Goal: Task Accomplishment & Management: Manage account settings

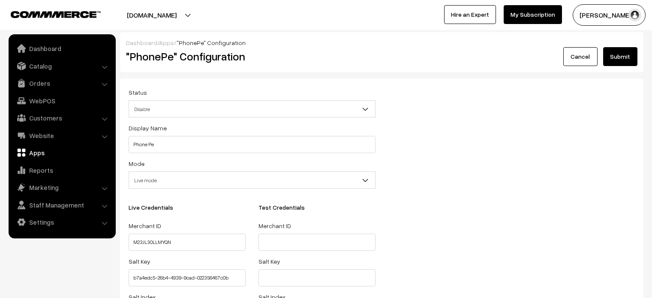
select select "1"
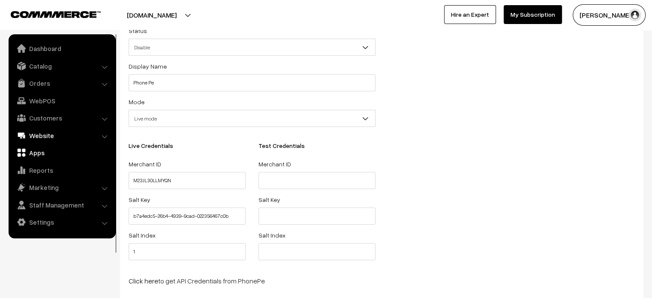
click at [45, 133] on link "Website" at bounding box center [62, 135] width 102 height 15
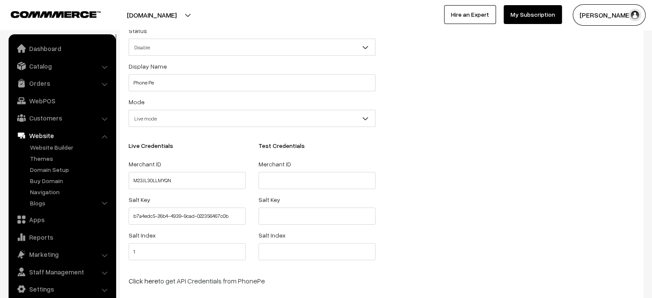
click at [52, 164] on ul "Website Builder Authors Categories" at bounding box center [62, 176] width 103 height 67
click at [48, 159] on link "Themes" at bounding box center [70, 158] width 85 height 9
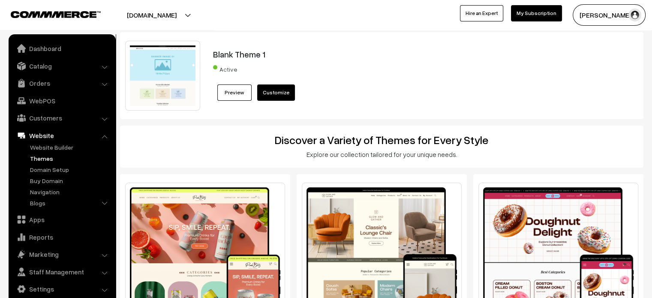
scroll to position [104, 0]
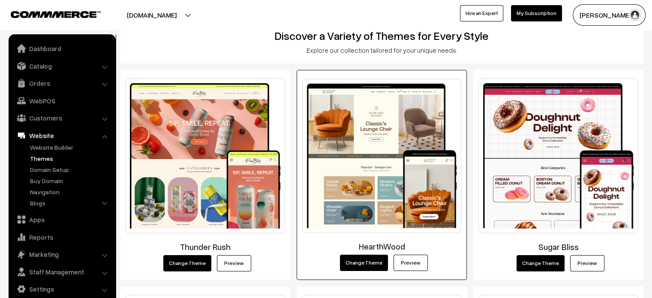
click at [412, 263] on link "Preview" at bounding box center [411, 263] width 34 height 16
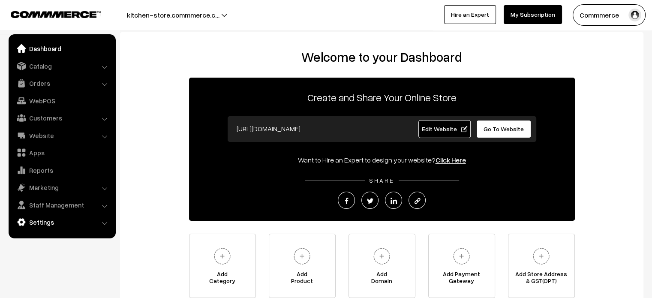
click at [46, 225] on link "Settings" at bounding box center [62, 221] width 102 height 15
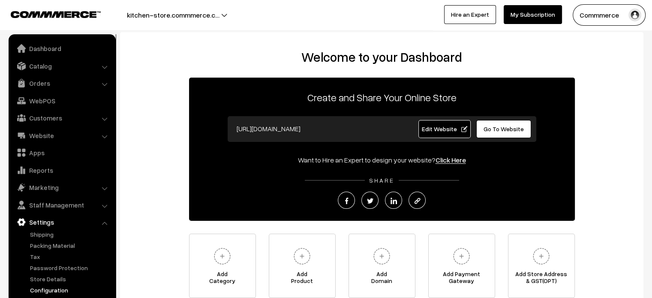
click at [63, 288] on link "Configuration" at bounding box center [70, 290] width 85 height 9
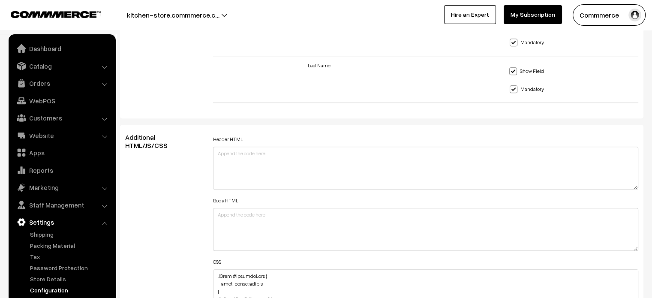
scroll to position [976, 0]
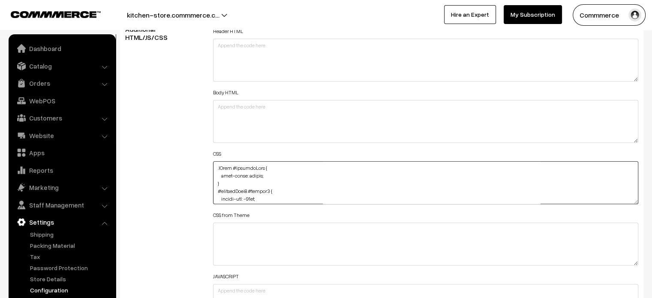
click at [301, 177] on textarea at bounding box center [426, 182] width 426 height 43
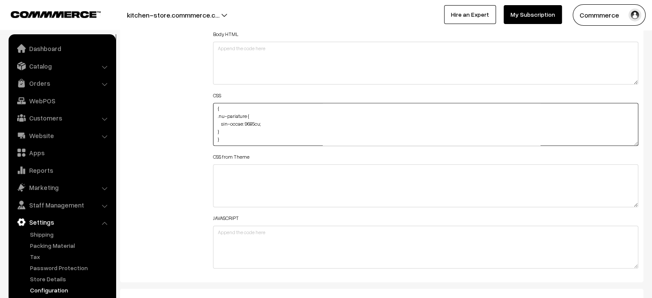
scroll to position [1034, 0]
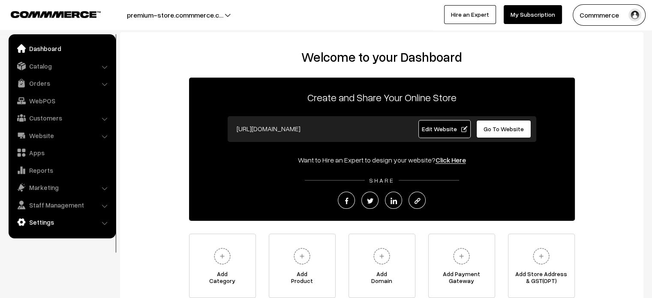
click at [57, 223] on link "Settings" at bounding box center [62, 221] width 102 height 15
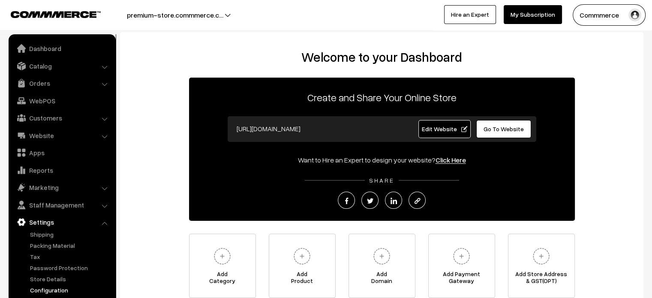
click at [55, 286] on link "Configuration" at bounding box center [70, 290] width 85 height 9
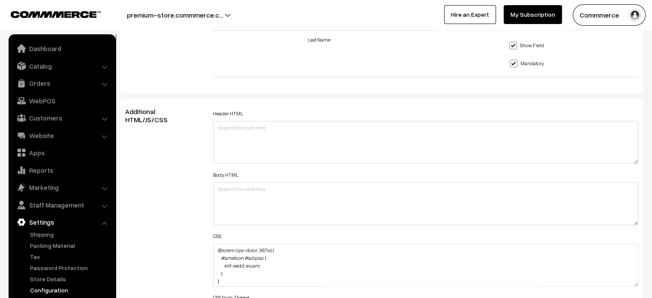
scroll to position [1005, 0]
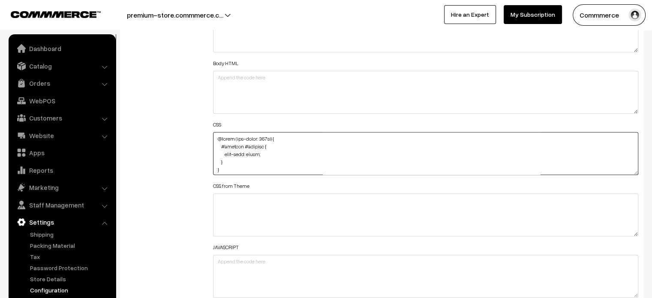
click at [277, 152] on textarea at bounding box center [426, 153] width 426 height 43
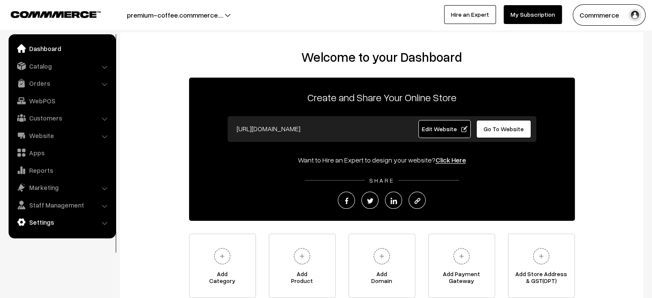
click at [69, 226] on link "Settings" at bounding box center [62, 221] width 102 height 15
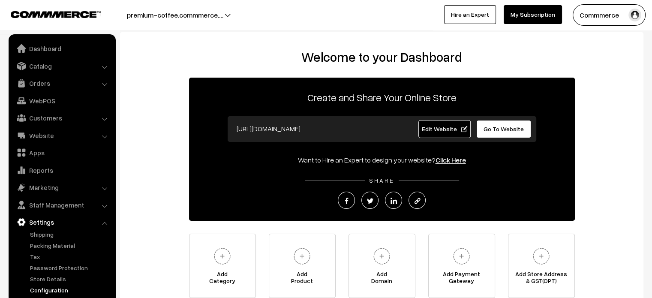
click at [63, 291] on link "Configuration" at bounding box center [70, 290] width 85 height 9
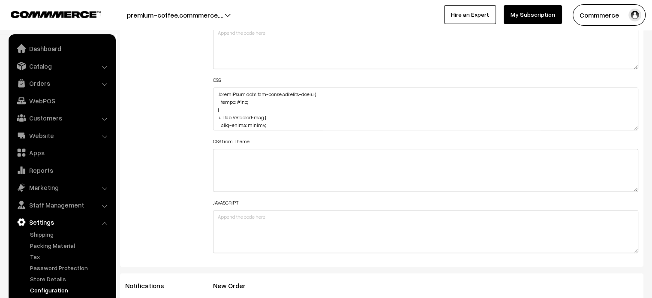
scroll to position [1063, 0]
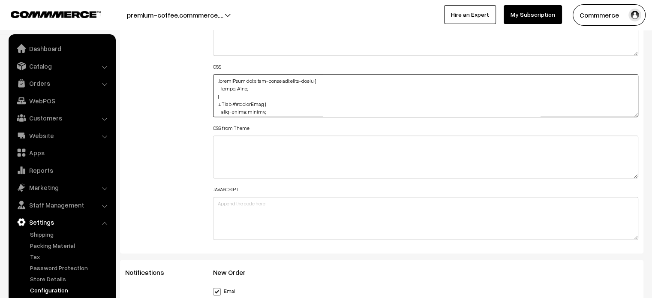
click at [305, 92] on textarea at bounding box center [426, 95] width 426 height 43
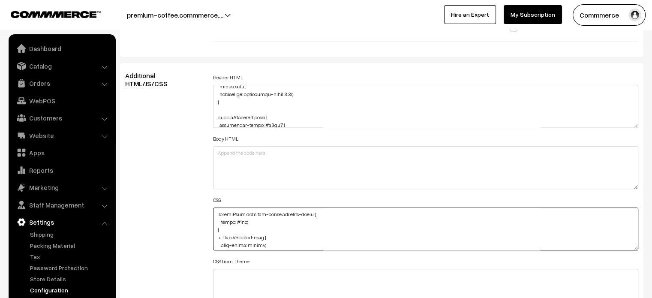
scroll to position [938, 0]
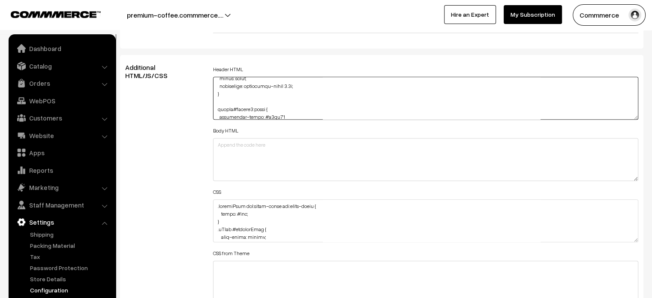
click at [301, 110] on textarea at bounding box center [426, 98] width 426 height 43
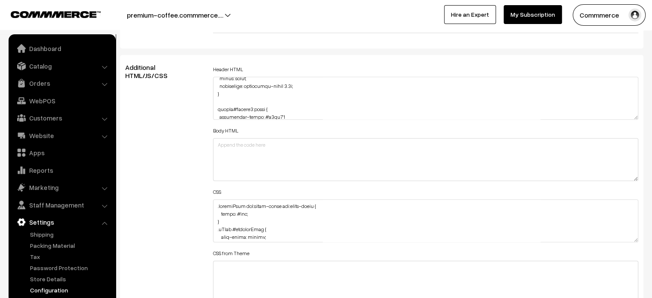
click at [173, 159] on div "Additional HTML/JS/CSS" at bounding box center [163, 216] width 88 height 307
drag, startPoint x: 635, startPoint y: 238, endPoint x: 646, endPoint y: 301, distance: 64.1
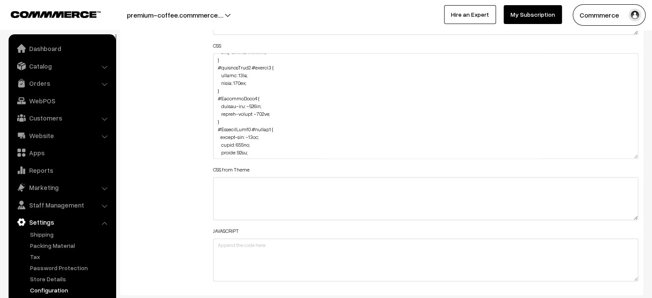
scroll to position [39, 0]
click at [209, 124] on div "Header HTML Body HTML CSS CSS from Theme JAVASCRIPT" at bounding box center [426, 101] width 439 height 369
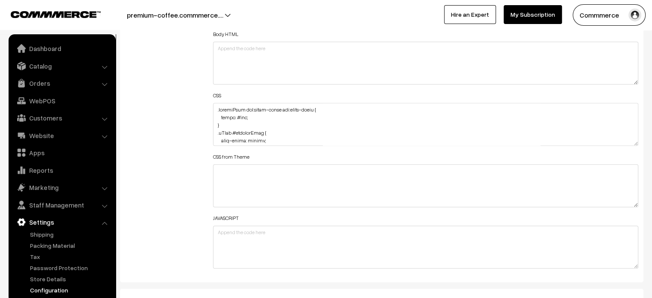
scroll to position [657, 0]
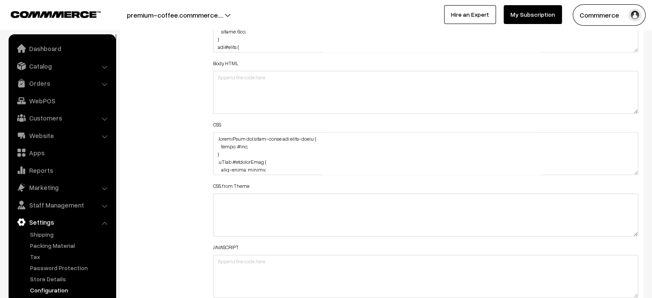
scroll to position [657, 0]
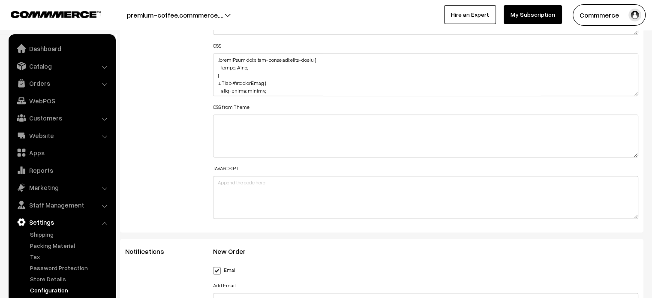
scroll to position [657, 0]
click at [217, 12] on button "premium-coffee.commmerce.…" at bounding box center [175, 14] width 156 height 21
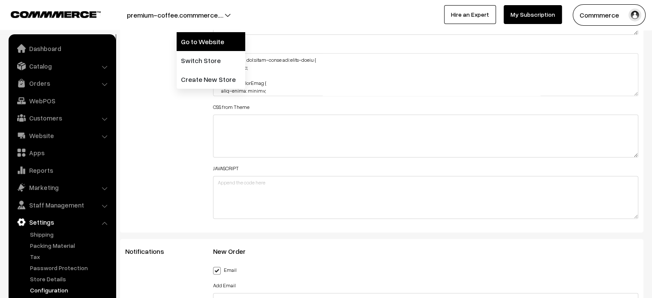
click at [212, 47] on link "Go to Website" at bounding box center [211, 41] width 69 height 19
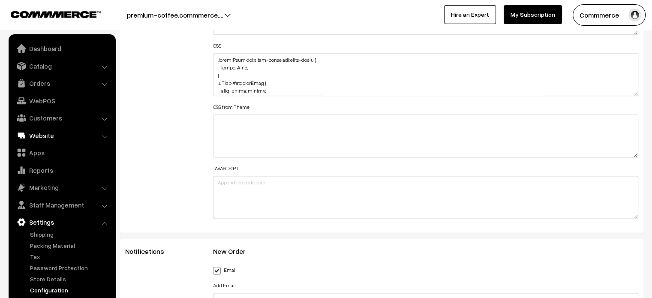
click at [46, 136] on link "Website" at bounding box center [62, 135] width 102 height 15
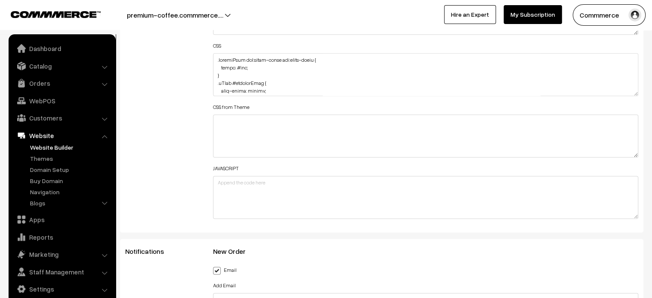
click at [51, 149] on link "Website Builder" at bounding box center [70, 147] width 85 height 9
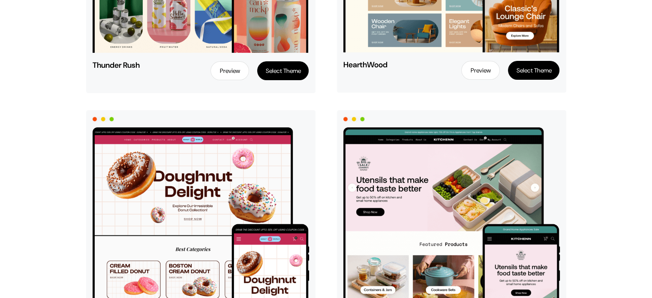
scroll to position [286, 0]
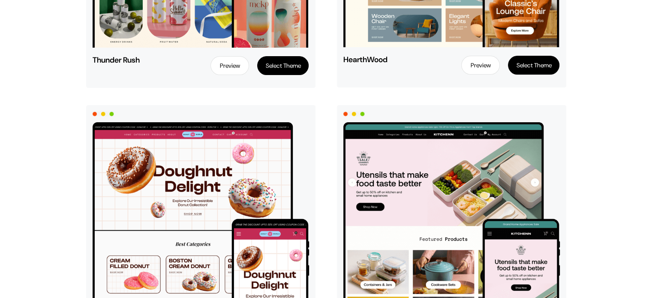
click at [230, 62] on link "Preview" at bounding box center [230, 65] width 39 height 19
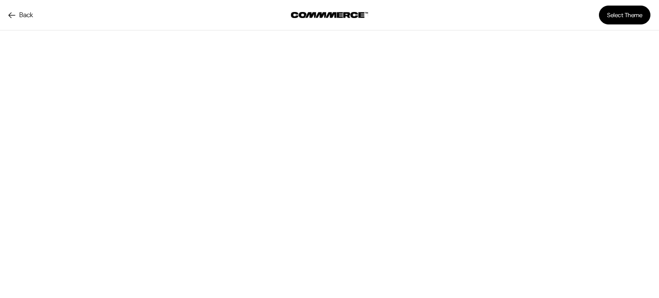
click at [26, 13] on link "Back" at bounding box center [21, 15] width 24 height 10
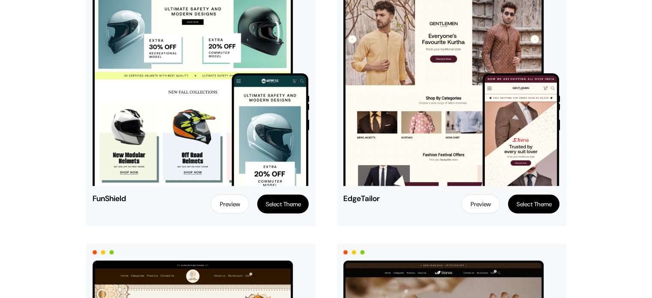
scroll to position [2137, 0]
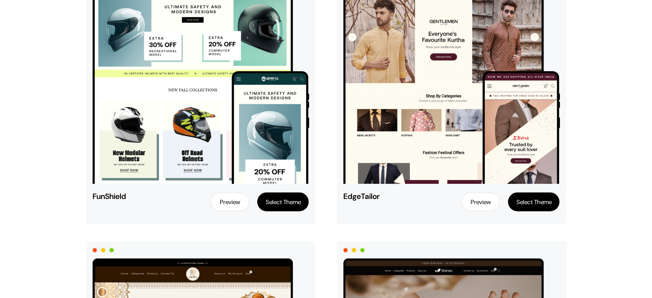
click at [225, 200] on link "Preview" at bounding box center [230, 202] width 39 height 19
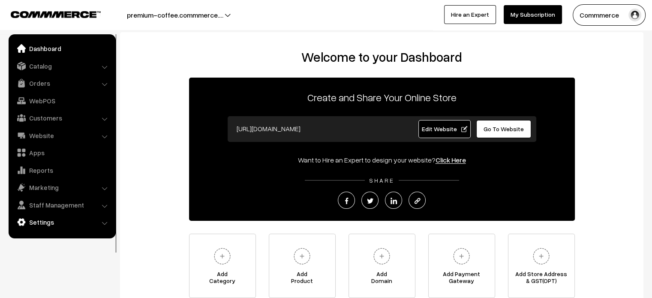
click at [45, 223] on link "Settings" at bounding box center [62, 221] width 102 height 15
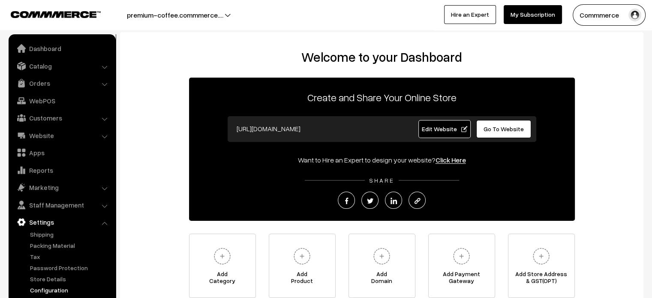
click at [57, 289] on link "Configuration" at bounding box center [70, 290] width 85 height 9
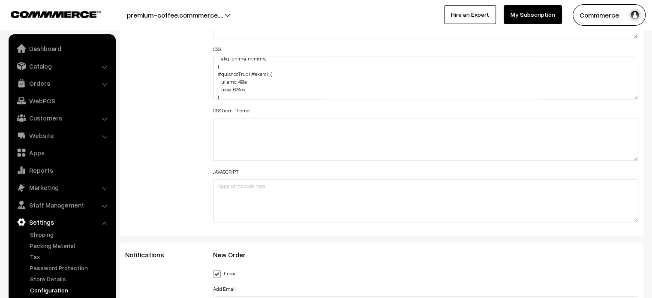
scroll to position [1084, 0]
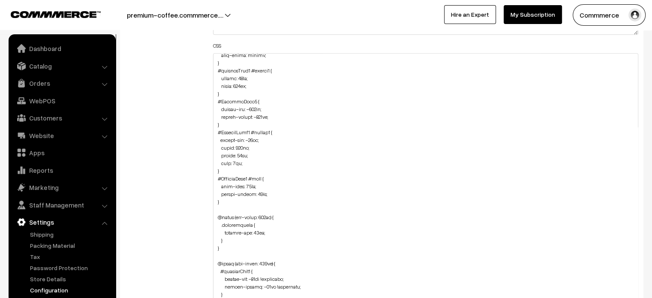
drag, startPoint x: 635, startPoint y: 93, endPoint x: 601, endPoint y: 318, distance: 228.0
drag, startPoint x: 215, startPoint y: 99, endPoint x: 225, endPoint y: 123, distance: 25.3
click at [225, 123] on textarea at bounding box center [426, 187] width 426 height 268
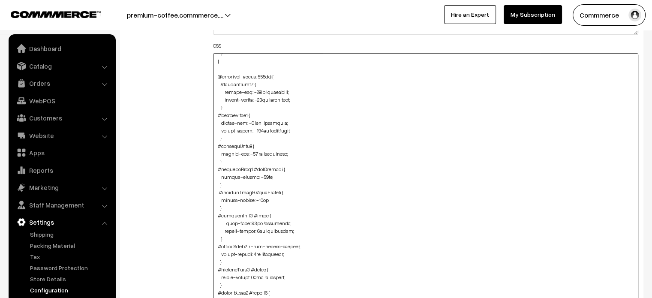
scroll to position [191, 0]
click at [216, 116] on textarea at bounding box center [426, 187] width 426 height 268
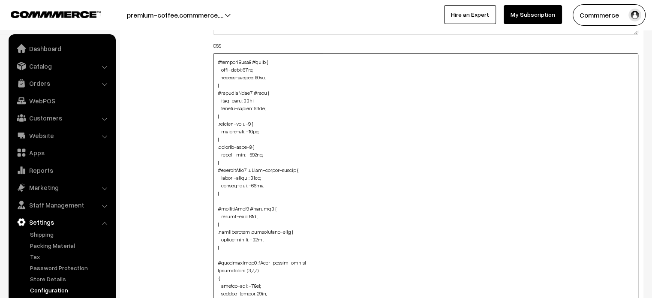
scroll to position [849, 0]
drag, startPoint x: 214, startPoint y: 120, endPoint x: 228, endPoint y: 159, distance: 40.8
click at [228, 159] on textarea at bounding box center [426, 187] width 426 height 268
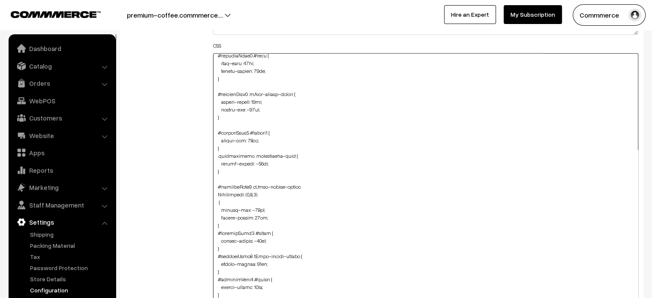
scroll to position [885, 0]
click at [212, 155] on div "Header HTML Body HTML CSS CSS from Theme JAVASCRIPT" at bounding box center [426, 183] width 439 height 532
drag, startPoint x: 213, startPoint y: 154, endPoint x: 221, endPoint y: 175, distance: 22.1
click at [221, 175] on textarea at bounding box center [426, 187] width 426 height 268
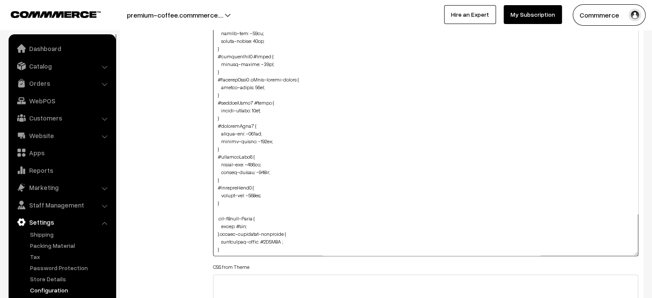
scroll to position [1161, 0]
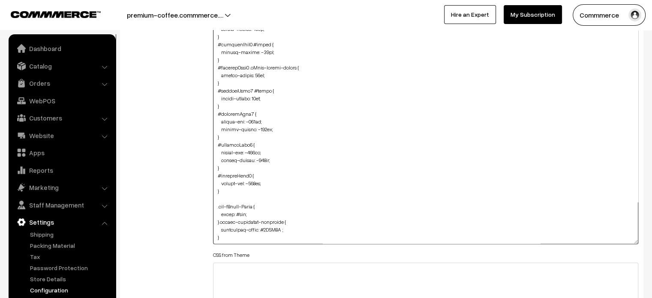
drag, startPoint x: 214, startPoint y: 176, endPoint x: 225, endPoint y: 194, distance: 20.7
click at [225, 194] on textarea at bounding box center [426, 110] width 426 height 268
drag, startPoint x: 214, startPoint y: 111, endPoint x: 221, endPoint y: 192, distance: 80.5
click at [221, 192] on textarea at bounding box center [426, 110] width 426 height 268
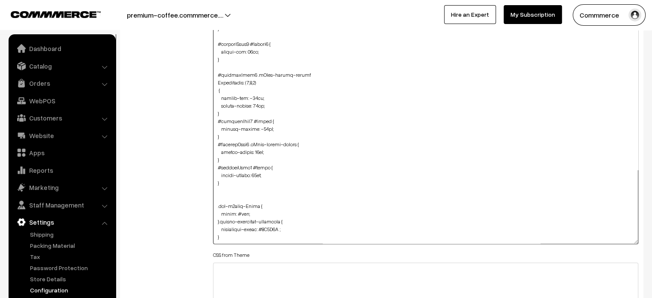
scroll to position [895, 0]
type textarea ".searchWrap div:first-child div:first-child { color: #fff; } .cList #productTex…"
click at [166, 139] on div "Additional HTML/JS/CSS" at bounding box center [163, 106] width 88 height 532
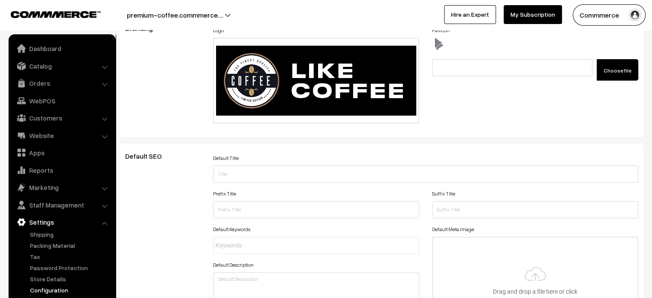
scroll to position [0, 0]
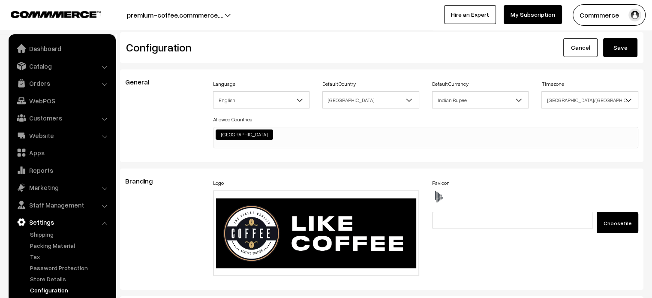
click at [621, 52] on button "Save" at bounding box center [620, 47] width 34 height 19
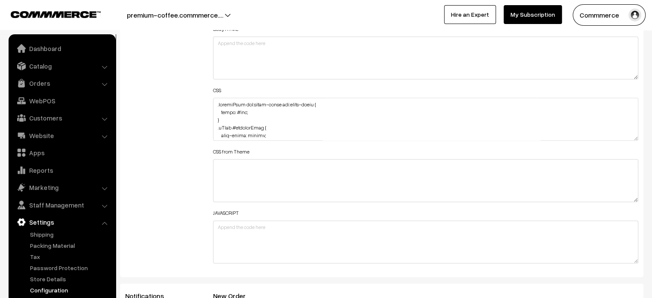
scroll to position [1057, 0]
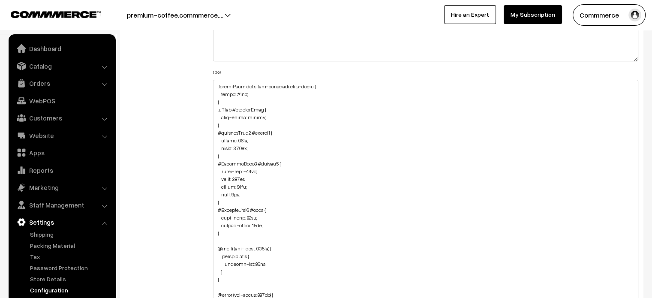
drag, startPoint x: 636, startPoint y: 117, endPoint x: 625, endPoint y: 310, distance: 193.7
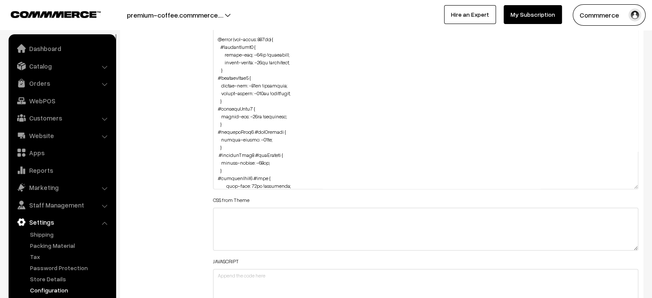
scroll to position [129, 0]
drag, startPoint x: 216, startPoint y: 45, endPoint x: 228, endPoint y: 120, distance: 75.6
click at [228, 120] on textarea at bounding box center [426, 71] width 426 height 236
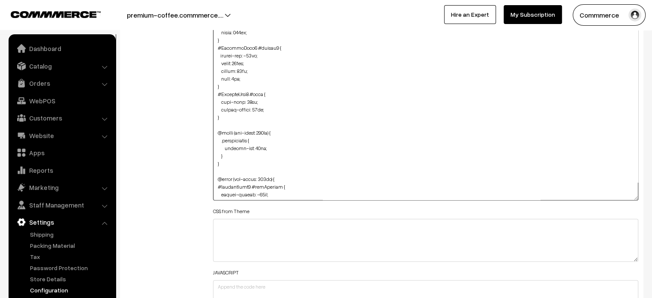
scroll to position [1173, 0]
drag, startPoint x: 216, startPoint y: 132, endPoint x: 225, endPoint y: 163, distance: 32.0
click at [225, 163] on textarea at bounding box center [426, 82] width 426 height 236
type textarea ".searchWrap div:first-child div:first-child { color: #fff; } .cList #productTex…"
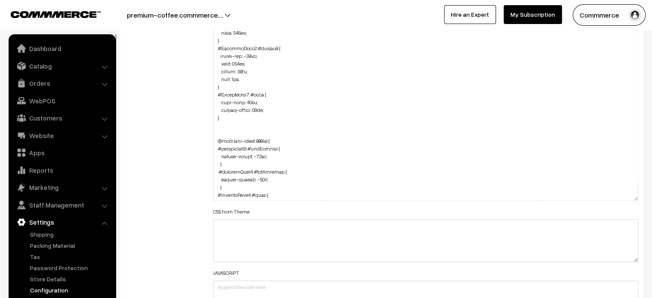
click at [172, 144] on div "Additional HTML/JS/CSS" at bounding box center [163, 79] width 88 height 500
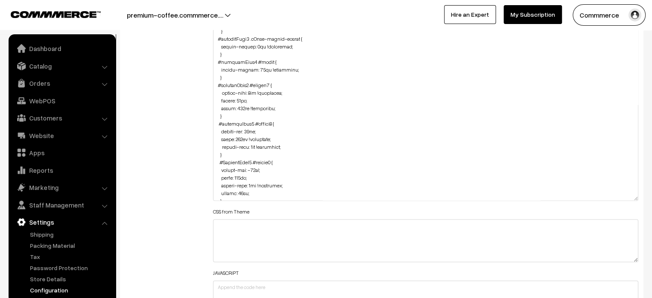
scroll to position [188, 0]
click at [128, 173] on div "Additional HTML/JS/CSS" at bounding box center [163, 79] width 88 height 500
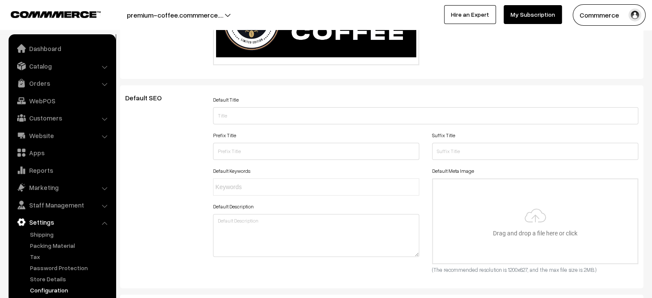
scroll to position [0, 0]
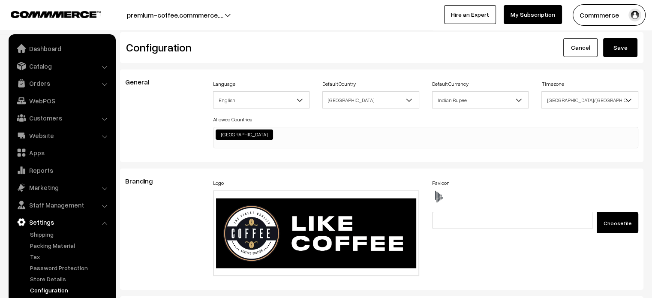
click at [620, 41] on button "Save" at bounding box center [620, 47] width 34 height 19
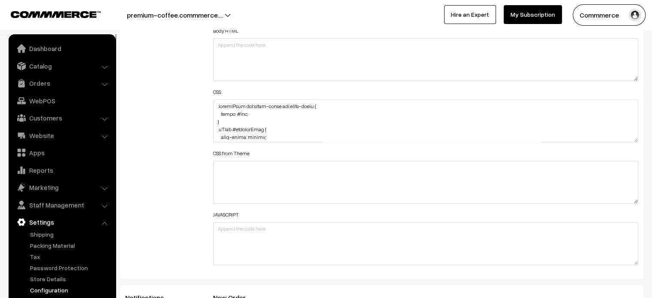
scroll to position [1038, 0]
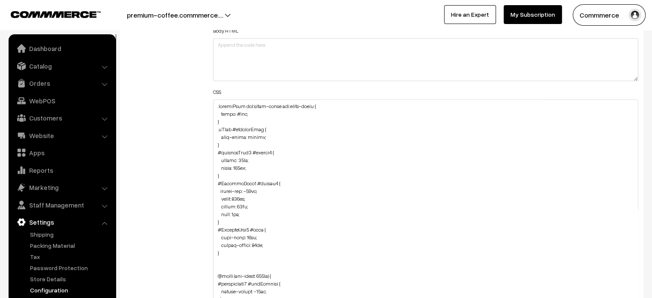
drag, startPoint x: 632, startPoint y: 138, endPoint x: 621, endPoint y: 313, distance: 175.3
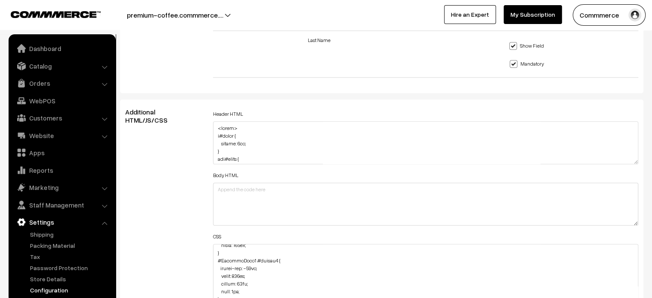
scroll to position [2020, 0]
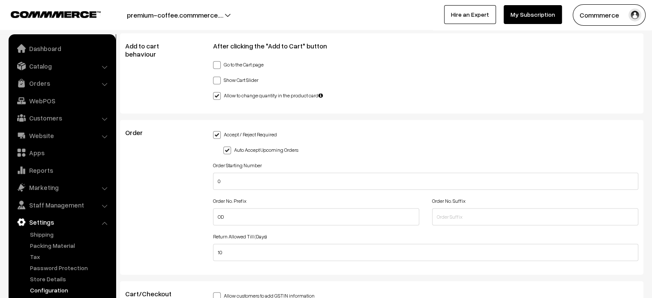
click at [519, 94] on div "Allow to change quantity in the product card" at bounding box center [426, 95] width 426 height 10
click at [455, 96] on div "Allow to change quantity in the product card" at bounding box center [426, 95] width 426 height 10
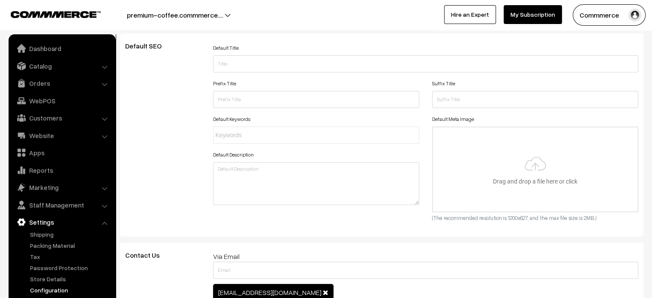
scroll to position [0, 0]
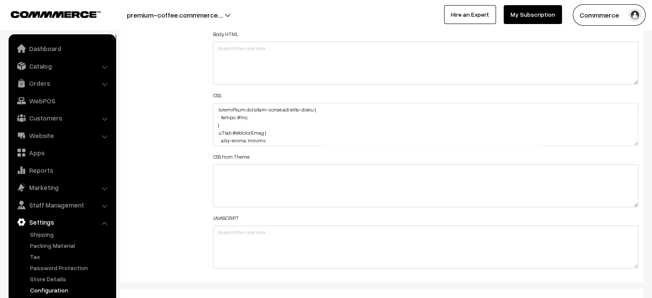
scroll to position [657, 0]
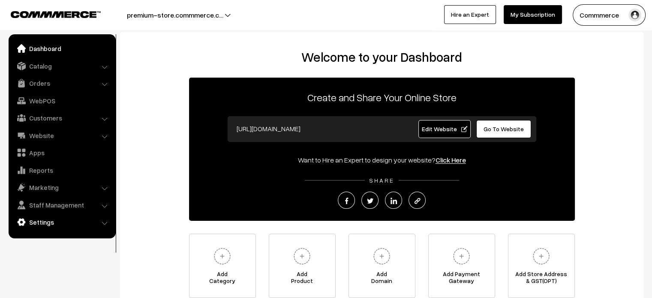
click at [50, 216] on link "Settings" at bounding box center [62, 221] width 102 height 15
click at [51, 220] on link "Settings" at bounding box center [62, 221] width 102 height 15
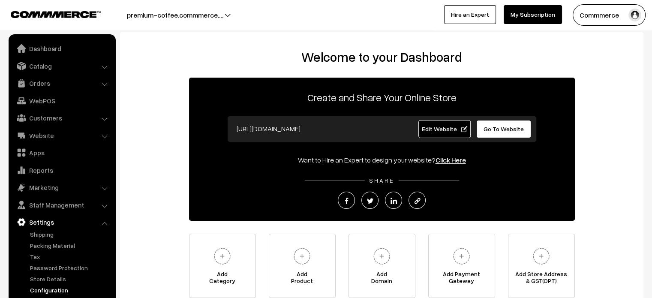
click at [63, 288] on link "Configuration" at bounding box center [70, 290] width 85 height 9
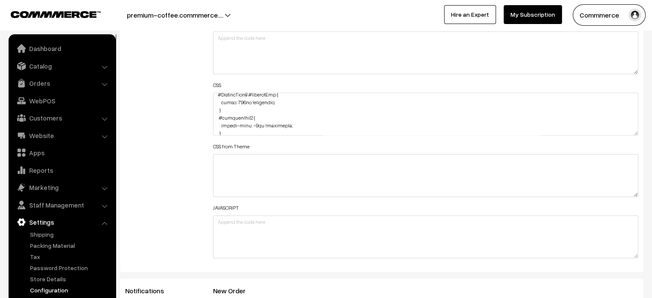
scroll to position [480, 0]
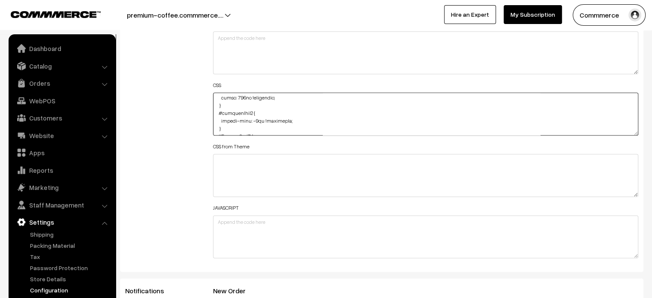
click at [257, 120] on textarea at bounding box center [426, 114] width 426 height 43
click at [252, 118] on textarea at bounding box center [426, 114] width 426 height 43
type textarea ".searchWrap div:first-child div:first-child { color: #fff; } .cList #productTex…"
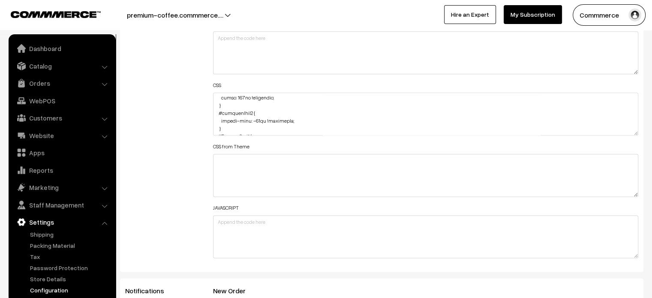
click at [168, 105] on div "Additional HTML/JS/CSS" at bounding box center [163, 110] width 88 height 307
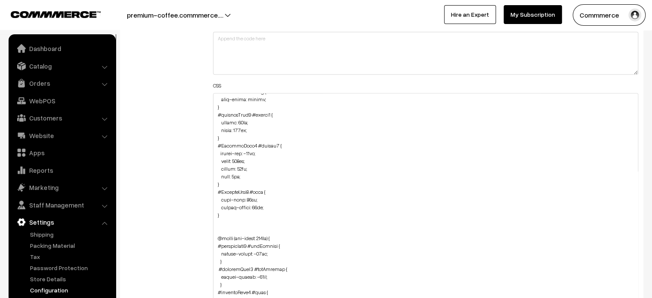
drag, startPoint x: 635, startPoint y: 132, endPoint x: 657, endPoint y: 318, distance: 187.9
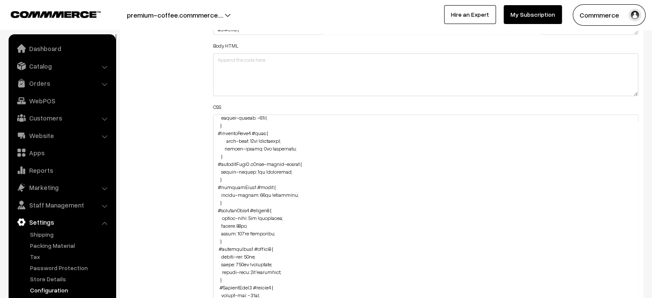
scroll to position [213, 0]
click at [249, 218] on textarea at bounding box center [426, 228] width 426 height 229
click at [165, 193] on div "Additional HTML/JS/CSS" at bounding box center [163, 225] width 88 height 493
click at [250, 217] on textarea at bounding box center [426, 228] width 426 height 229
click at [183, 180] on div "Additional HTML/JS/CSS" at bounding box center [163, 225] width 88 height 493
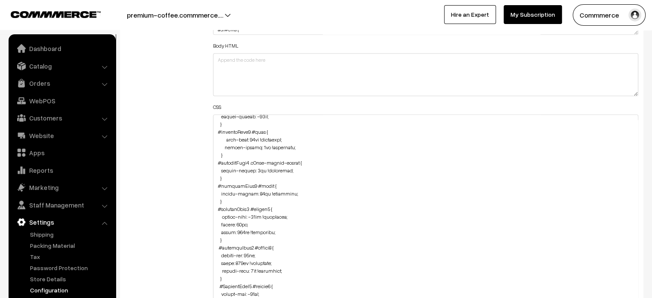
scroll to position [211, 0]
click at [165, 181] on div "Additional HTML/JS/CSS" at bounding box center [163, 225] width 88 height 493
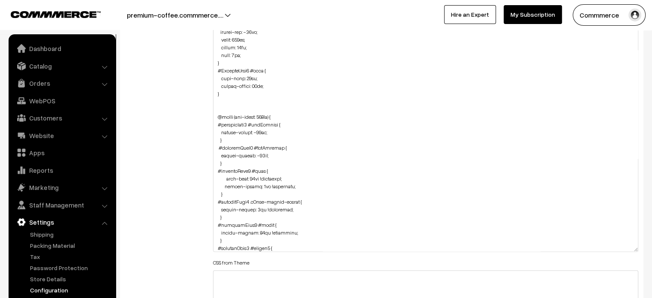
scroll to position [340, 0]
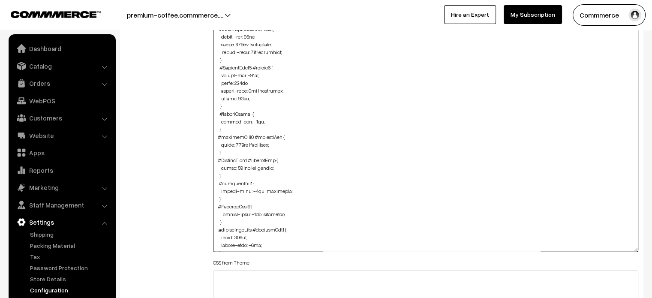
click at [250, 188] on textarea at bounding box center [426, 136] width 426 height 229
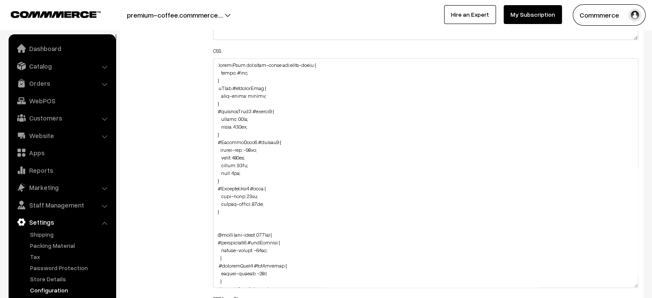
scroll to position [193, 0]
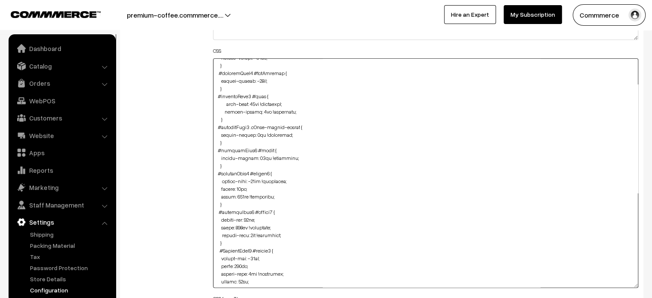
drag, startPoint x: 255, startPoint y: 180, endPoint x: 316, endPoint y: 163, distance: 63.5
click at [316, 163] on textarea at bounding box center [426, 172] width 426 height 229
click at [255, 181] on textarea at bounding box center [426, 172] width 426 height 229
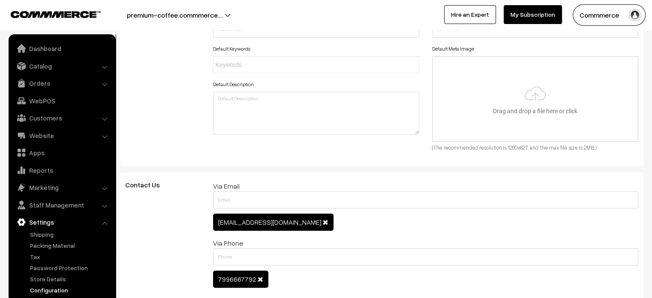
scroll to position [0, 0]
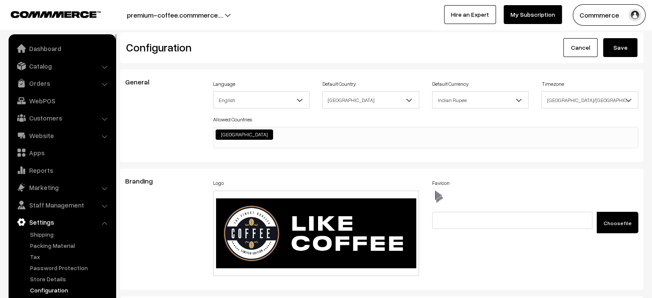
type textarea ".searchWrap div:first-child div:first-child { color: #fff; } .cList #productTex…"
click at [613, 48] on button "Save" at bounding box center [620, 47] width 34 height 19
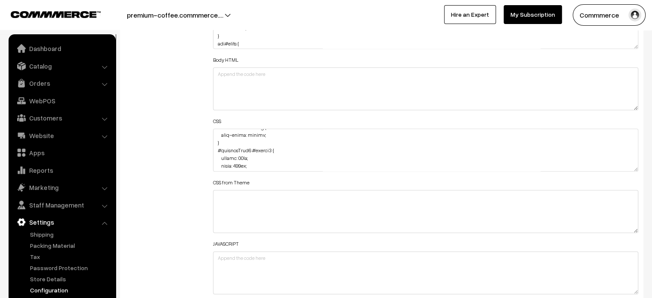
scroll to position [286, 0]
click at [254, 156] on textarea at bounding box center [426, 150] width 426 height 43
type textarea ".searchWrap div:first-child div:first-child { color: #fff; } .cList #productTex…"
click at [188, 144] on div "Additional HTML/JS/CSS" at bounding box center [163, 146] width 88 height 307
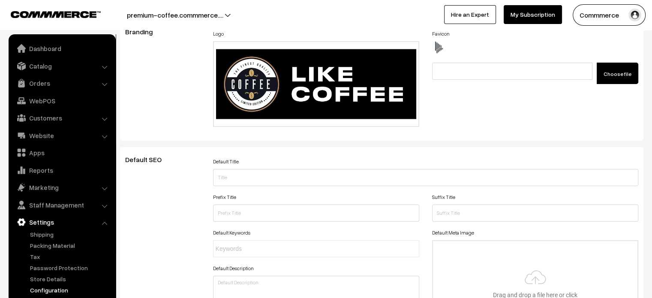
scroll to position [0, 0]
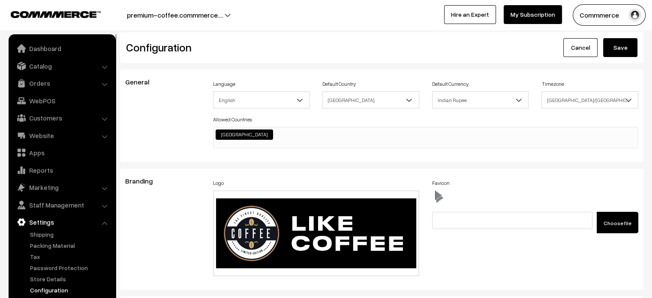
click at [616, 51] on button "Save" at bounding box center [620, 47] width 34 height 19
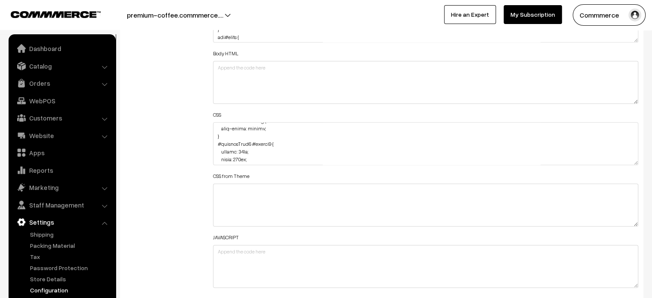
scroll to position [286, 0]
click at [254, 150] on textarea at bounding box center [426, 143] width 426 height 43
type textarea ".searchWrap div:first-child div:first-child { color: #fff; } .cList #productTex…"
click at [158, 111] on div "Additional HTML/JS/CSS" at bounding box center [163, 139] width 88 height 307
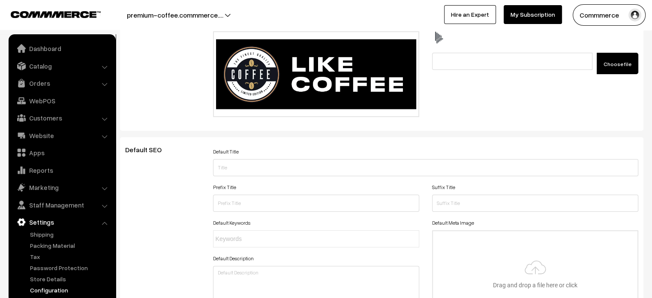
scroll to position [0, 0]
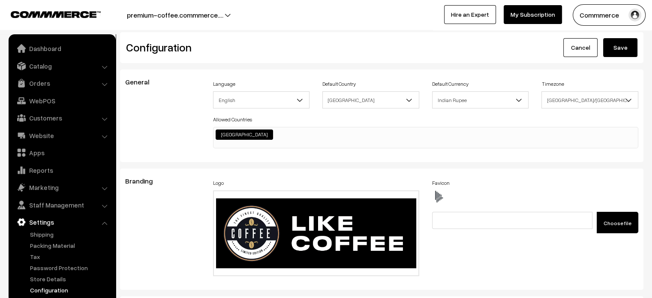
click at [626, 45] on button "Save" at bounding box center [620, 47] width 34 height 19
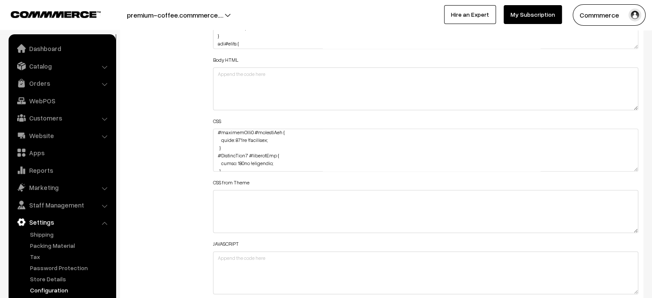
scroll to position [479, 0]
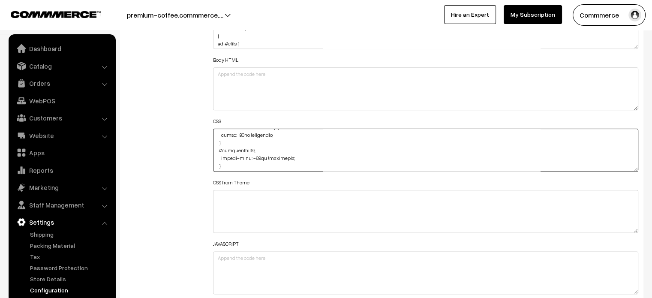
click at [254, 156] on textarea at bounding box center [426, 150] width 426 height 43
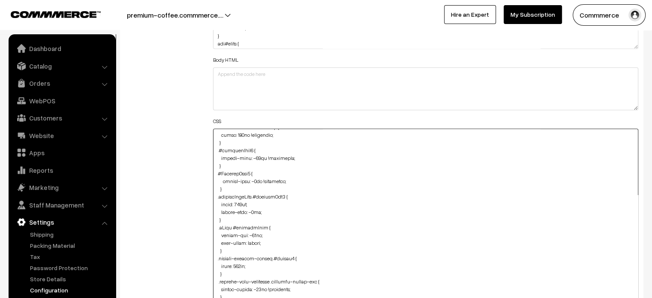
drag, startPoint x: 635, startPoint y: 168, endPoint x: 631, endPoint y: 318, distance: 149.7
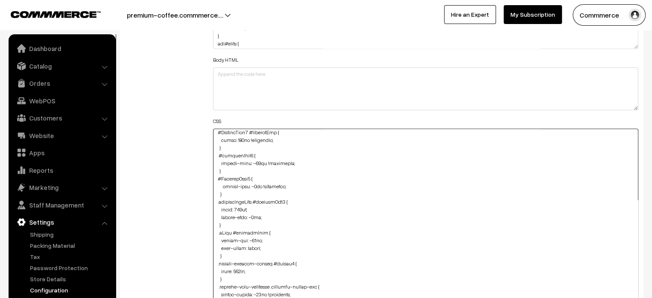
scroll to position [473, 0]
click at [353, 165] on textarea at bounding box center [426, 225] width 426 height 192
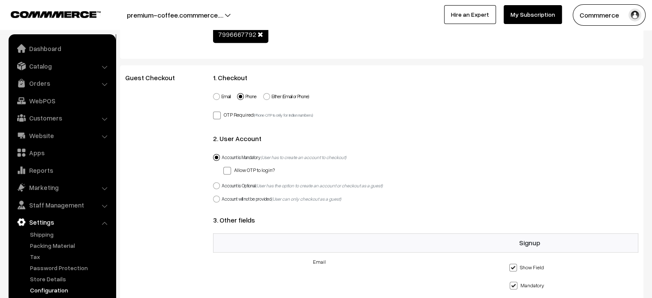
scroll to position [0, 0]
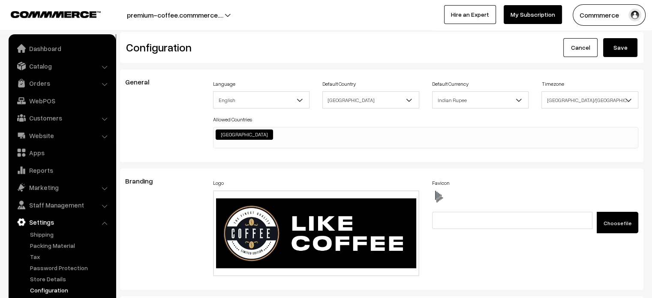
type textarea ".searchWrap div:first-child div:first-child { color: #fff; } .cList #productTex…"
click at [626, 39] on button "Save" at bounding box center [620, 47] width 34 height 19
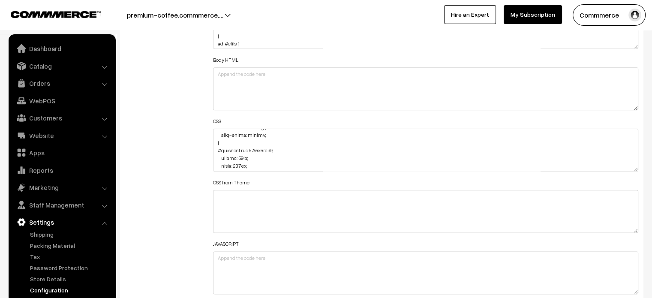
scroll to position [286, 0]
click at [254, 157] on textarea at bounding box center [426, 150] width 426 height 43
type textarea ".searchWrap div:first-child div:first-child { color: #fff; } .cList #productTex…"
click at [187, 144] on div "Additional HTML/JS/CSS" at bounding box center [163, 146] width 88 height 307
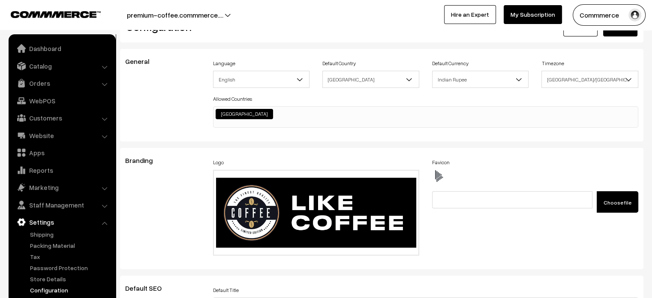
scroll to position [0, 0]
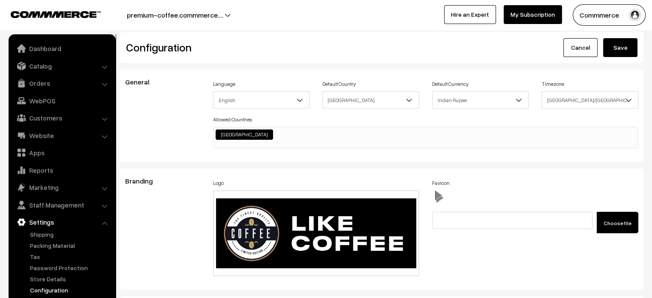
click at [623, 52] on button "Save" at bounding box center [620, 47] width 34 height 19
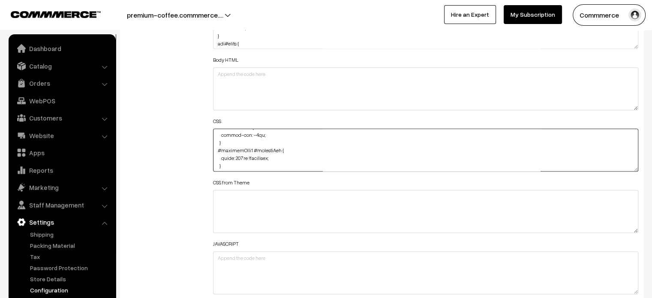
click at [244, 155] on textarea at bounding box center [426, 150] width 426 height 43
type textarea ".searchWrap div:first-child div:first-child { color: #fff; } .cList #productTex…"
click at [133, 123] on div "Additional HTML/JS/CSS" at bounding box center [163, 146] width 88 height 307
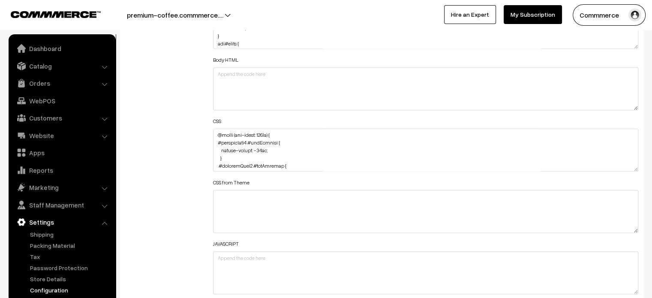
scroll to position [130, 0]
click at [175, 116] on div "Additional HTML/JS/CSS" at bounding box center [163, 146] width 88 height 307
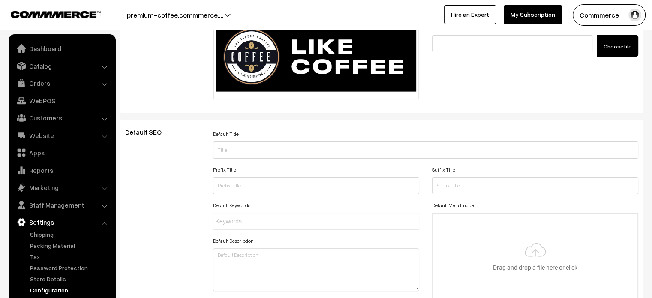
scroll to position [0, 0]
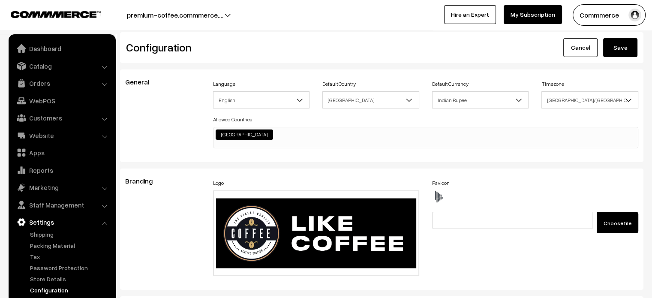
click at [628, 51] on button "Save" at bounding box center [620, 47] width 34 height 19
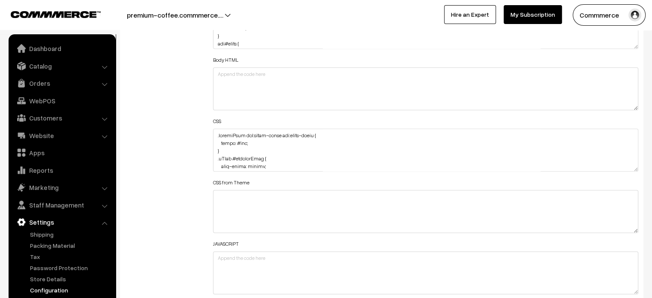
scroll to position [433, 0]
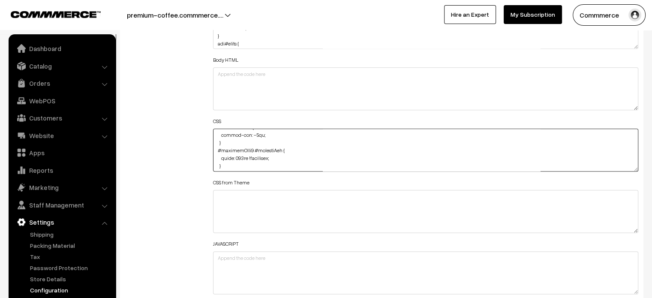
click at [243, 154] on textarea at bounding box center [426, 150] width 426 height 43
type textarea ".searchWrap div:first-child div:first-child { color: #fff; } .cList #productTex…"
click at [379, 109] on div "Header HTML Body HTML CSS CSS from Theme JAVASCRIPT" at bounding box center [426, 143] width 426 height 301
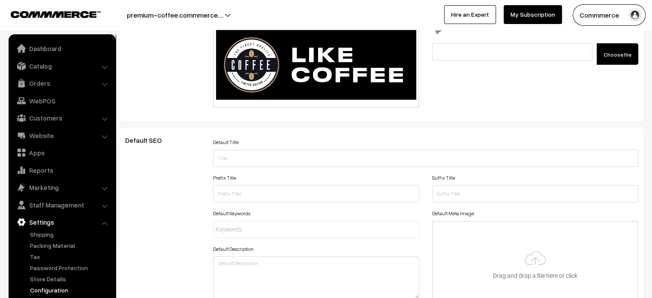
scroll to position [0, 0]
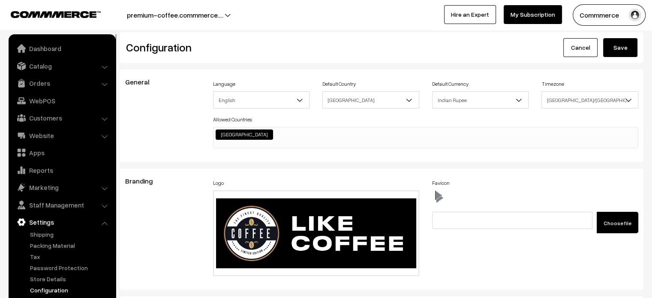
click at [614, 48] on button "Save" at bounding box center [620, 47] width 34 height 19
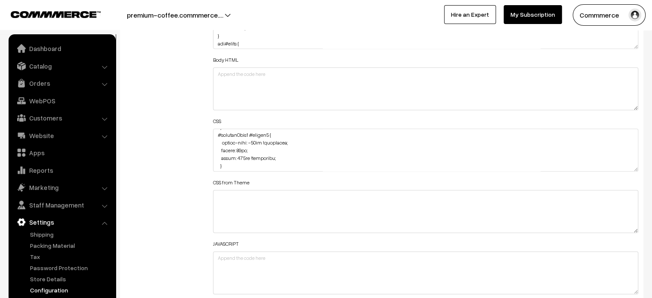
scroll to position [301, 0]
click at [241, 156] on textarea at bounding box center [426, 150] width 426 height 43
type textarea ".searchWrap div:first-child div:first-child { color: #fff; } .cList #productTex…"
click at [175, 126] on div "Additional HTML/JS/CSS" at bounding box center [163, 146] width 88 height 307
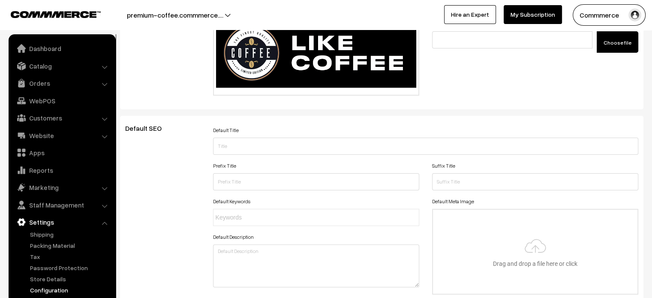
scroll to position [0, 0]
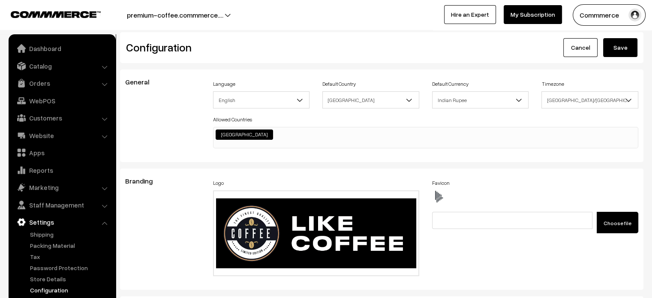
click at [620, 47] on button "Save" at bounding box center [620, 47] width 34 height 19
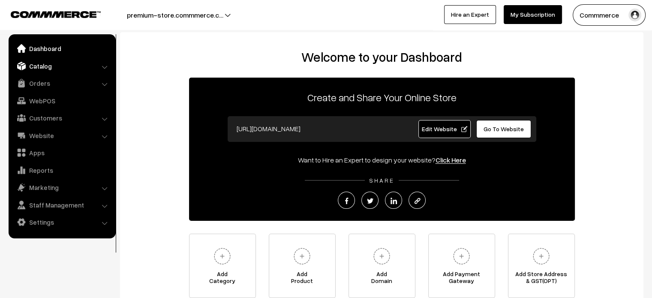
click at [44, 68] on link "Catalog" at bounding box center [62, 65] width 102 height 15
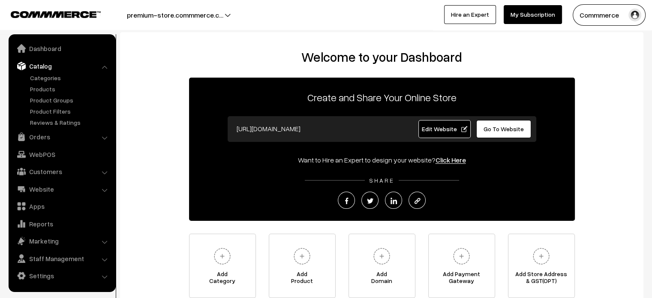
click at [73, 66] on link "Catalog" at bounding box center [62, 65] width 102 height 15
click at [103, 66] on li "Catalog Categories" at bounding box center [62, 92] width 103 height 69
click at [105, 68] on li "Catalog Categories" at bounding box center [62, 92] width 103 height 69
click at [46, 67] on link "Catalog" at bounding box center [62, 65] width 102 height 15
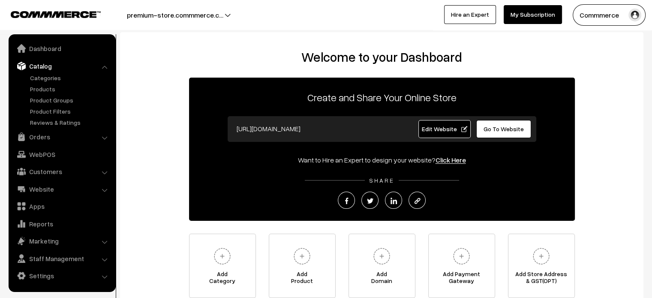
click at [46, 67] on link "Catalog" at bounding box center [62, 65] width 102 height 15
click at [104, 67] on li "Catalog Categories" at bounding box center [62, 92] width 103 height 69
click at [108, 67] on link "Catalog" at bounding box center [62, 65] width 102 height 15
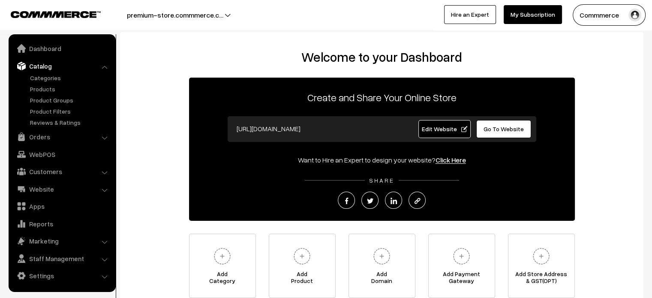
click at [105, 66] on li "Catalog Categories" at bounding box center [62, 92] width 103 height 69
click at [106, 68] on li "Catalog Categories" at bounding box center [62, 92] width 103 height 69
click at [46, 275] on link "Settings" at bounding box center [62, 275] width 102 height 15
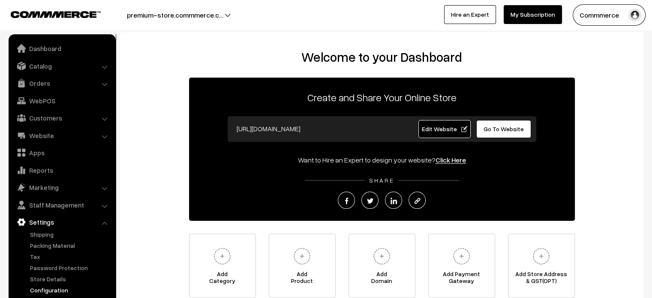
click at [49, 287] on link "Configuration" at bounding box center [70, 290] width 85 height 9
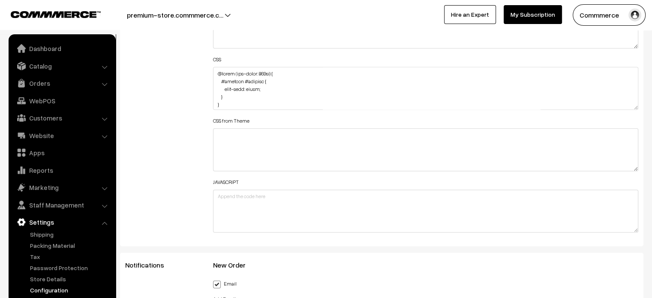
scroll to position [1071, 0]
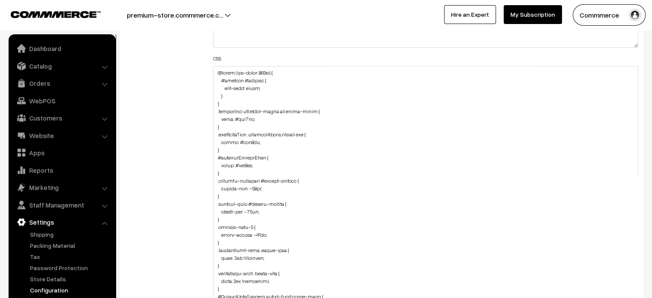
drag, startPoint x: 634, startPoint y: 104, endPoint x: 628, endPoint y: 318, distance: 214.0
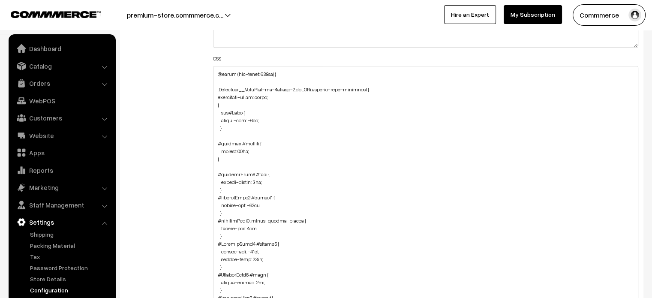
scroll to position [362, 0]
drag, startPoint x: 217, startPoint y: 171, endPoint x: 250, endPoint y: 172, distance: 33.5
click at [250, 172] on textarea at bounding box center [426, 194] width 426 height 256
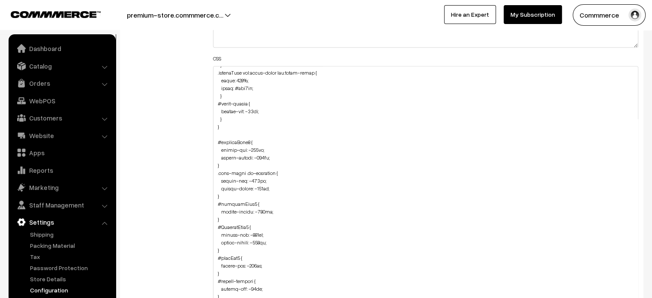
scroll to position [710, 0]
drag, startPoint x: 216, startPoint y: 141, endPoint x: 224, endPoint y: 164, distance: 24.0
click at [224, 164] on textarea at bounding box center [426, 194] width 426 height 256
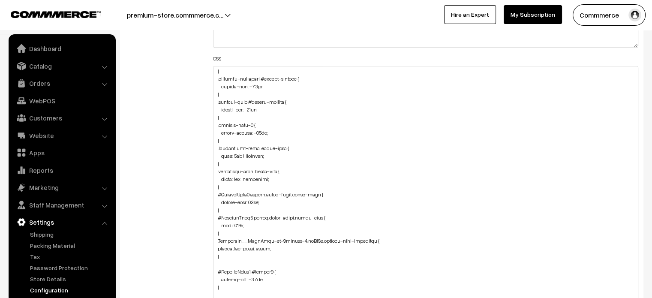
scroll to position [1638, 0]
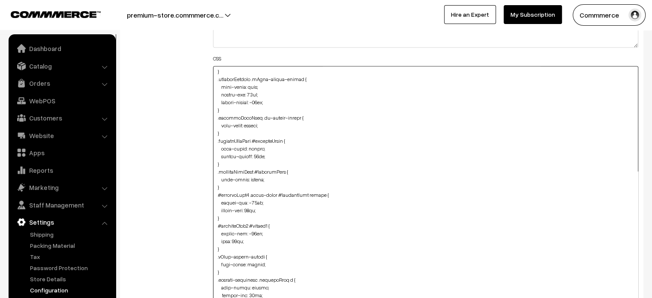
click at [293, 199] on textarea at bounding box center [426, 194] width 426 height 256
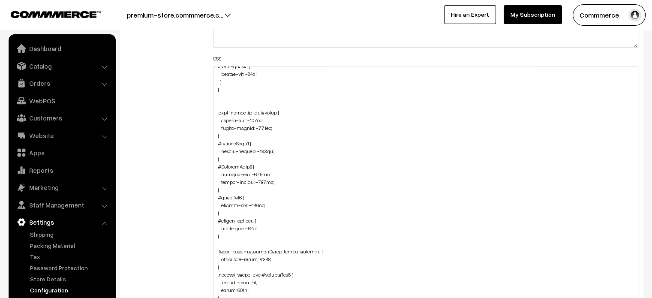
scroll to position [746, 0]
drag, startPoint x: 214, startPoint y: 111, endPoint x: 226, endPoint y: 239, distance: 128.8
click at [226, 239] on textarea at bounding box center [426, 194] width 426 height 256
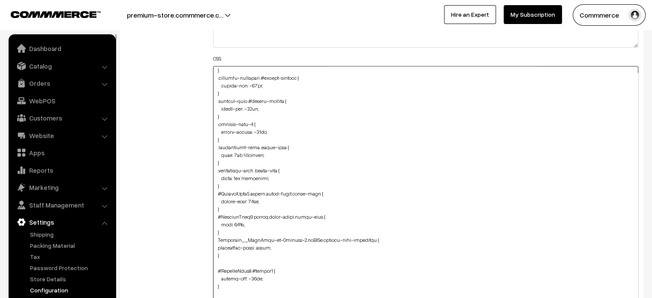
scroll to position [101, 0]
drag, startPoint x: 215, startPoint y: 126, endPoint x: 223, endPoint y: 140, distance: 16.0
click at [223, 140] on textarea at bounding box center [426, 194] width 426 height 256
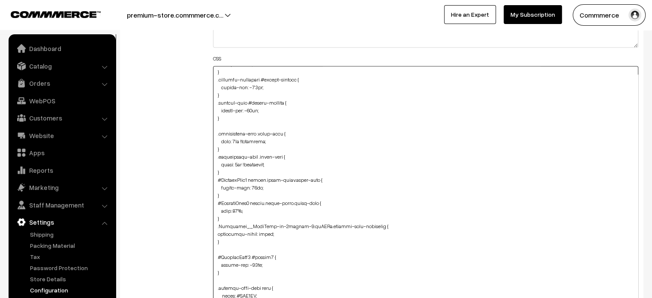
type textarea "@media (max-width: 767px) { #heading #heading { font-size: large; } } .searchWr…"
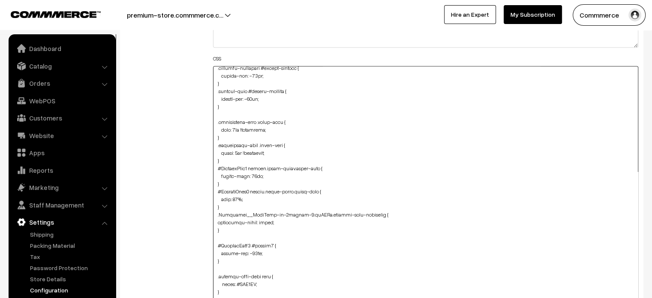
scroll to position [114, 0]
click at [183, 153] on div "Additional HTML/JS/CSS" at bounding box center [163, 190] width 88 height 520
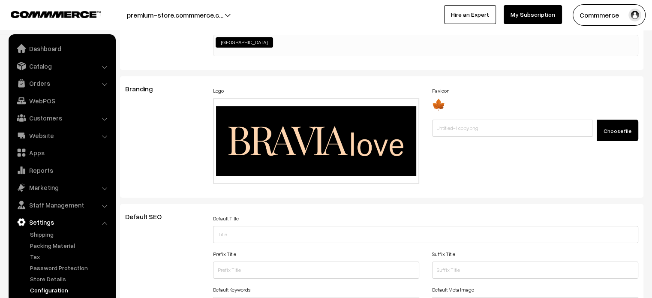
scroll to position [0, 0]
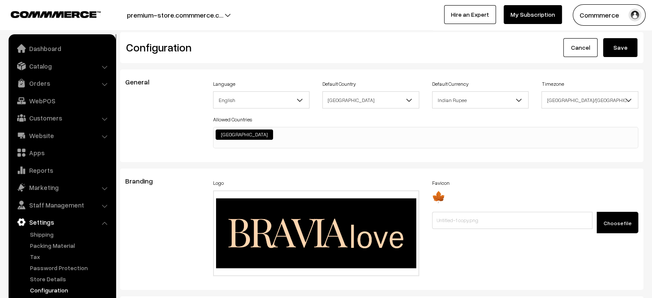
click at [624, 49] on button "Save" at bounding box center [620, 47] width 34 height 19
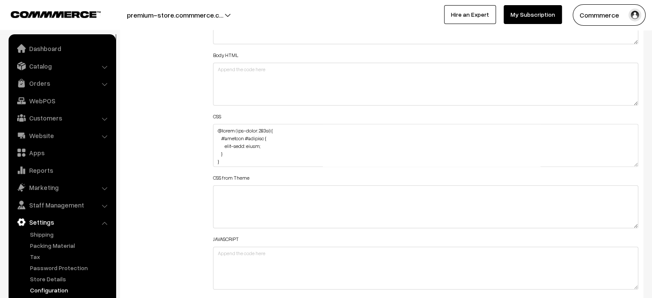
scroll to position [1017, 0]
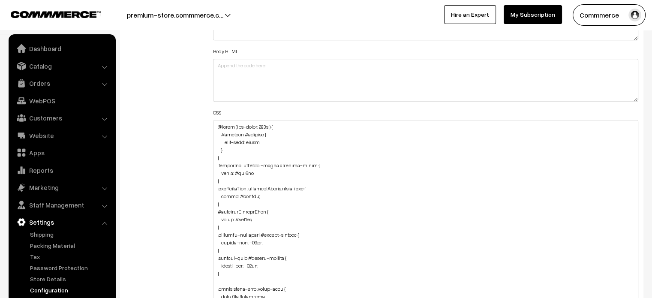
drag, startPoint x: 636, startPoint y: 159, endPoint x: 610, endPoint y: 318, distance: 161.3
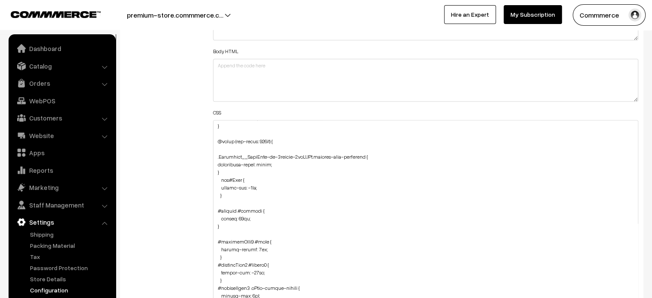
scroll to position [333, 0]
click at [226, 203] on textarea at bounding box center [426, 221] width 426 height 202
paste textarea ".home-video .oc-container { margin-top: -110px; margin-bottom: -110px; }"
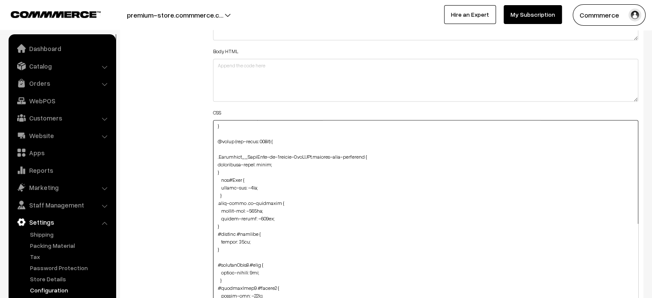
type textarea "@media (max-width: 767px) { #heading #heading { font-size: large; } } .searchWr…"
click at [177, 235] on div "Additional HTML/JS/CSS" at bounding box center [163, 217] width 88 height 466
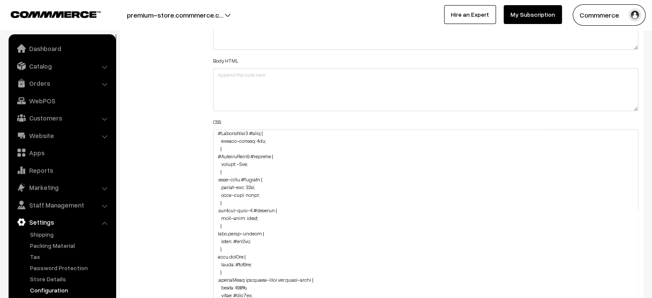
scroll to position [574, 0]
click at [160, 187] on div "Additional HTML/JS/CSS" at bounding box center [163, 227] width 88 height 466
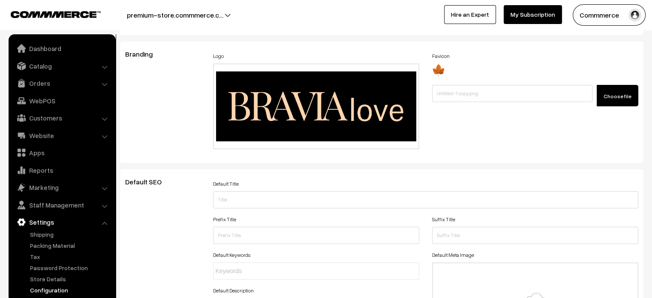
scroll to position [0, 0]
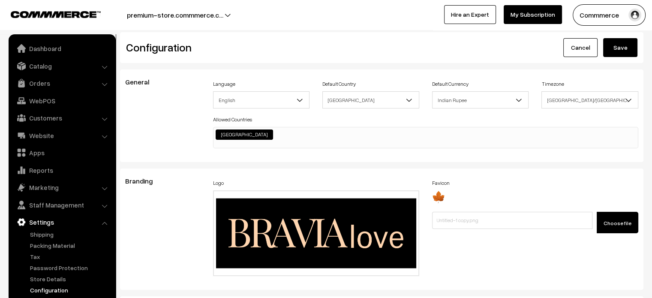
click at [616, 48] on button "Save" at bounding box center [620, 47] width 34 height 19
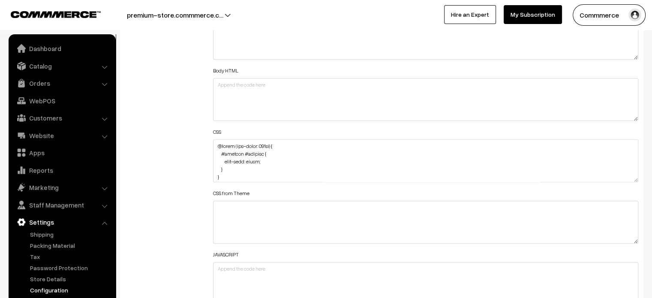
scroll to position [1007, 0]
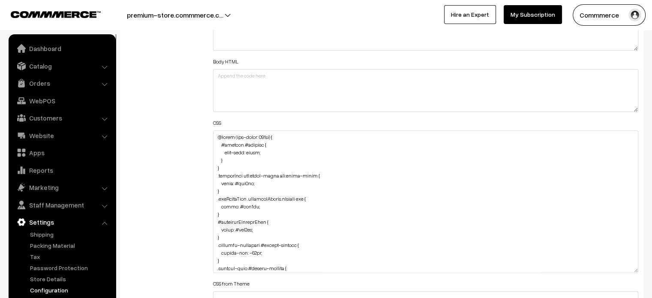
drag, startPoint x: 635, startPoint y: 169, endPoint x: 641, endPoint y: 269, distance: 100.0
click at [641, 269] on div "Header HTML Body HTML CSS CSS from Theme JAVASCRIPT" at bounding box center [426, 197] width 439 height 406
click at [229, 161] on textarea at bounding box center [426, 201] width 426 height 142
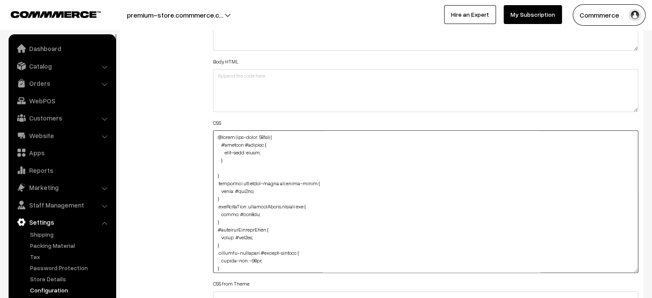
paste textarea ".home-video .oc-container { margin-top: -110px; margin-bottom: -110px; }"
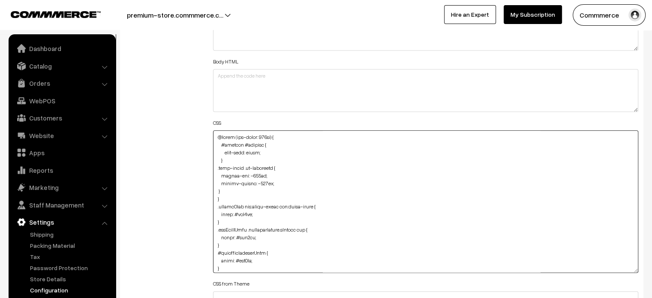
click at [214, 188] on textarea at bounding box center [426, 201] width 426 height 142
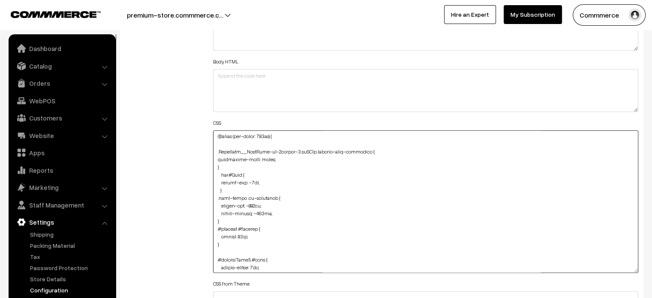
scroll to position [381, 0]
drag, startPoint x: 213, startPoint y: 196, endPoint x: 221, endPoint y: 217, distance: 23.1
click at [221, 217] on textarea at bounding box center [426, 201] width 426 height 142
type textarea "@media (max-width: 767px) { #heading #heading { font-size: large; } .home-video…"
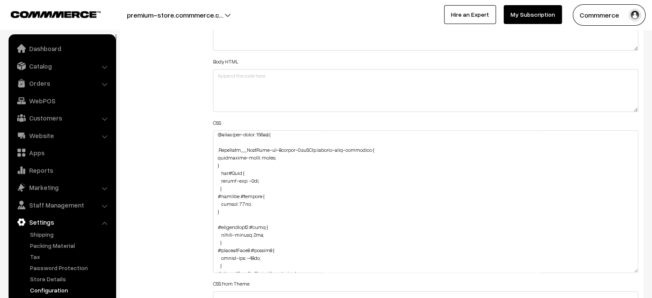
click at [185, 182] on div "Additional HTML/JS/CSS" at bounding box center [163, 197] width 88 height 406
click at [191, 206] on div "Additional HTML/JS/CSS" at bounding box center [163, 197] width 88 height 406
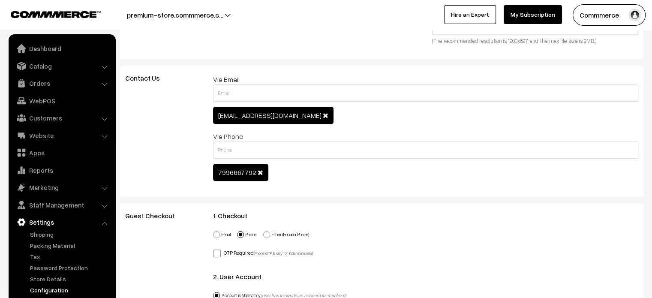
scroll to position [0, 0]
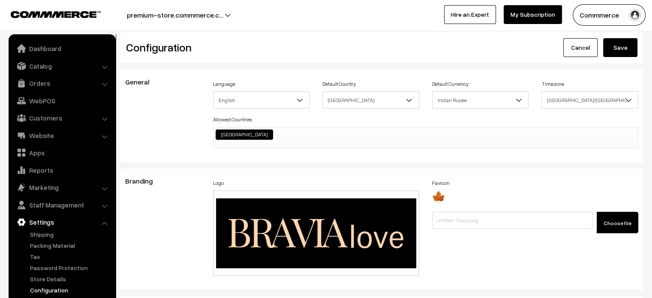
click at [624, 50] on button "Save" at bounding box center [620, 47] width 34 height 19
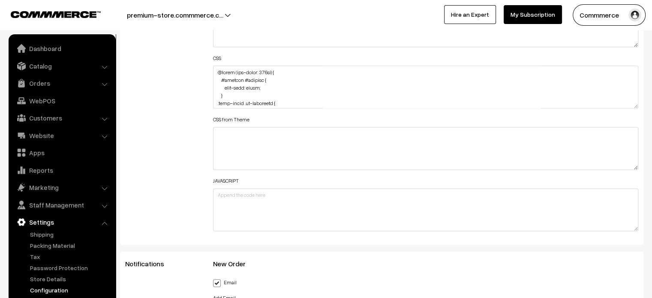
scroll to position [1097, 0]
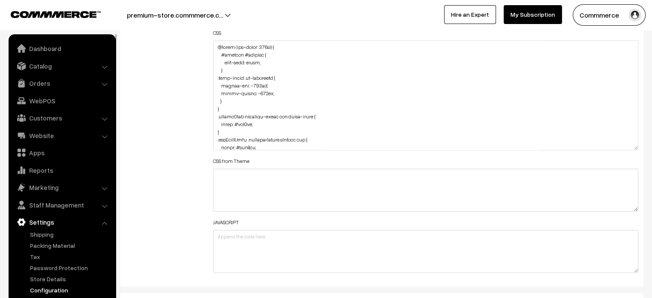
drag, startPoint x: 635, startPoint y: 79, endPoint x: 640, endPoint y: 167, distance: 88.0
click at [640, 167] on div "Header HTML Body HTML CSS CSS from Theme JAVASCRIPT" at bounding box center [426, 90] width 439 height 373
drag, startPoint x: 214, startPoint y: 77, endPoint x: 231, endPoint y: 100, distance: 28.9
click at [231, 100] on textarea at bounding box center [426, 105] width 426 height 130
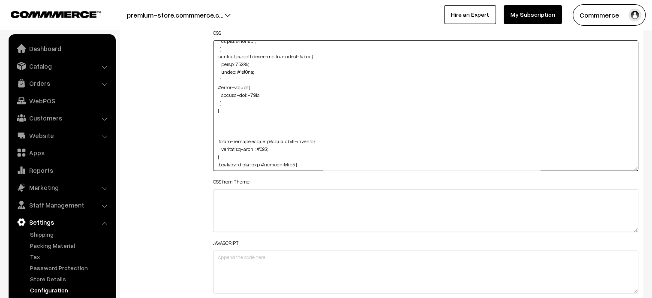
scroll to position [679, 0]
click at [227, 100] on textarea at bounding box center [426, 105] width 426 height 130
paste textarea ".home-video .oc-container { margin-top: -110px; margin-bottom: -110px; }"
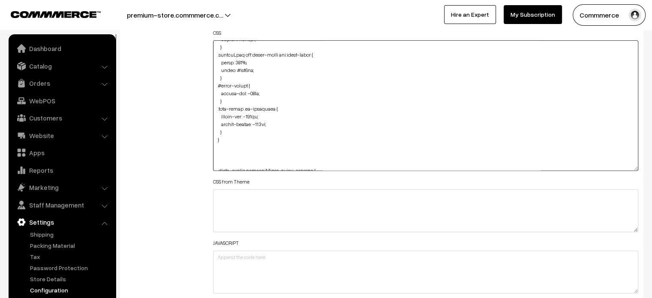
type textarea "@media (max-width: 767px) { #heading #heading { font-size: large; } } .searchWr…"
click at [192, 133] on div "Additional HTML/JS/CSS" at bounding box center [163, 101] width 88 height 394
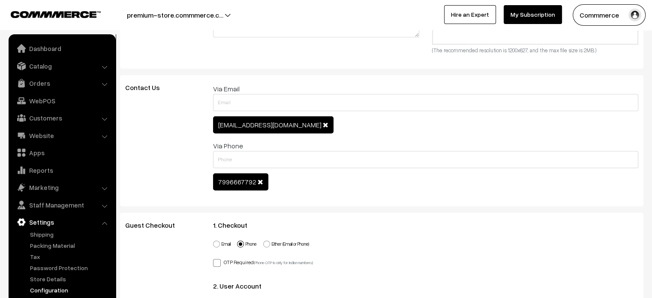
scroll to position [0, 0]
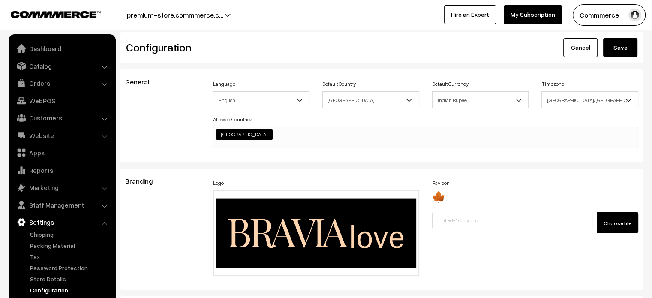
click at [626, 49] on button "Save" at bounding box center [620, 47] width 34 height 19
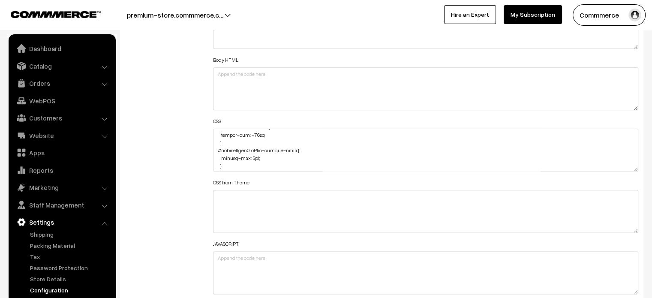
scroll to position [1652, 0]
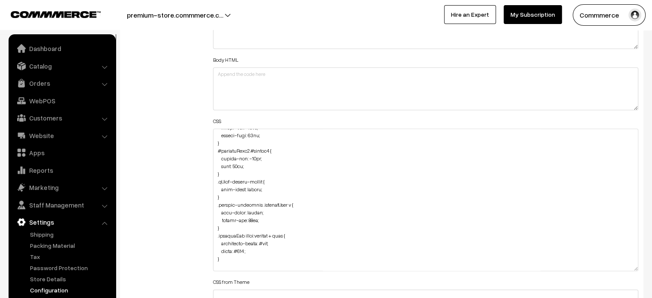
drag, startPoint x: 636, startPoint y: 168, endPoint x: 622, endPoint y: 268, distance: 100.5
click at [622, 268] on textarea at bounding box center [426, 200] width 426 height 142
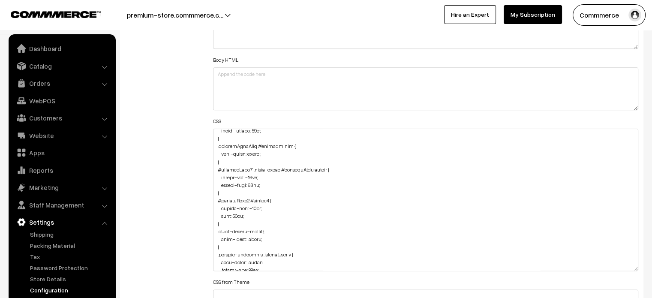
scroll to position [375, 0]
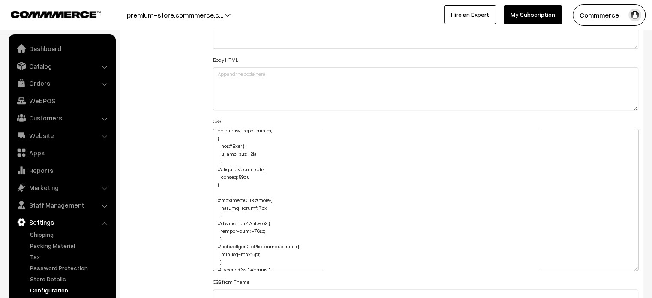
click at [394, 151] on textarea at bounding box center [426, 200] width 426 height 142
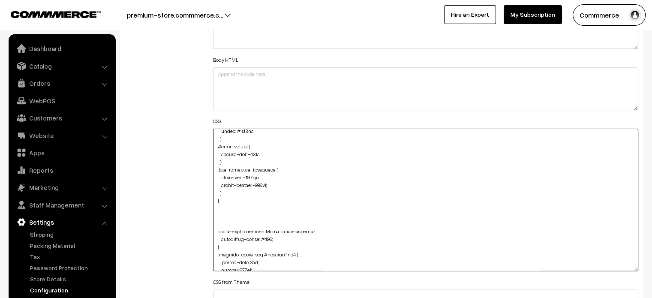
scroll to position [707, 0]
drag, startPoint x: 214, startPoint y: 167, endPoint x: 226, endPoint y: 193, distance: 28.8
click at [226, 193] on textarea at bounding box center [426, 200] width 426 height 142
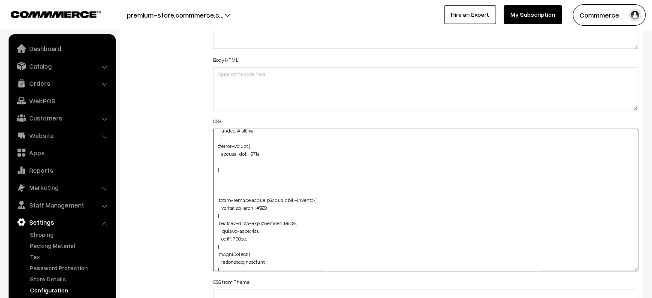
type textarea "@media (max-width: 767px) { #heading #heading { font-size: large; } } .searchWr…"
click at [190, 176] on div "Additional HTML/JS/CSS" at bounding box center [163, 196] width 88 height 406
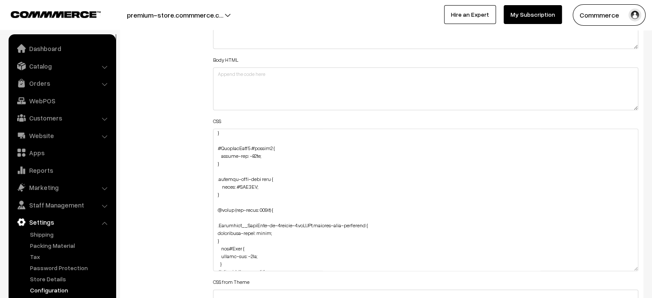
scroll to position [0, 0]
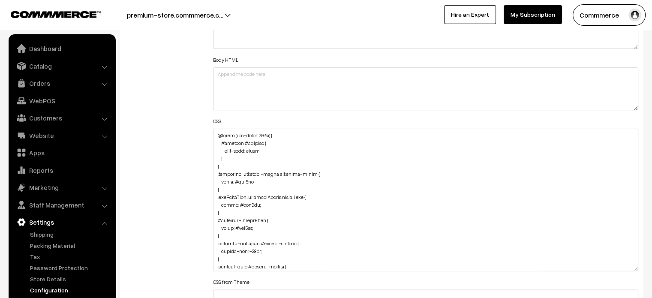
drag, startPoint x: 147, startPoint y: 163, endPoint x: 130, endPoint y: 154, distance: 19.7
click at [130, 154] on div "Additional HTML/JS/CSS" at bounding box center [163, 196] width 88 height 406
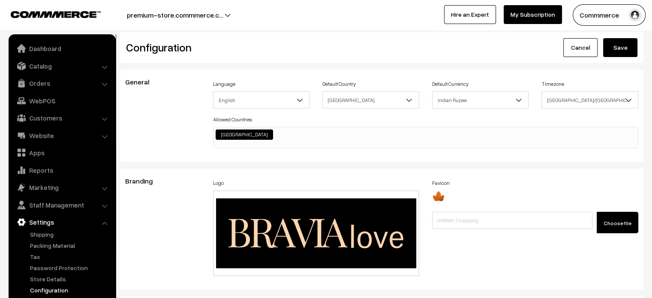
click at [616, 51] on button "Save" at bounding box center [620, 47] width 34 height 19
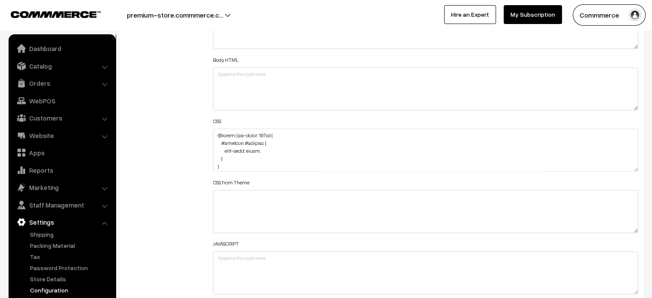
scroll to position [703, 0]
drag, startPoint x: 636, startPoint y: 167, endPoint x: 628, endPoint y: 318, distance: 151.6
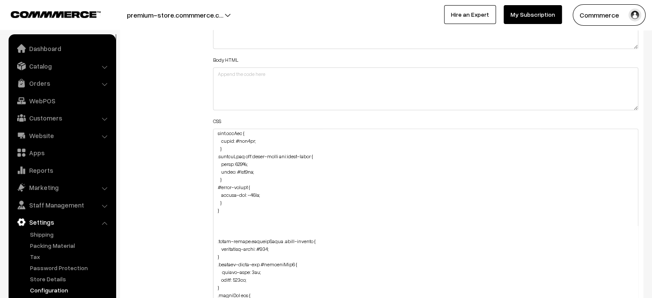
scroll to position [664, 0]
click at [217, 190] on textarea at bounding box center [426, 226] width 426 height 194
drag, startPoint x: 216, startPoint y: 186, endPoint x: 228, endPoint y: 202, distance: 19.6
click at [228, 202] on textarea at bounding box center [426, 226] width 426 height 194
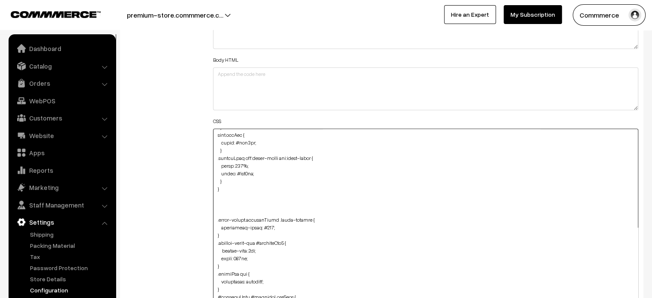
type textarea "@media (max-width: 767px) { #heading #heading { font-size: large; } } .searchWr…"
click at [196, 189] on div "Additional HTML/JS/CSS" at bounding box center [163, 221] width 88 height 457
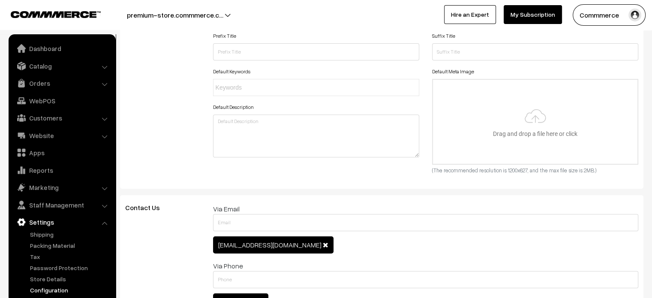
scroll to position [0, 0]
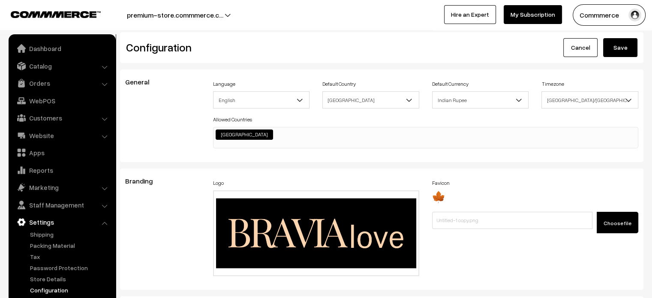
click at [622, 50] on button "Save" at bounding box center [620, 47] width 34 height 19
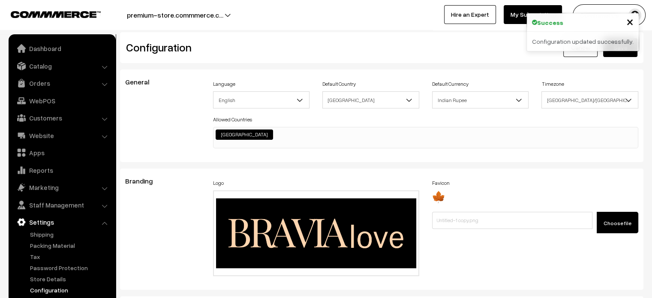
scroll to position [657, 0]
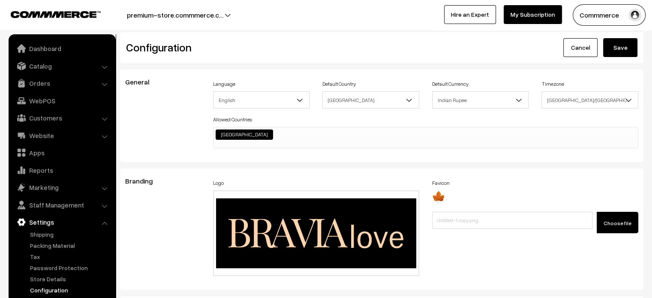
click at [621, 48] on button "Save" at bounding box center [620, 47] width 34 height 19
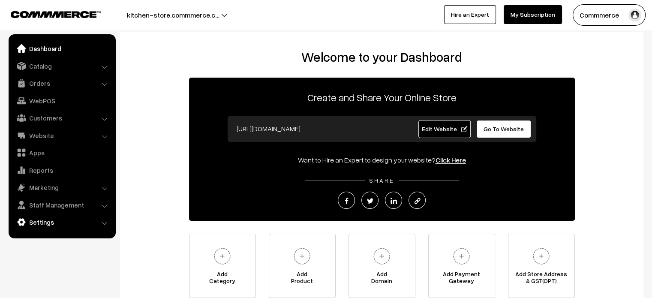
click at [46, 224] on link "Settings" at bounding box center [62, 221] width 102 height 15
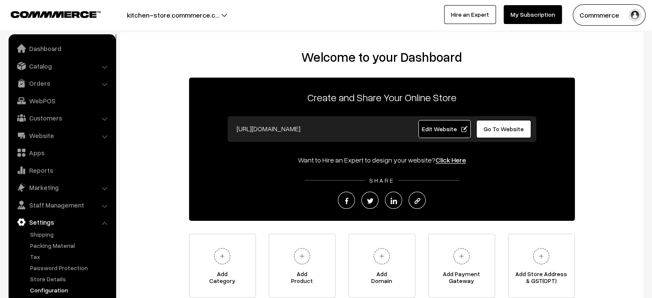
click at [53, 286] on link "Configuration" at bounding box center [70, 290] width 85 height 9
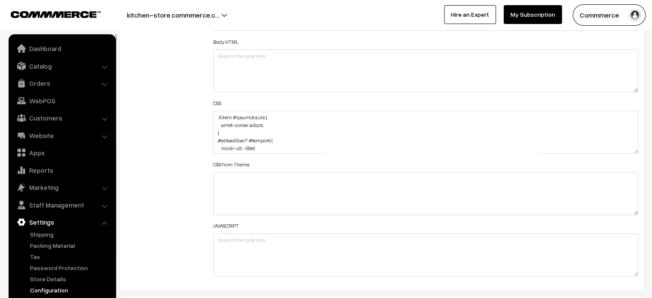
scroll to position [1060, 0]
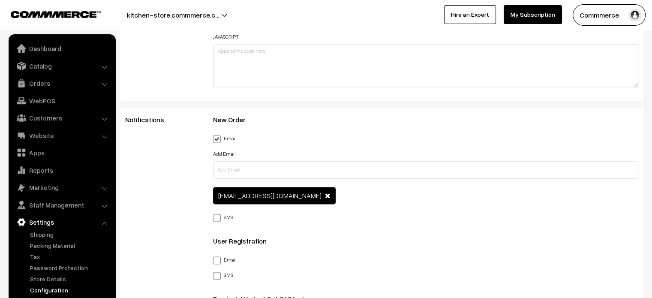
drag, startPoint x: 638, startPoint y: 114, endPoint x: 607, endPoint y: 318, distance: 206.4
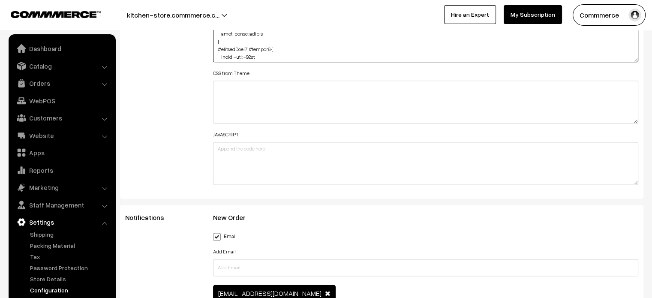
scroll to position [1084, 0]
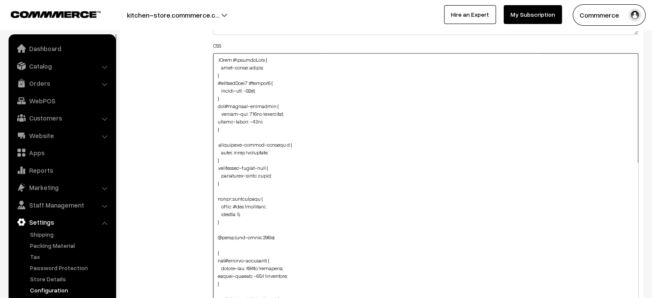
drag, startPoint x: 636, startPoint y: 92, endPoint x: 625, endPoint y: 318, distance: 226.7
click at [442, 183] on textarea at bounding box center [426, 187] width 426 height 269
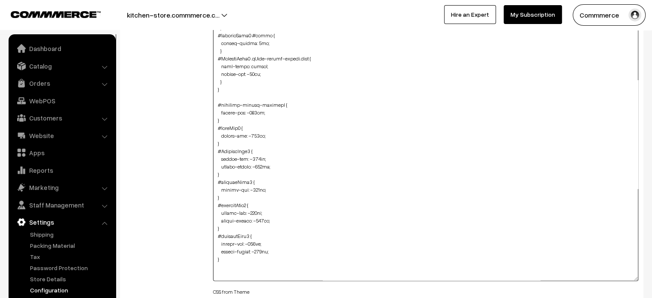
scroll to position [0, 0]
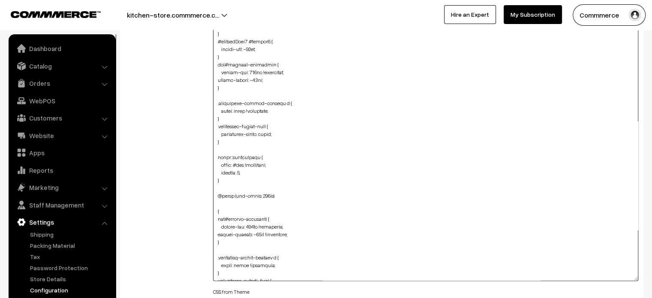
click at [214, 126] on textarea at bounding box center [426, 146] width 426 height 269
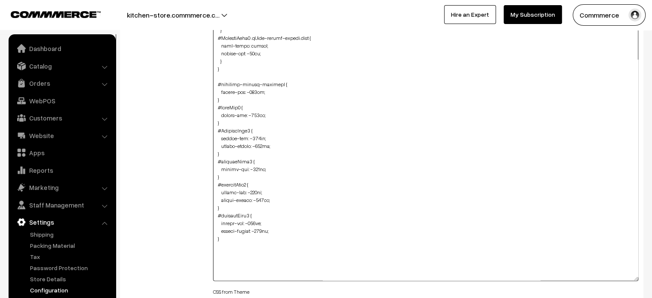
scroll to position [499, 0]
drag, startPoint x: 216, startPoint y: 84, endPoint x: 225, endPoint y: 236, distance: 152.9
click at [225, 236] on textarea at bounding box center [426, 146] width 426 height 269
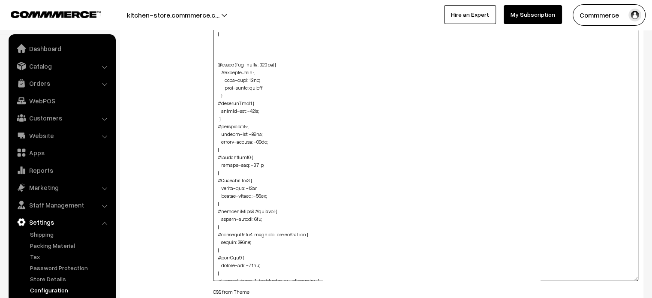
scroll to position [1313, 0]
drag, startPoint x: 216, startPoint y: 102, endPoint x: 220, endPoint y: 199, distance: 97.9
click at [220, 199] on textarea at bounding box center [426, 146] width 426 height 269
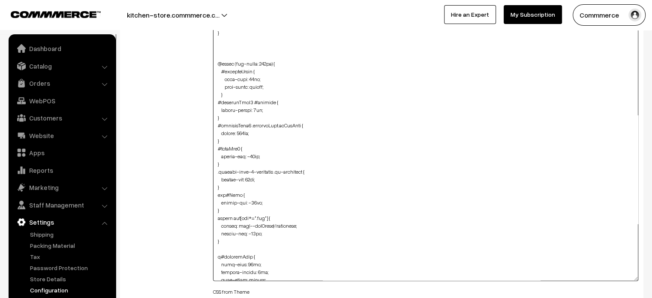
click at [217, 114] on textarea at bounding box center [426, 146] width 426 height 269
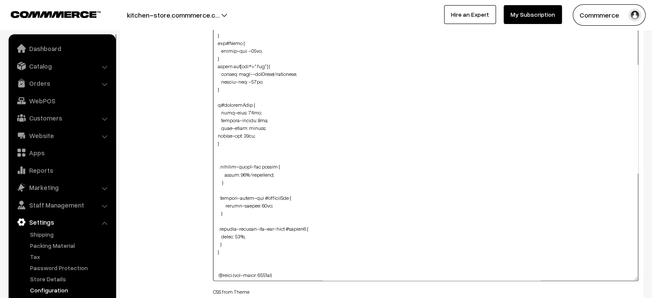
scroll to position [1496, 0]
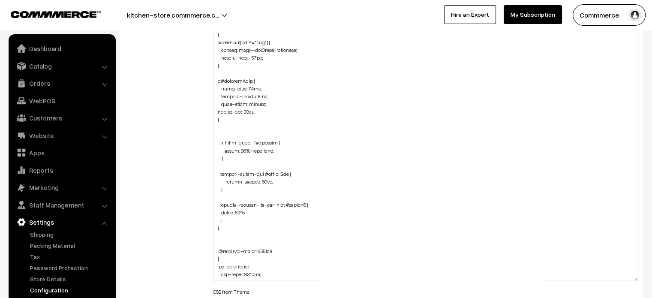
click at [167, 153] on div "Additional HTML/JS/CSS" at bounding box center [163, 142] width 88 height 533
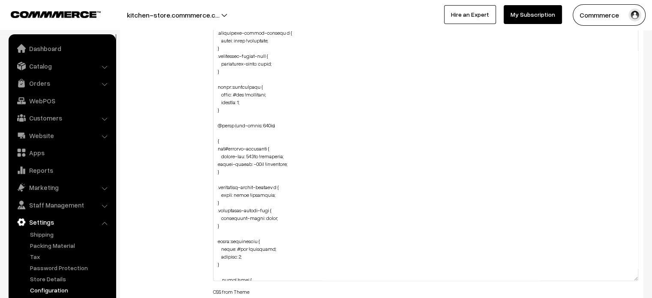
scroll to position [70, 0]
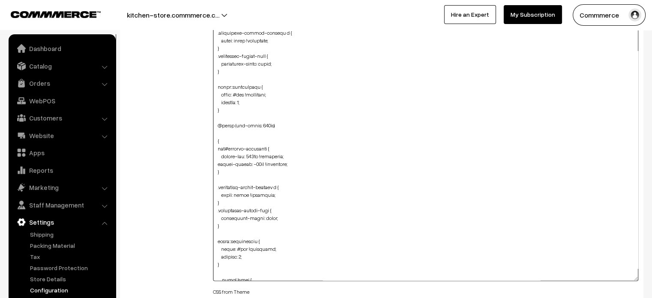
drag, startPoint x: 215, startPoint y: 146, endPoint x: 218, endPoint y: 181, distance: 34.9
click at [218, 181] on textarea at bounding box center [426, 146] width 426 height 269
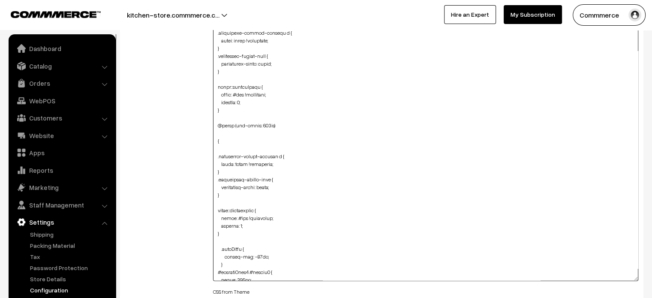
scroll to position [43, 0]
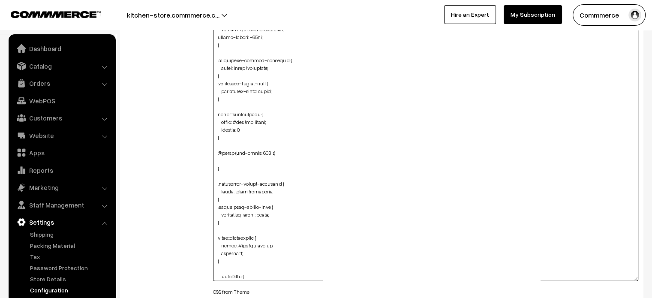
drag, startPoint x: 225, startPoint y: 168, endPoint x: 216, endPoint y: 167, distance: 8.6
click at [216, 167] on textarea at bounding box center [426, 146] width 426 height 269
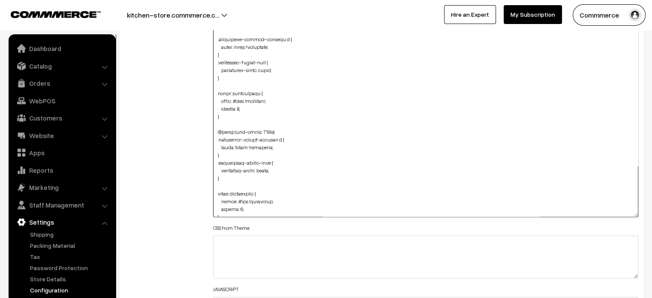
scroll to position [1188, 0]
click at [274, 145] on textarea at bounding box center [426, 83] width 426 height 269
type textarea ".cList #productText { text-align: center; } #productType3 #button2 { margin-top…"
click at [197, 138] on div "Additional HTML/JS/CSS" at bounding box center [163, 79] width 88 height 533
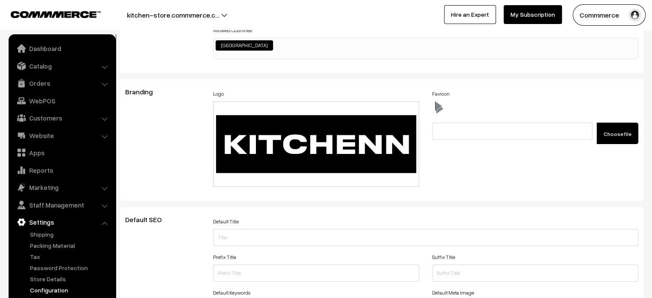
scroll to position [0, 0]
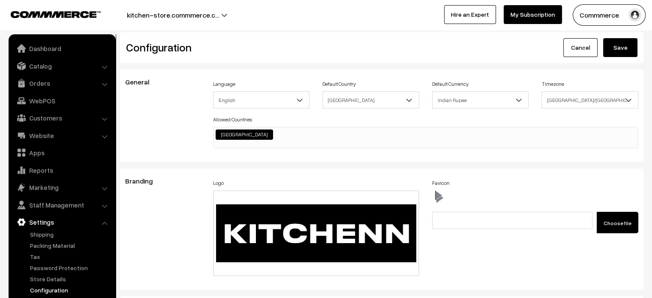
click at [625, 54] on button "Save" at bounding box center [620, 47] width 34 height 19
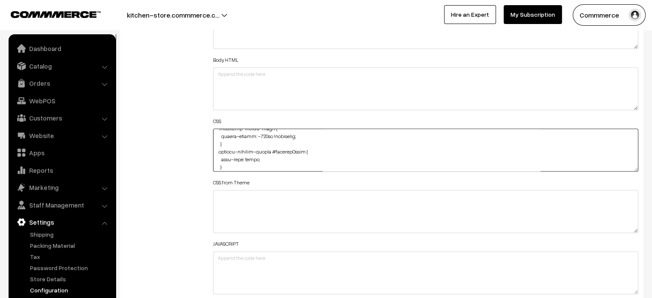
click at [317, 156] on textarea at bounding box center [426, 150] width 426 height 43
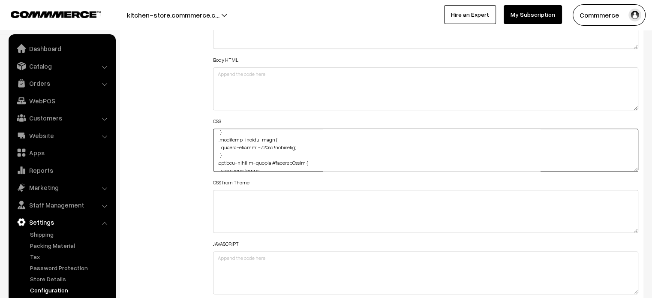
scroll to position [342, 0]
drag, startPoint x: 216, startPoint y: 140, endPoint x: 226, endPoint y: 155, distance: 17.8
click at [226, 155] on textarea at bounding box center [426, 150] width 426 height 43
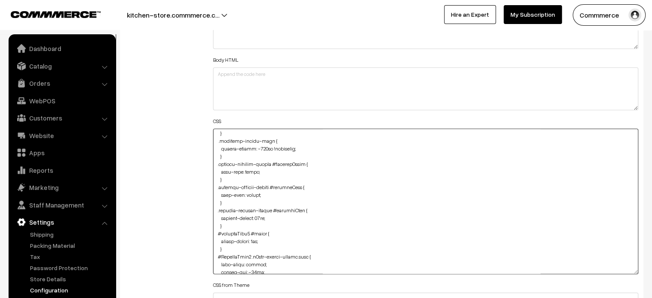
drag, startPoint x: 635, startPoint y: 164, endPoint x: 641, endPoint y: 301, distance: 136.5
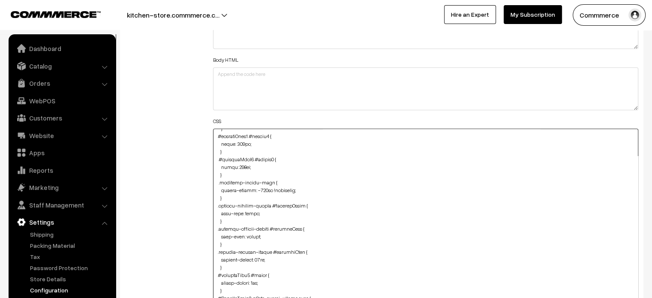
scroll to position [301, 0]
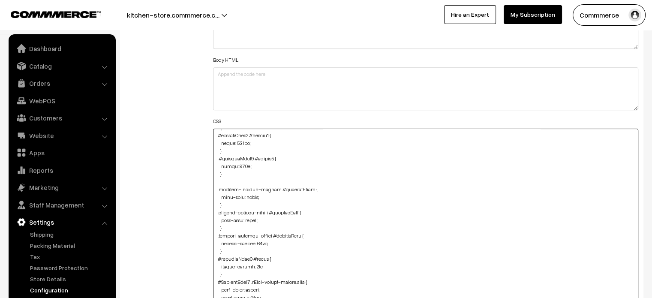
type textarea ".cList #productText { text-align: center; } #productType3 #button2 { margin-top…"
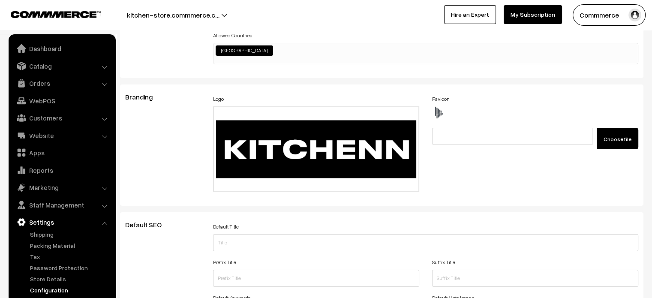
scroll to position [0, 0]
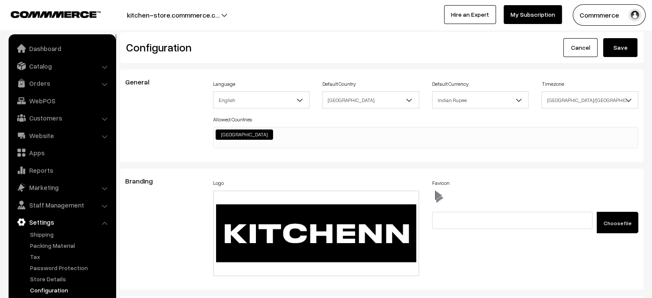
click at [617, 51] on button "Save" at bounding box center [620, 47] width 34 height 19
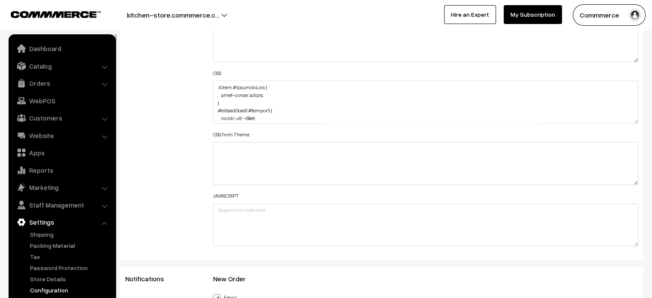
scroll to position [1053, 0]
drag, startPoint x: 632, startPoint y: 123, endPoint x: 632, endPoint y: 318, distance: 195.5
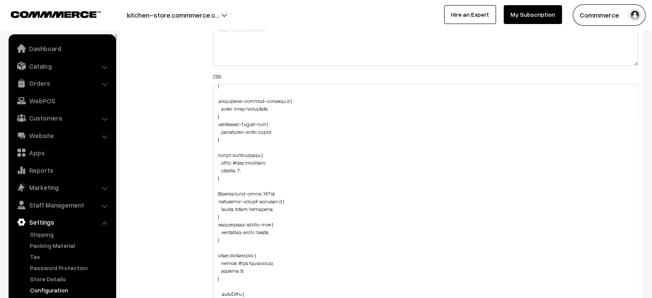
scroll to position [75, 0]
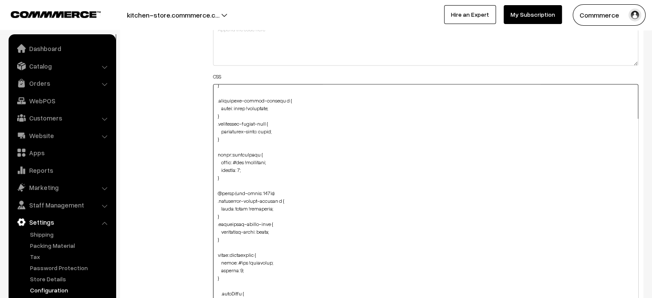
click at [281, 192] on textarea at bounding box center [426, 203] width 426 height 238
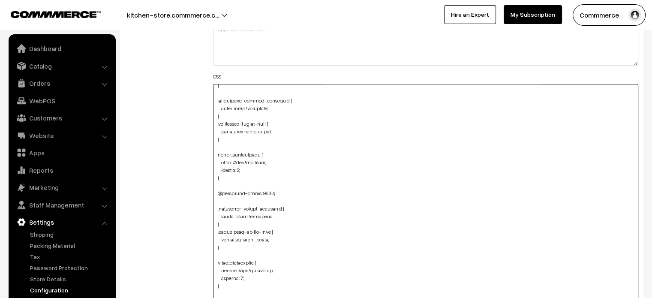
paste textarea "div#hotspot-component { margin-top: 120px !important; margin-bottom: -70px !imp…"
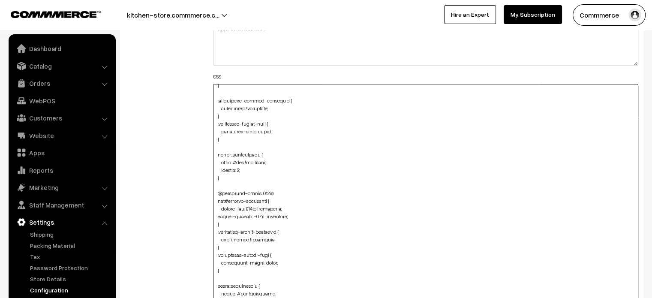
click at [214, 221] on textarea at bounding box center [426, 203] width 426 height 238
type textarea ".cList #productText { text-align: center; } #productType3 #button2 { margin-top…"
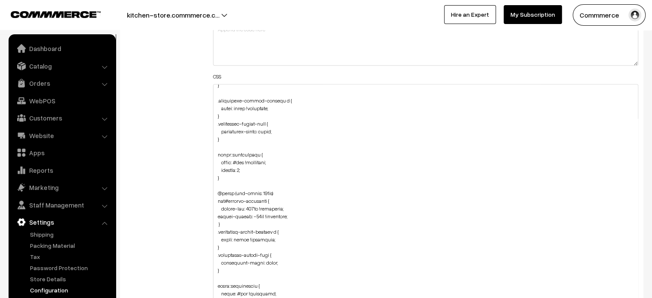
click at [180, 205] on div "Additional HTML/JS/CSS" at bounding box center [163, 199] width 88 height 502
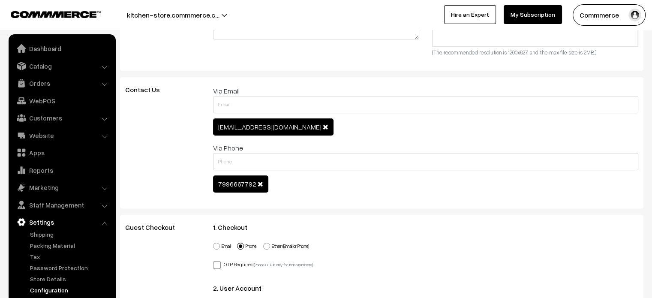
scroll to position [0, 0]
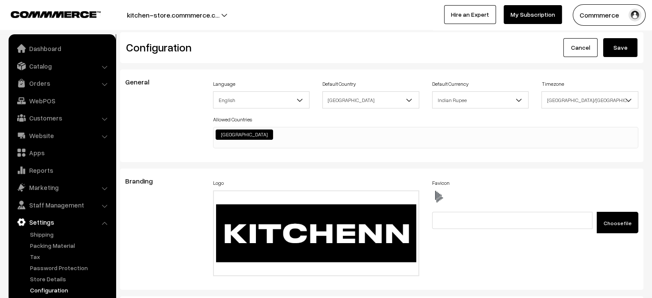
click at [621, 49] on button "Save" at bounding box center [620, 47] width 34 height 19
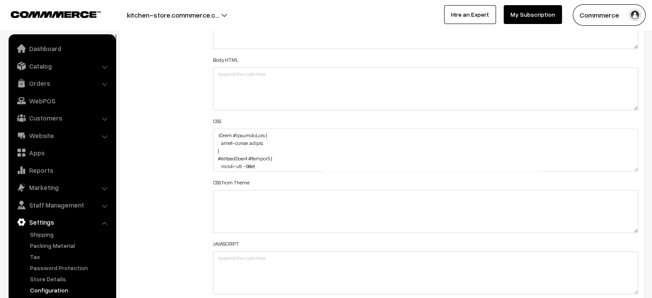
scroll to position [31, 0]
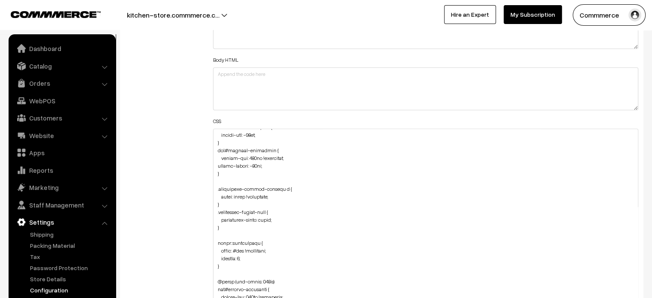
drag, startPoint x: 635, startPoint y: 166, endPoint x: 628, endPoint y: 307, distance: 141.7
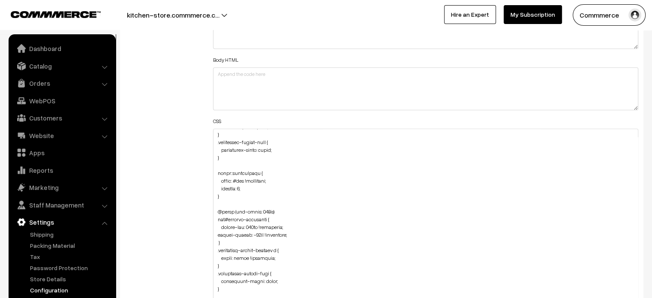
scroll to position [105, 0]
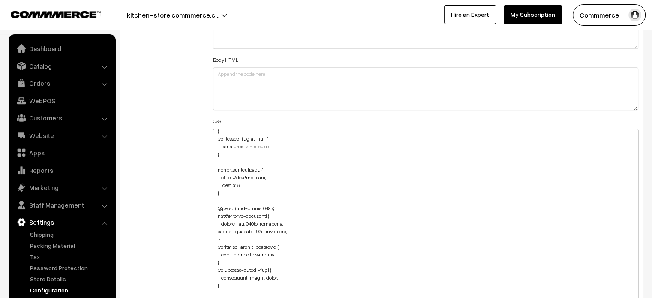
drag, startPoint x: 216, startPoint y: 217, endPoint x: 223, endPoint y: 236, distance: 20.1
click at [223, 236] on textarea at bounding box center [426, 221] width 426 height 184
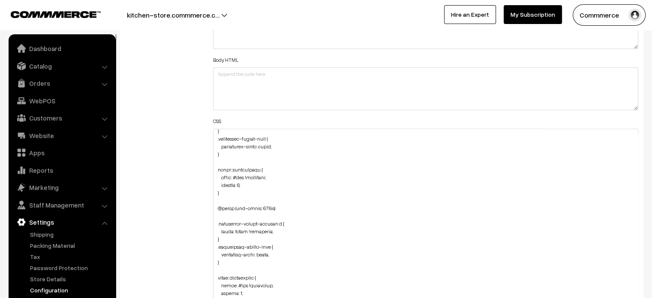
scroll to position [0, 0]
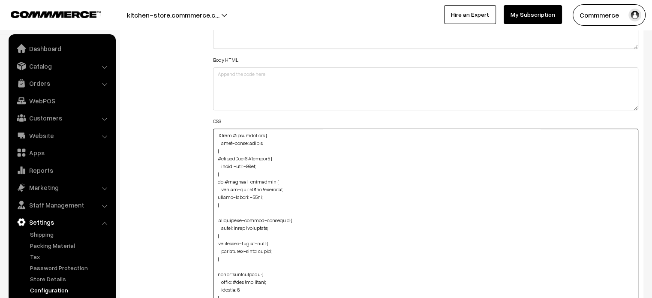
drag, startPoint x: 215, startPoint y: 183, endPoint x: 220, endPoint y: 205, distance: 23.0
click at [220, 205] on textarea at bounding box center [426, 221] width 426 height 184
type textarea ".cList #productText { text-align: center; } #productType3 #button2 { margin-top…"
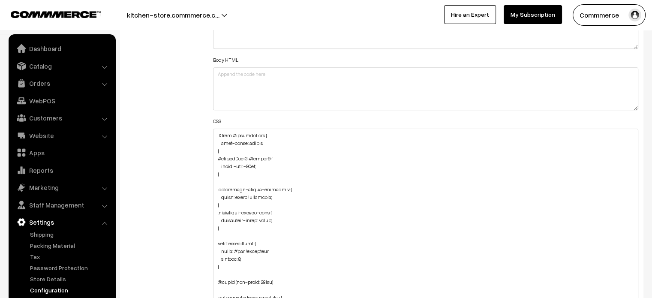
click at [173, 126] on div "Additional HTML/JS/CSS" at bounding box center [163, 217] width 88 height 448
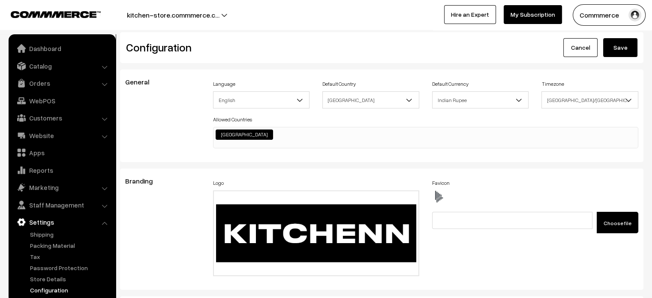
click at [623, 42] on button "Save" at bounding box center [620, 47] width 34 height 19
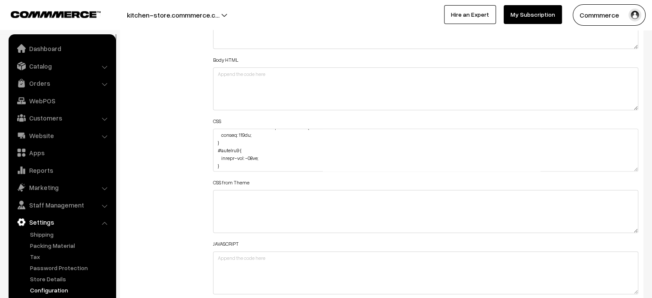
drag, startPoint x: 635, startPoint y: 167, endPoint x: 652, endPoint y: 318, distance: 152.3
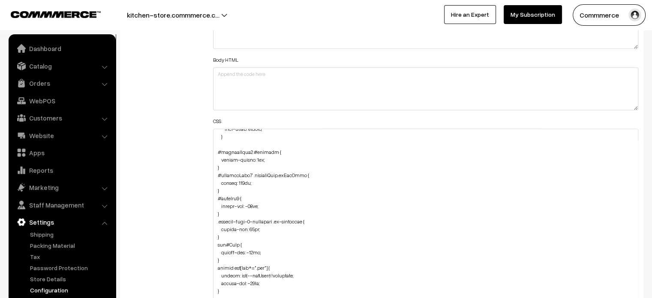
scroll to position [1317, 0]
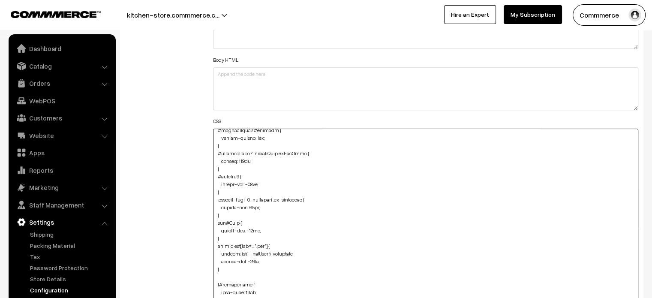
click at [215, 175] on textarea at bounding box center [426, 226] width 426 height 194
drag, startPoint x: 215, startPoint y: 175, endPoint x: 223, endPoint y: 191, distance: 17.5
click at [223, 191] on textarea at bounding box center [426, 226] width 426 height 194
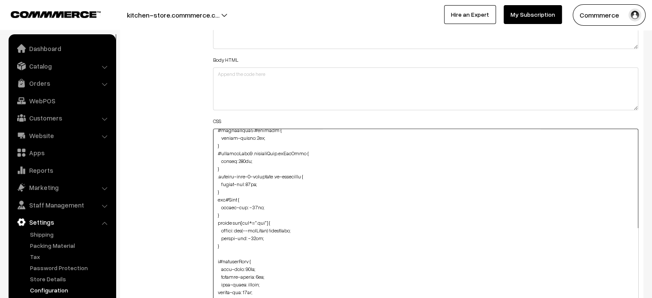
type textarea ".cList #productText { text-align: center; } #productType3 #button2 { margin-top…"
click at [179, 184] on div "Additional HTML/JS/CSS" at bounding box center [163, 221] width 88 height 457
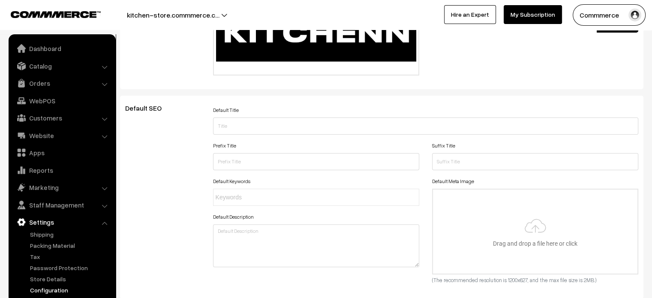
scroll to position [0, 0]
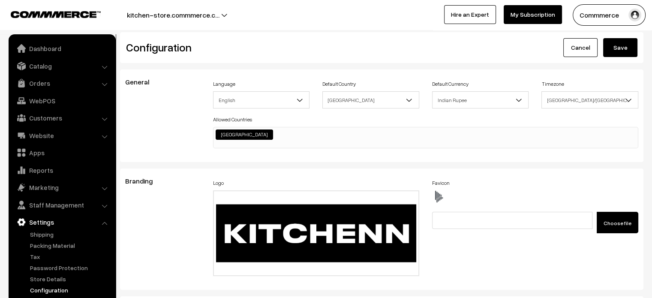
click at [619, 49] on button "Save" at bounding box center [620, 47] width 34 height 19
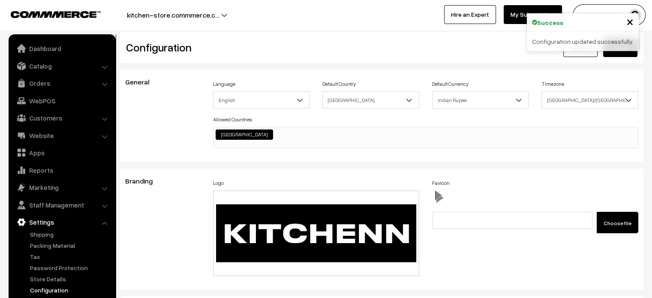
scroll to position [657, 0]
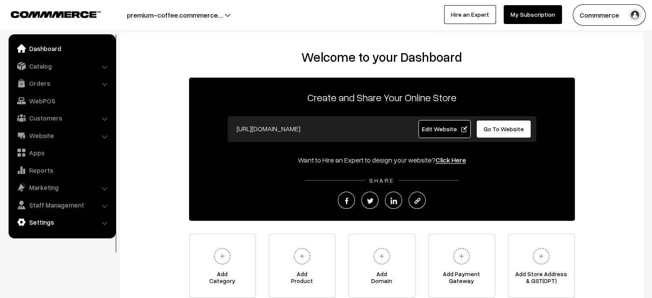
click at [46, 226] on link "Settings" at bounding box center [62, 221] width 102 height 15
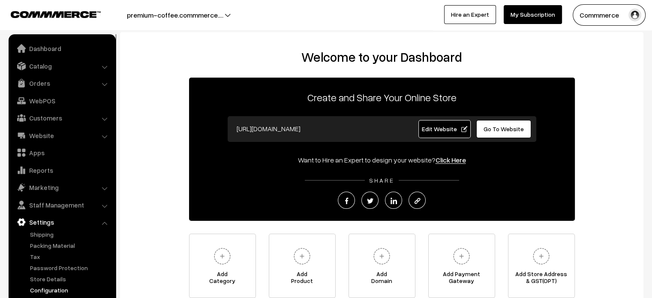
click at [57, 292] on link "Configuration" at bounding box center [70, 290] width 85 height 9
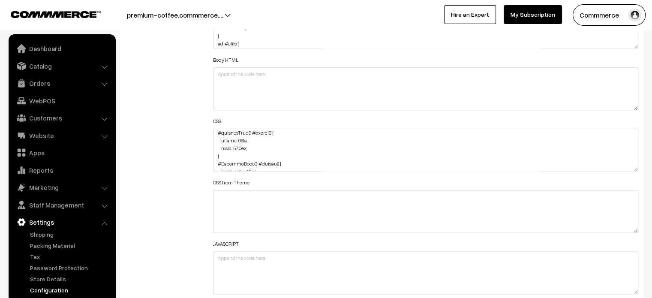
scroll to position [286, 0]
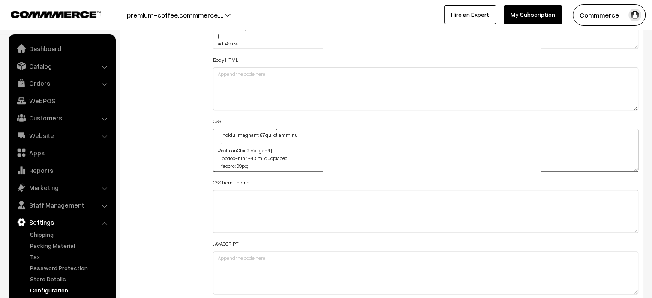
click at [254, 157] on textarea at bounding box center [426, 150] width 426 height 43
click at [186, 145] on div "Additional HTML/JS/CSS" at bounding box center [163, 146] width 88 height 307
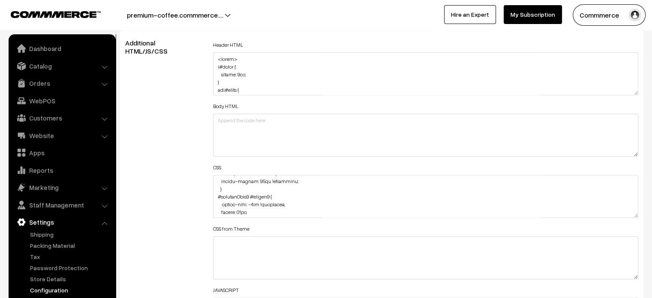
scroll to position [964, 0]
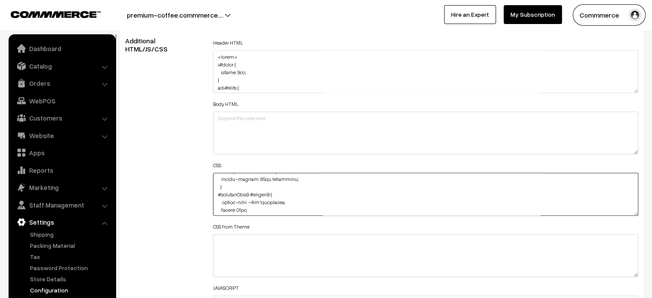
click at [253, 202] on textarea at bounding box center [426, 194] width 426 height 43
type textarea ".searchWrap div:first-child div:first-child { color: #fff; } .cList #productTex…"
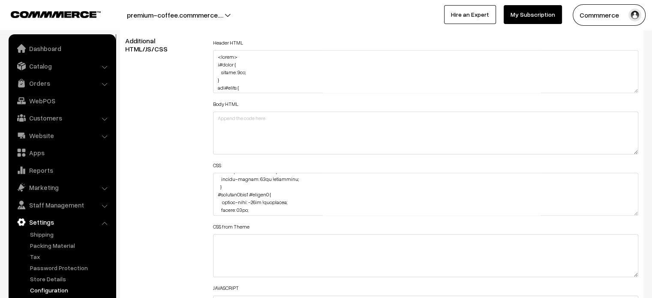
click at [159, 174] on div "Additional HTML/JS/CSS" at bounding box center [163, 190] width 88 height 307
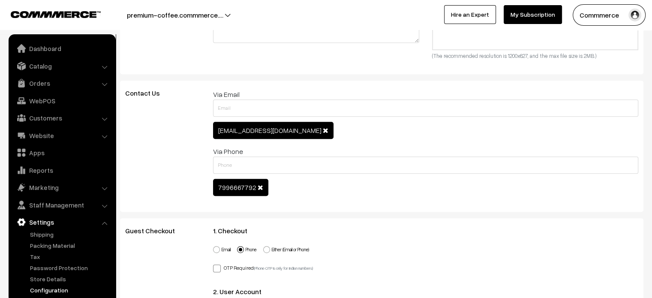
scroll to position [0, 0]
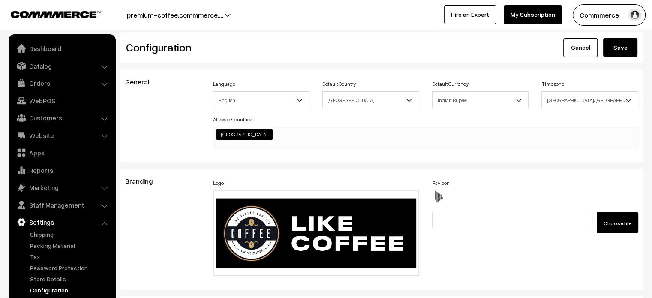
click at [617, 47] on button "Save" at bounding box center [620, 47] width 34 height 19
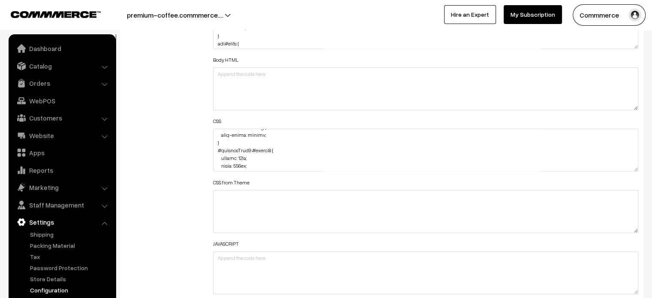
scroll to position [286, 0]
click at [254, 156] on textarea at bounding box center [426, 150] width 426 height 43
click at [298, 151] on textarea at bounding box center [426, 150] width 426 height 43
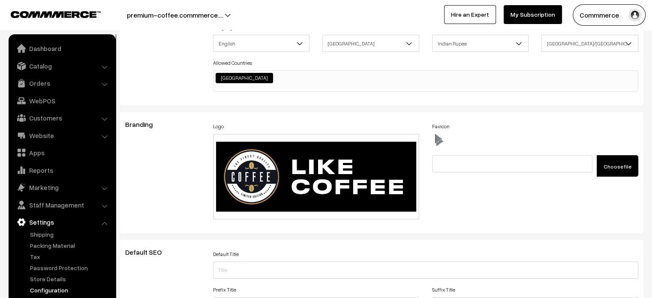
scroll to position [0, 0]
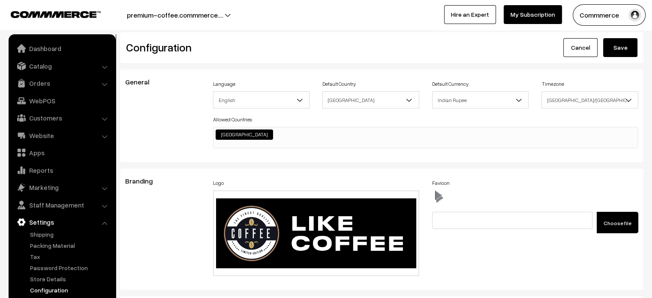
type textarea ".searchWrap div:first-child div:first-child { color: #fff; } .cList #productTex…"
click at [623, 49] on button "Save" at bounding box center [620, 47] width 34 height 19
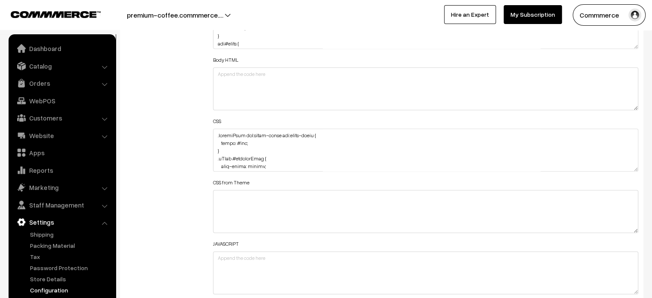
scroll to position [325, 0]
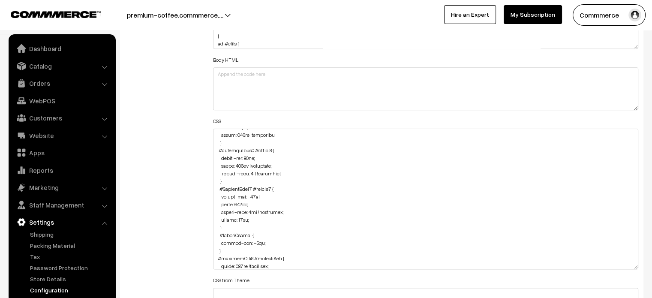
drag, startPoint x: 635, startPoint y: 168, endPoint x: 636, endPoint y: 267, distance: 99.0
click at [636, 267] on textarea at bounding box center [426, 199] width 426 height 141
click at [250, 171] on textarea at bounding box center [426, 200] width 426 height 142
type textarea ".searchWrap div:first-child div:first-child { color: #fff; } .cList #productTex…"
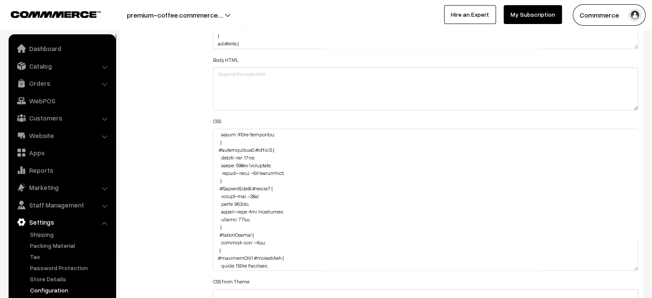
click at [165, 164] on div "Additional HTML/JS/CSS" at bounding box center [163, 196] width 88 height 406
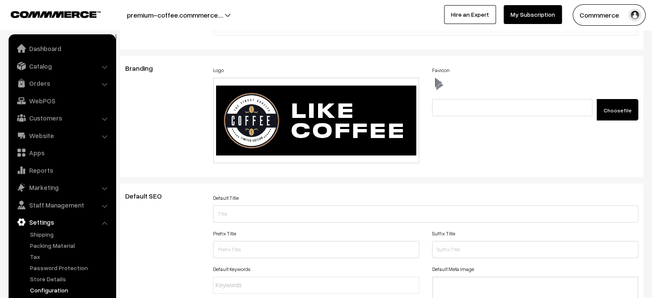
scroll to position [0, 0]
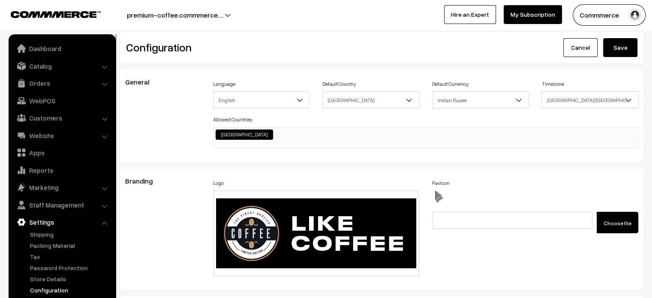
click at [618, 52] on button "Save" at bounding box center [620, 47] width 34 height 19
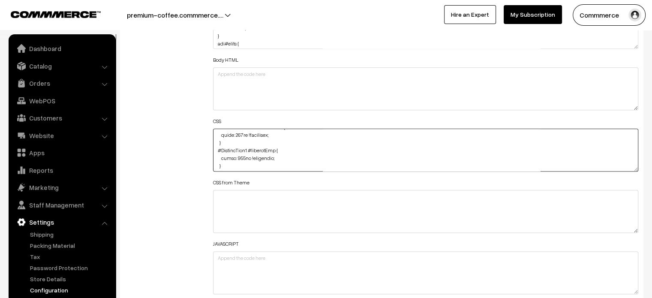
click at [243, 157] on textarea at bounding box center [426, 150] width 426 height 43
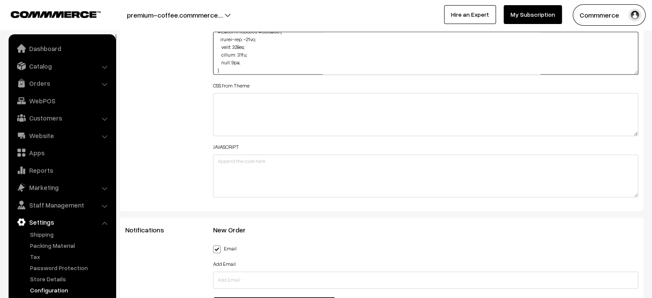
drag, startPoint x: 638, startPoint y: 166, endPoint x: 617, endPoint y: 310, distance: 145.5
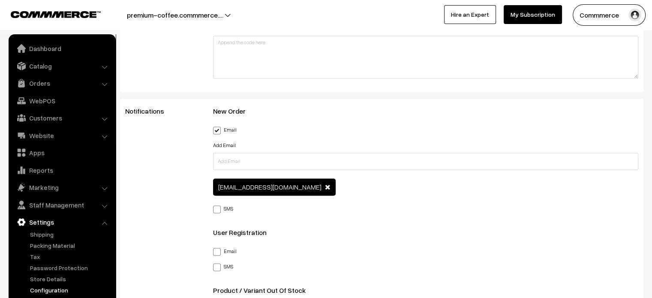
scroll to position [1070, 0]
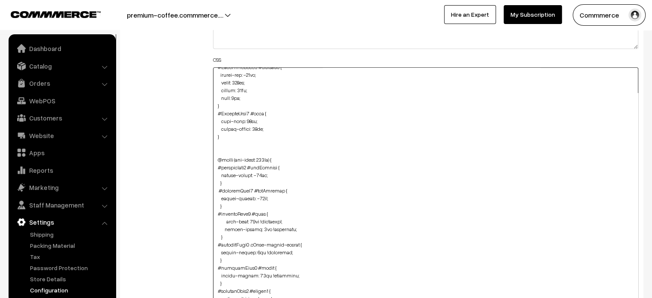
drag, startPoint x: 635, startPoint y: 108, endPoint x: 617, endPoint y: 318, distance: 210.4
click at [433, 213] on textarea at bounding box center [426, 193] width 426 height 252
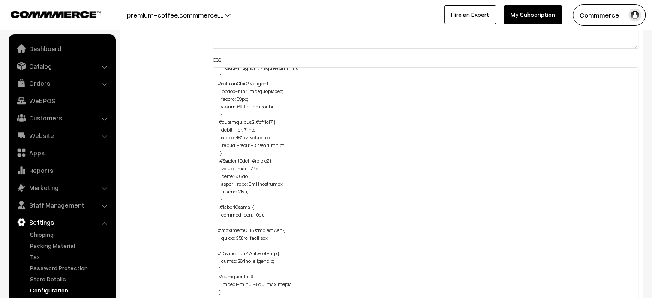
scroll to position [292, 0]
click at [240, 173] on textarea at bounding box center [426, 193] width 426 height 252
click at [249, 181] on textarea at bounding box center [426, 193] width 426 height 252
click at [296, 191] on textarea at bounding box center [426, 193] width 426 height 252
type textarea ".searchWrap div:first-child div:first-child { color: #fff; } .cList #productTex…"
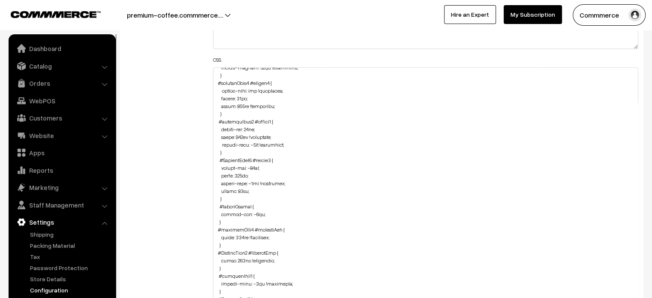
click at [168, 90] on div "Additional HTML/JS/CSS" at bounding box center [163, 189] width 88 height 516
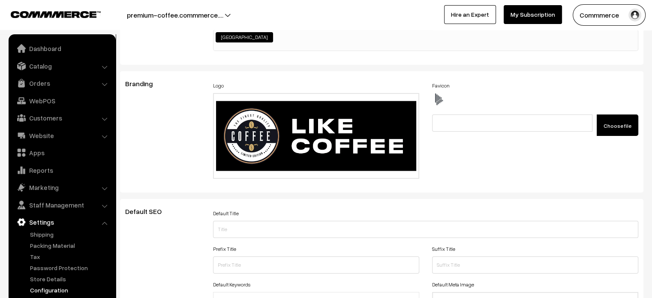
scroll to position [0, 0]
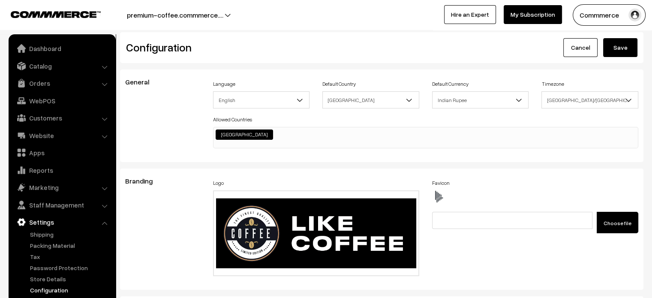
click at [619, 41] on button "Save" at bounding box center [620, 47] width 34 height 19
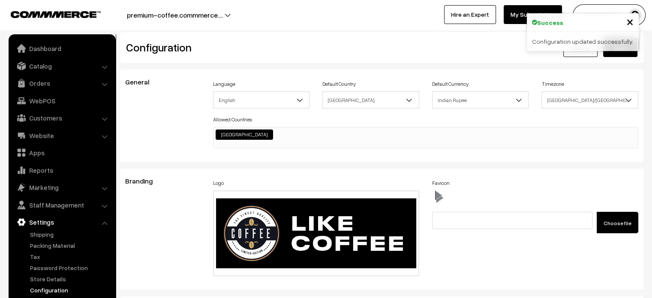
scroll to position [657, 0]
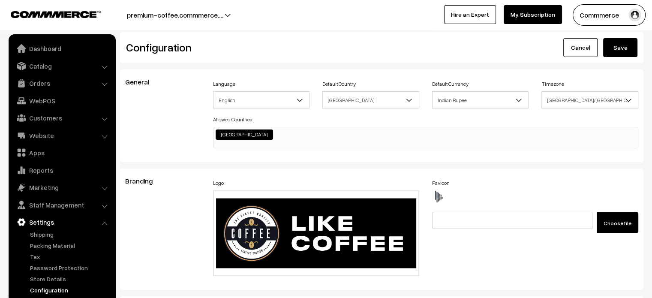
click at [380, 34] on div "Configuration Cancel Save" at bounding box center [381, 47] width 523 height 31
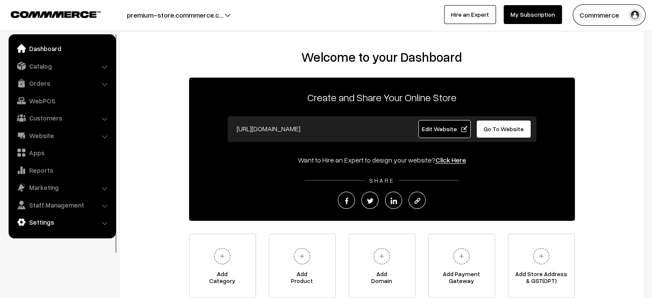
click at [63, 223] on link "Settings" at bounding box center [62, 221] width 102 height 15
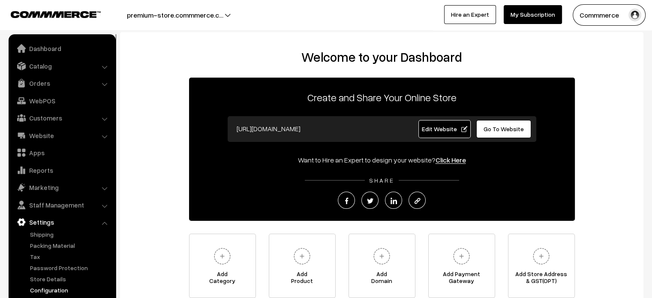
click at [55, 293] on link "Configuration" at bounding box center [70, 290] width 85 height 9
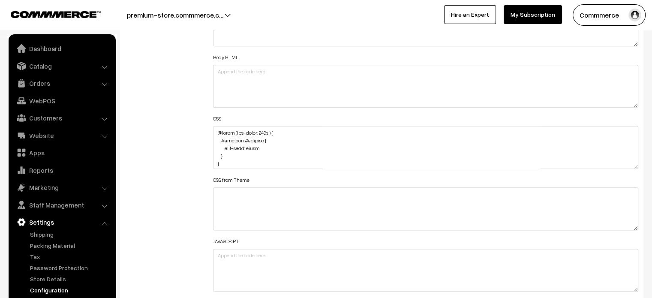
scroll to position [1012, 0]
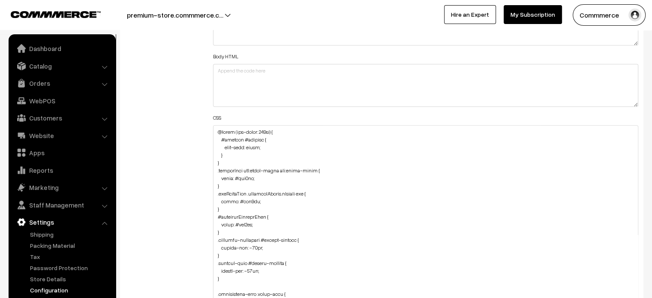
drag, startPoint x: 635, startPoint y: 166, endPoint x: 648, endPoint y: 318, distance: 152.7
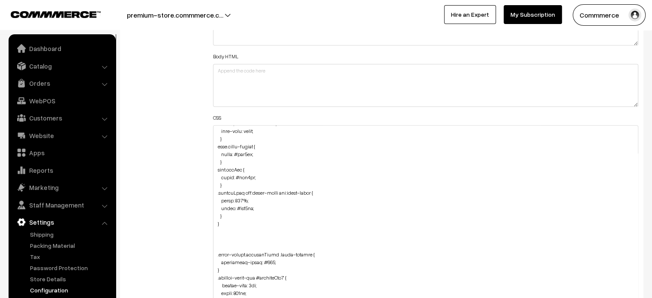
scroll to position [630, 0]
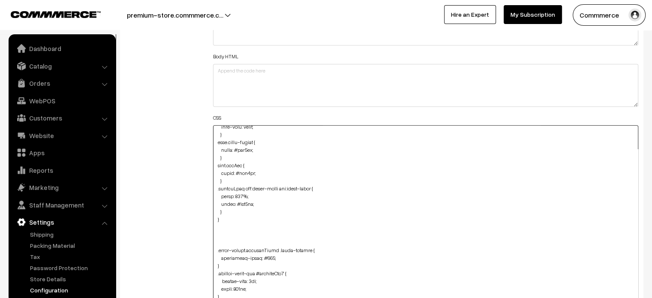
click at [230, 210] on textarea at bounding box center [426, 222] width 426 height 195
paste textarea ".testimonials #slideHead { font-size: 18px; }"
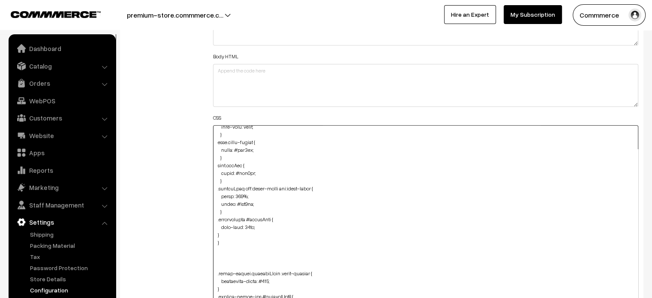
click at [216, 230] on textarea at bounding box center [426, 222] width 426 height 195
type textarea "@media (max-width: 767px) { #heading #heading { font-size: large; } } .searchWr…"
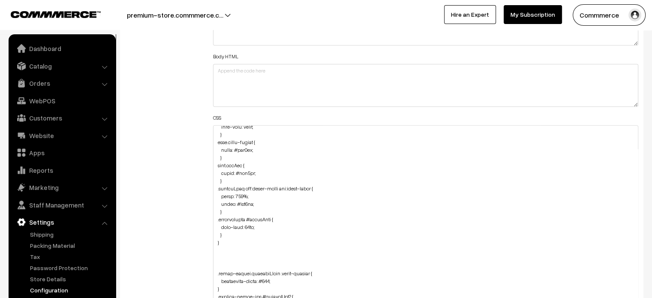
click at [178, 233] on div "Additional HTML/JS/CSS" at bounding box center [163, 218] width 88 height 459
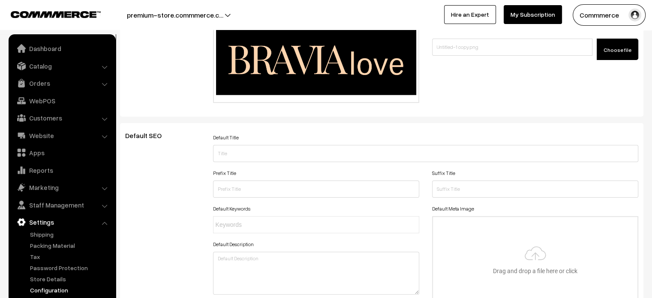
scroll to position [0, 0]
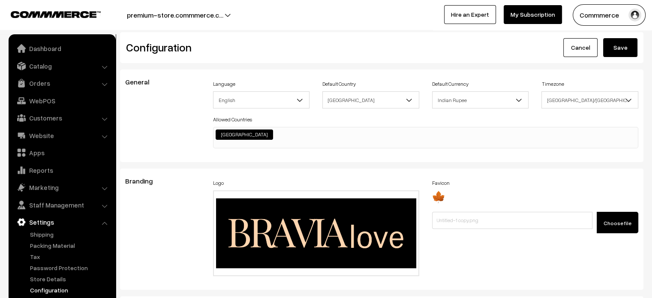
click at [624, 43] on button "Save" at bounding box center [620, 47] width 34 height 19
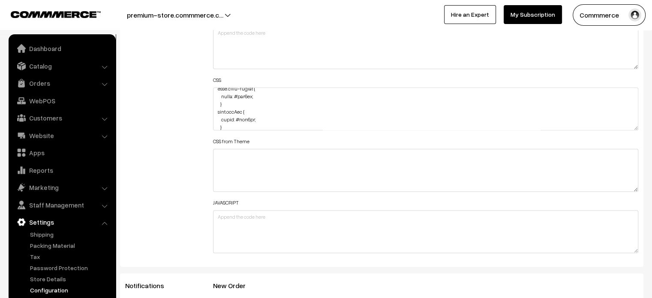
scroll to position [737, 0]
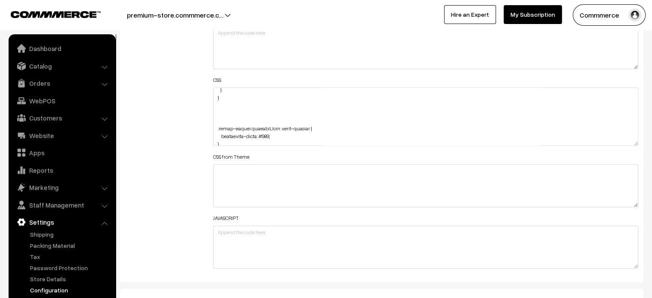
drag, startPoint x: 637, startPoint y: 126, endPoint x: 632, endPoint y: 318, distance: 191.7
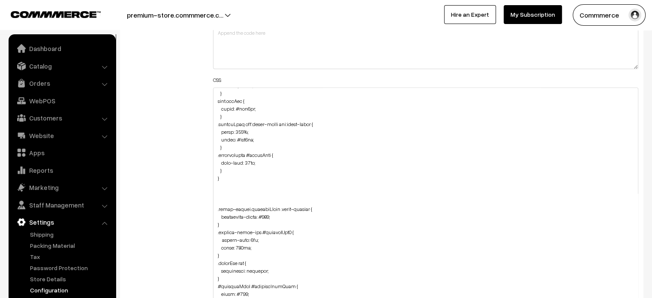
scroll to position [650, 0]
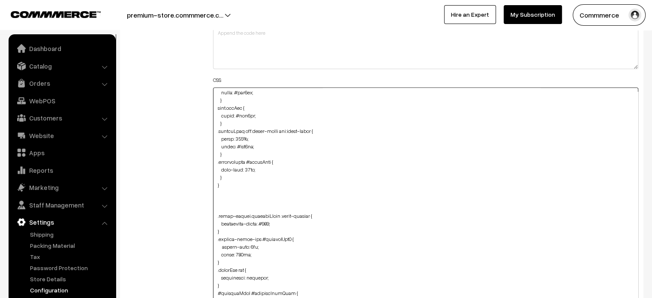
click at [259, 169] on textarea at bounding box center [426, 204] width 426 height 235
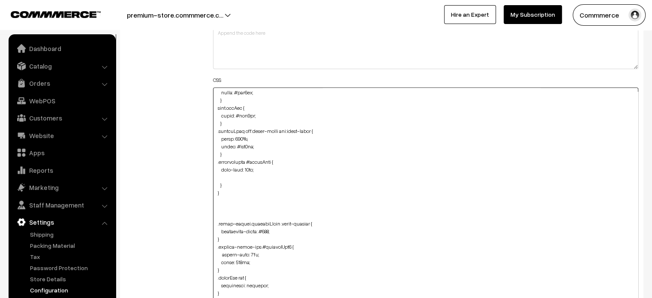
paste textarea "margin-bottom: 9px;"
click at [224, 176] on textarea at bounding box center [426, 204] width 426 height 235
type textarea "@media (max-width: 767px) { #heading #heading { font-size: large; } } .searchWr…"
click at [171, 174] on div "Additional HTML/JS/CSS" at bounding box center [163, 201] width 88 height 498
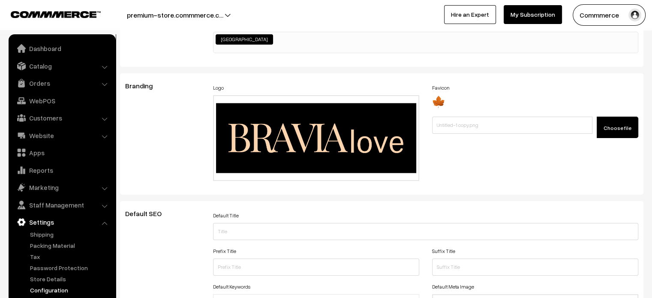
scroll to position [0, 0]
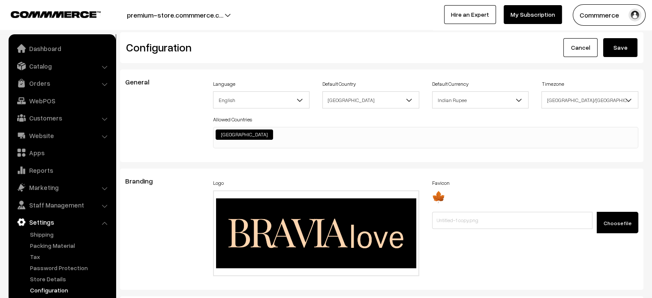
click at [626, 48] on button "Save" at bounding box center [620, 47] width 34 height 19
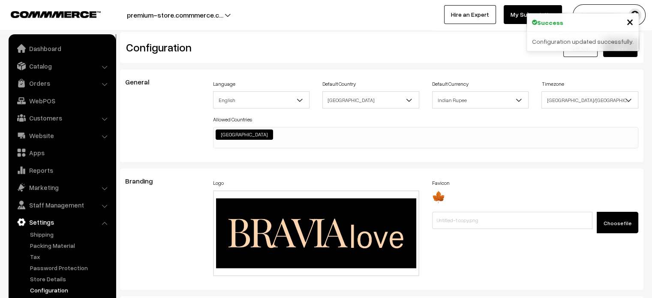
scroll to position [657, 0]
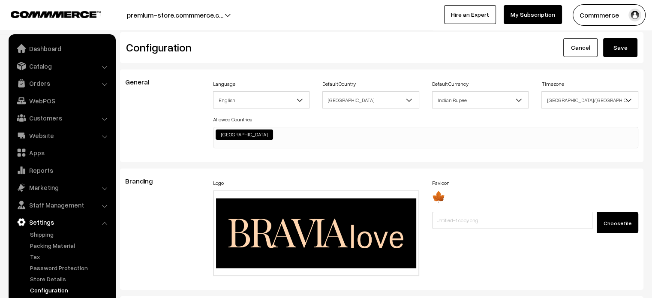
click at [369, 32] on div "Configuration Cancel Save" at bounding box center [381, 47] width 523 height 31
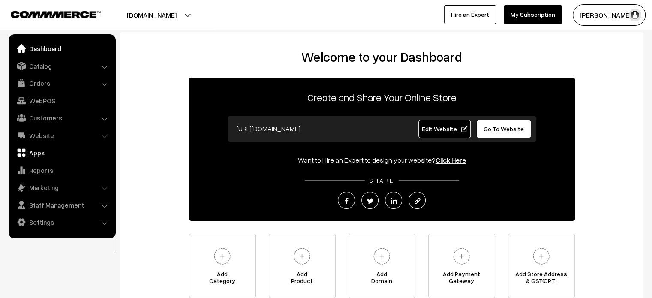
click at [46, 150] on link "Apps" at bounding box center [62, 152] width 102 height 15
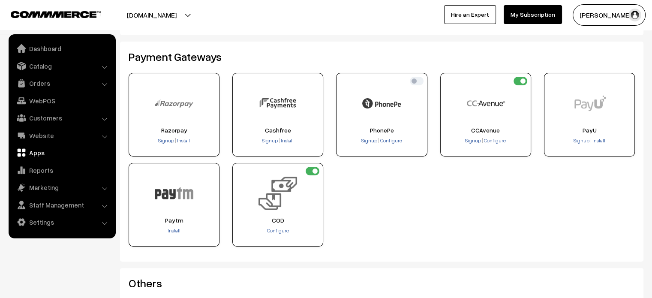
scroll to position [154, 0]
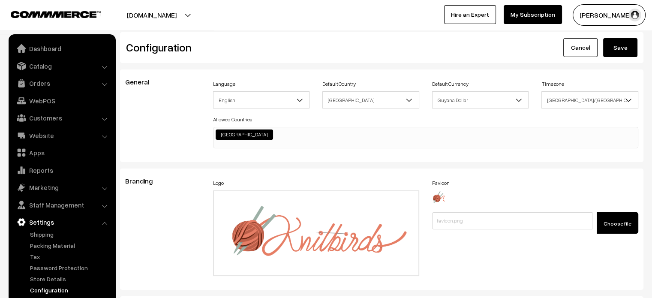
scroll to position [657, 0]
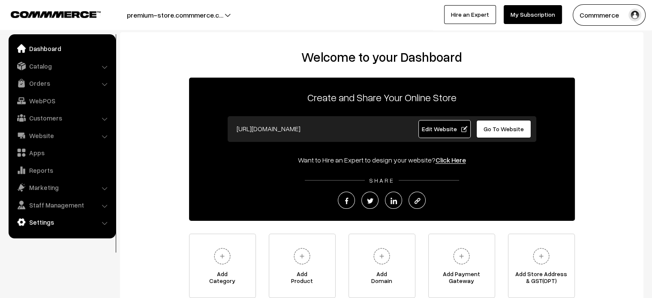
click at [60, 219] on link "Settings" at bounding box center [62, 221] width 102 height 15
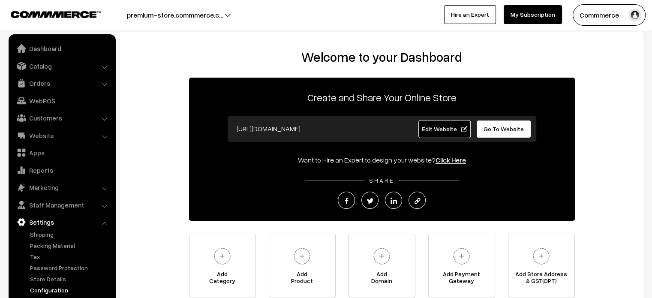
click at [58, 289] on link "Configuration" at bounding box center [70, 290] width 85 height 9
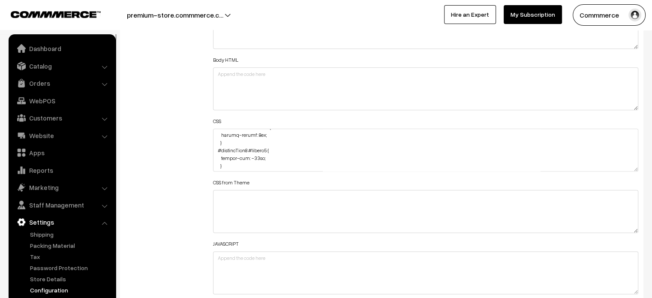
scroll to position [457, 0]
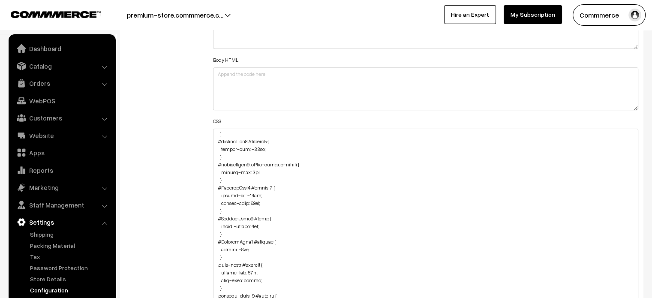
drag, startPoint x: 635, startPoint y: 166, endPoint x: 647, endPoint y: 318, distance: 152.7
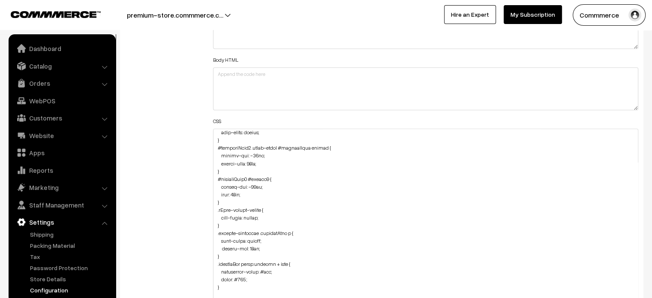
scroll to position [1601, 0]
click at [251, 186] on textarea at bounding box center [426, 226] width 426 height 195
click at [233, 194] on textarea at bounding box center [426, 226] width 426 height 195
click at [252, 183] on textarea at bounding box center [426, 226] width 426 height 195
click at [253, 183] on textarea at bounding box center [426, 226] width 426 height 195
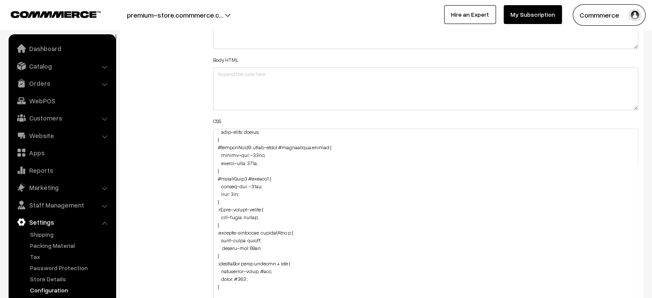
click at [188, 150] on div "Additional HTML/JS/CSS" at bounding box center [163, 222] width 88 height 458
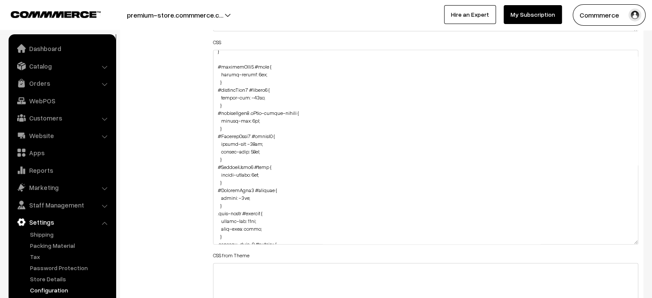
scroll to position [1553, 0]
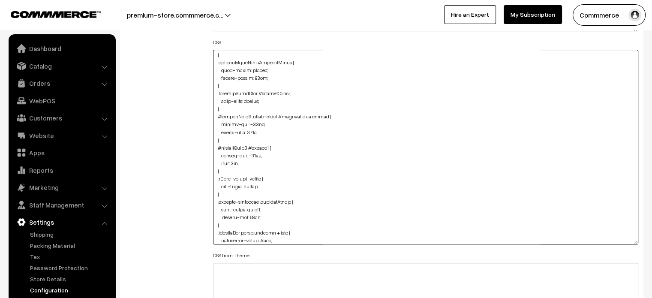
click at [232, 161] on textarea at bounding box center [426, 147] width 426 height 195
click at [256, 154] on textarea at bounding box center [426, 147] width 426 height 195
drag, startPoint x: 223, startPoint y: 168, endPoint x: 216, endPoint y: 149, distance: 20.0
click at [216, 149] on textarea at bounding box center [426, 147] width 426 height 195
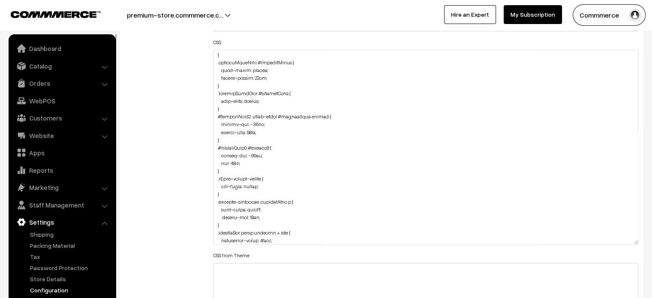
scroll to position [372, 0]
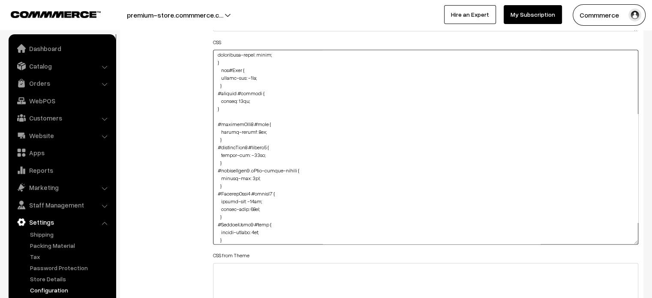
drag, startPoint x: 224, startPoint y: 161, endPoint x: 218, endPoint y: 146, distance: 15.8
click at [218, 146] on textarea at bounding box center [426, 147] width 426 height 195
paste textarea "15px; left: 10px;"
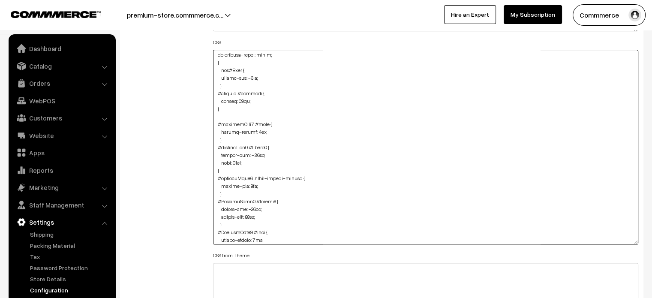
click at [234, 161] on textarea at bounding box center [426, 147] width 426 height 195
click at [254, 153] on textarea at bounding box center [426, 147] width 426 height 195
type textarea "@media (max-width: 767px) { #heading #heading { font-size: large; } } .searchWr…"
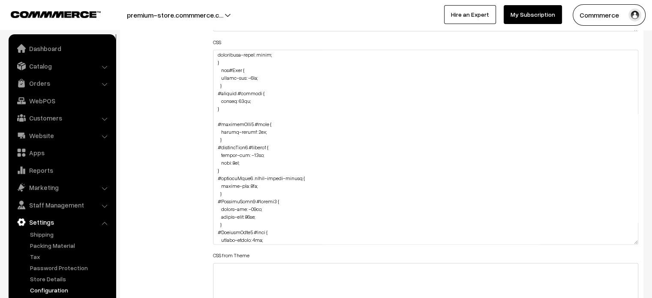
click at [196, 156] on div "Additional HTML/JS/CSS" at bounding box center [163, 143] width 88 height 458
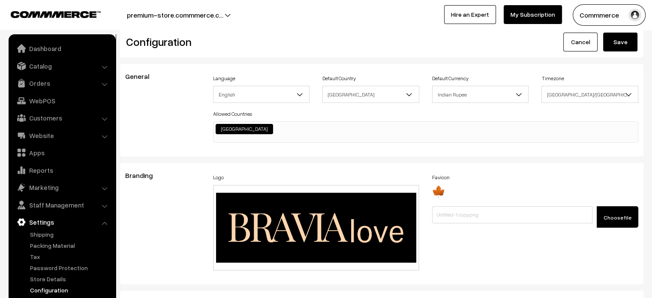
scroll to position [0, 0]
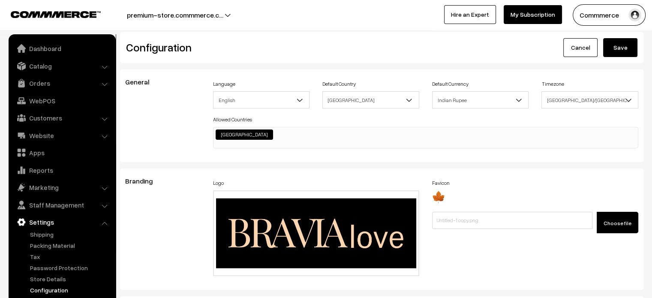
click at [612, 51] on button "Save" at bounding box center [620, 47] width 34 height 19
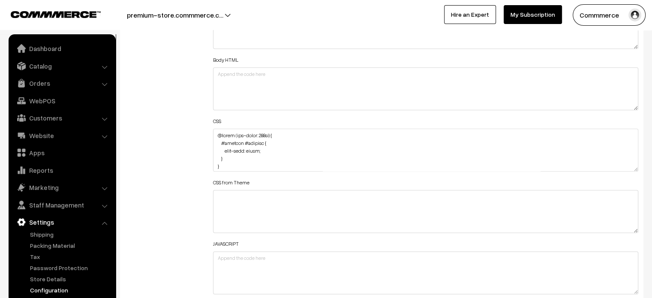
scroll to position [448, 0]
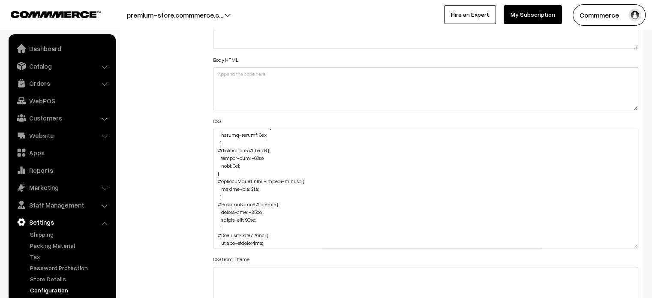
drag, startPoint x: 636, startPoint y: 166, endPoint x: 632, endPoint y: 318, distance: 151.8
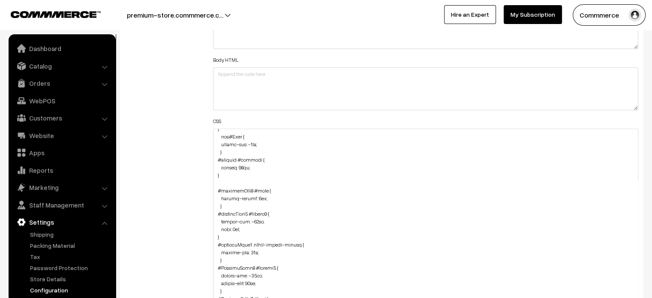
scroll to position [420, 0]
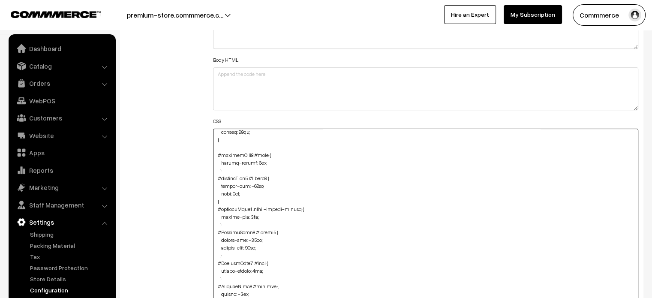
drag, startPoint x: 215, startPoint y: 178, endPoint x: 228, endPoint y: 202, distance: 27.0
click at [228, 202] on textarea at bounding box center [426, 226] width 426 height 194
paste textarea "5px !important; left: 5px !important"
click at [179, 178] on div "Additional HTML/JS/CSS" at bounding box center [163, 222] width 88 height 458
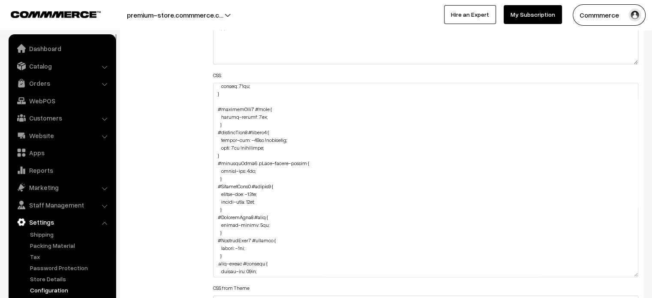
scroll to position [1055, 0]
type textarea "@media (max-width: 767px) { #heading #heading { font-size: large; } } .searchWr…"
click at [180, 139] on div "Additional HTML/JS/CSS" at bounding box center [163, 175] width 88 height 458
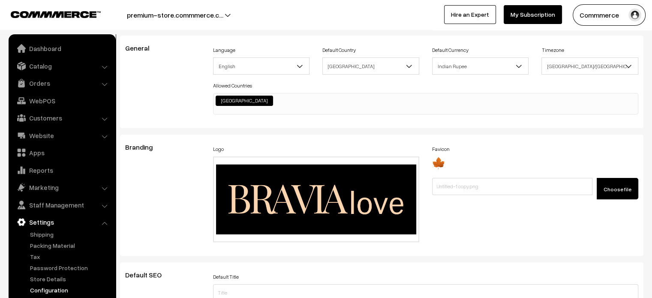
scroll to position [0, 0]
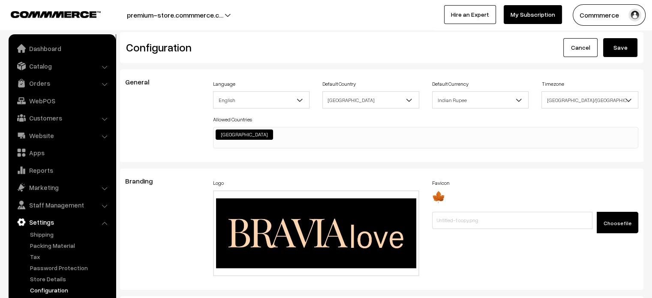
click at [623, 48] on button "Save" at bounding box center [620, 47] width 34 height 19
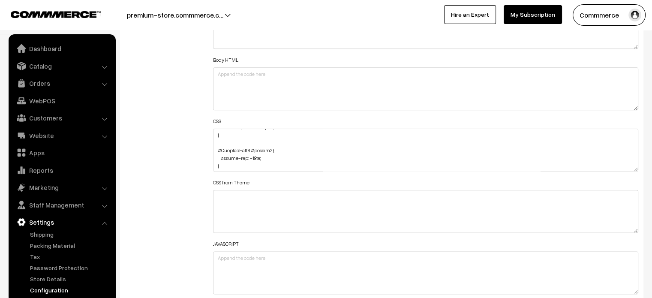
scroll to position [502, 0]
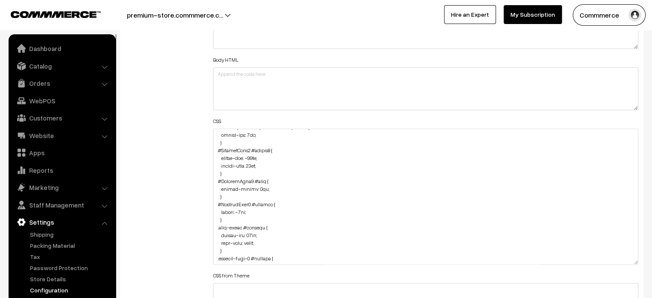
drag, startPoint x: 633, startPoint y: 168, endPoint x: 647, endPoint y: 261, distance: 94.4
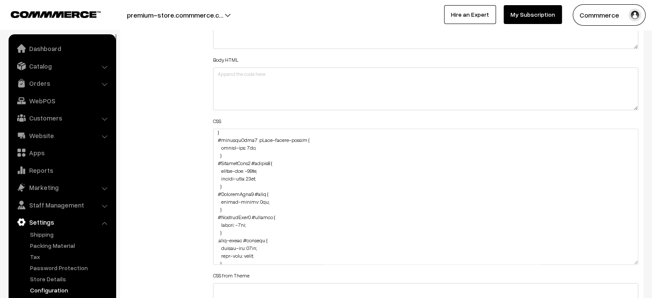
scroll to position [490, 0]
click at [217, 162] on textarea at bounding box center [426, 197] width 426 height 136
drag, startPoint x: 217, startPoint y: 162, endPoint x: 228, endPoint y: 183, distance: 23.6
click at [228, 183] on textarea at bounding box center [426, 197] width 426 height 136
paste textarea "#ProductType5 #button2 { margin-top: -49px; margin-left: -6px; width: 150px; }"
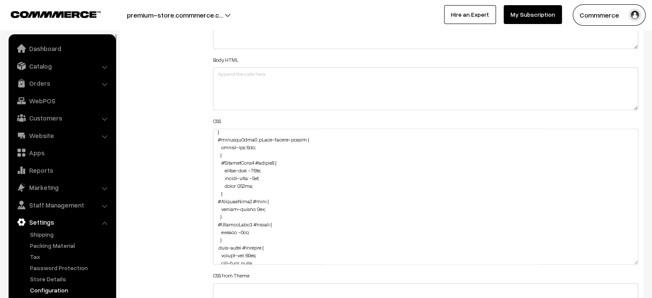
click at [183, 163] on div "Additional HTML/JS/CSS" at bounding box center [163, 193] width 88 height 400
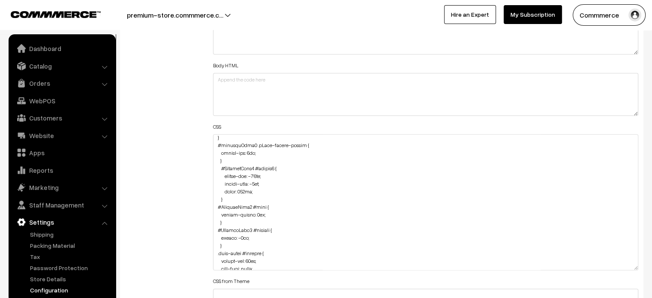
scroll to position [1002, 0]
click at [221, 165] on textarea at bounding box center [426, 203] width 426 height 136
type textarea "@media (max-width: 767px) { #heading #heading { font-size: large; } } .searchWr…"
click at [166, 177] on div "Additional HTML/JS/CSS" at bounding box center [163, 199] width 88 height 400
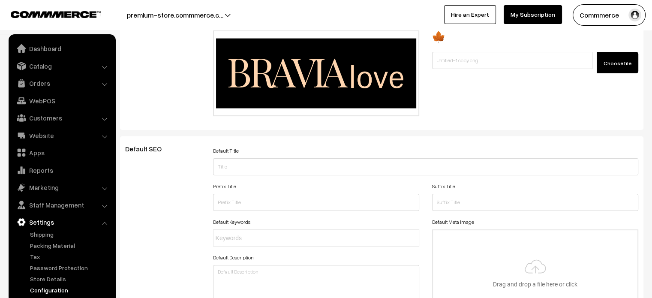
scroll to position [0, 0]
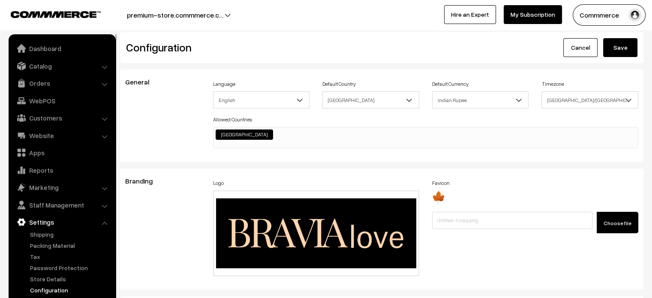
drag, startPoint x: 637, startPoint y: 80, endPoint x: 628, endPoint y: 41, distance: 39.9
click at [628, 41] on button "Save" at bounding box center [620, 47] width 34 height 19
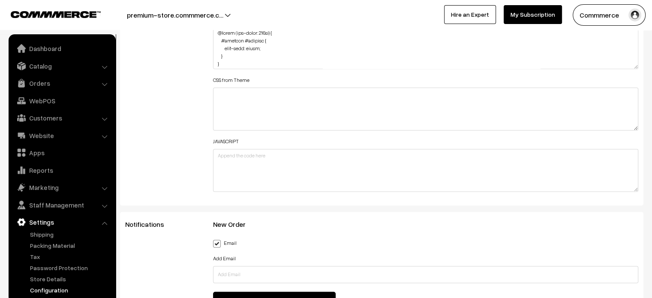
scroll to position [1111, 0]
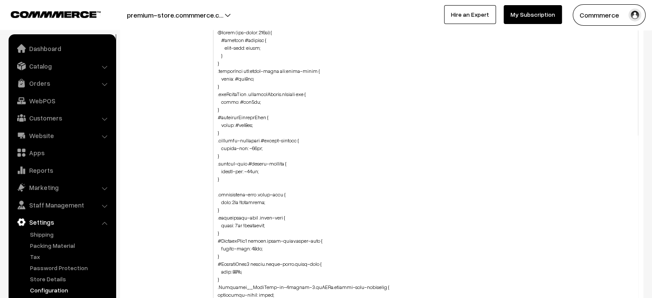
drag, startPoint x: 635, startPoint y: 63, endPoint x: 613, endPoint y: 318, distance: 255.6
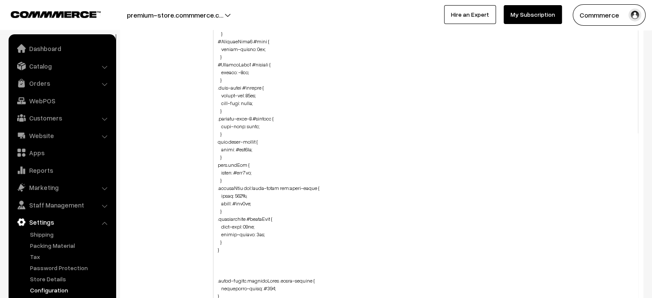
scroll to position [561, 0]
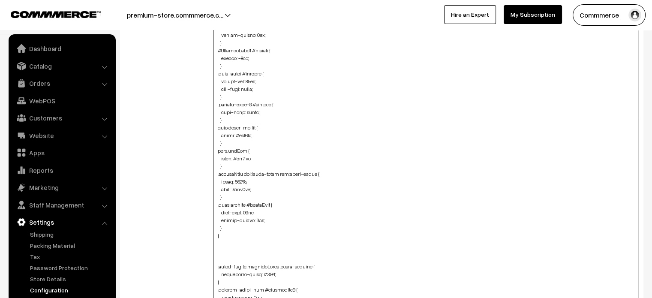
click at [227, 224] on textarea at bounding box center [426, 174] width 426 height 297
paste textarea ".productListWrap .productCard #productBtn2 { height: 35px; width: 150px; margin…"
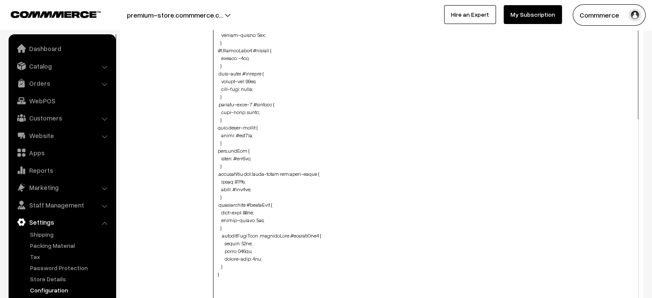
type textarea "@media (max-width: 767px) { #heading #heading { font-size: large; } } .searchWr…"
click at [187, 234] on div "Additional HTML/JS/CSS" at bounding box center [163, 170] width 88 height 561
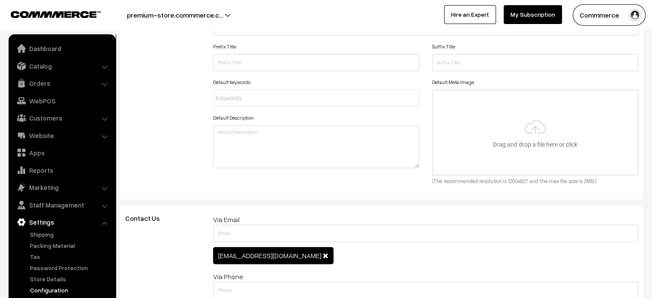
scroll to position [0, 0]
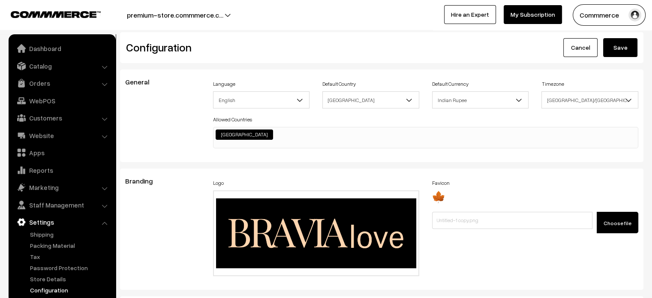
click at [618, 43] on button "Save" at bounding box center [620, 47] width 34 height 19
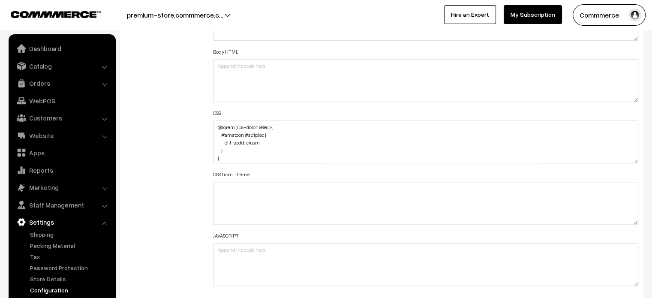
scroll to position [1017, 0]
drag, startPoint x: 635, startPoint y: 159, endPoint x: 638, endPoint y: 318, distance: 158.7
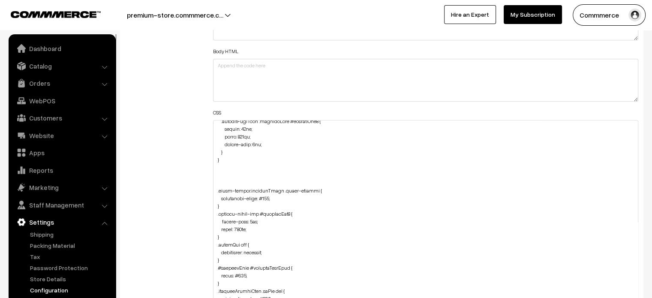
scroll to position [745, 0]
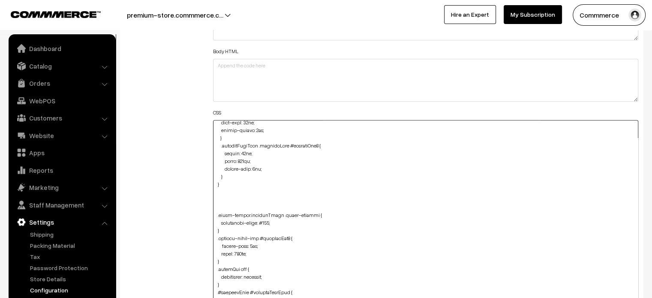
click at [252, 166] on textarea at bounding box center [426, 220] width 426 height 201
type textarea "@media (max-width: 767px) { #heading #heading { font-size: large; } } .searchWr…"
click at [172, 130] on div "Additional HTML/JS/CSS" at bounding box center [163, 216] width 88 height 465
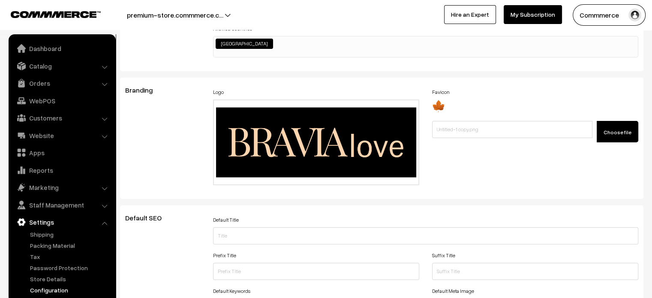
scroll to position [0, 0]
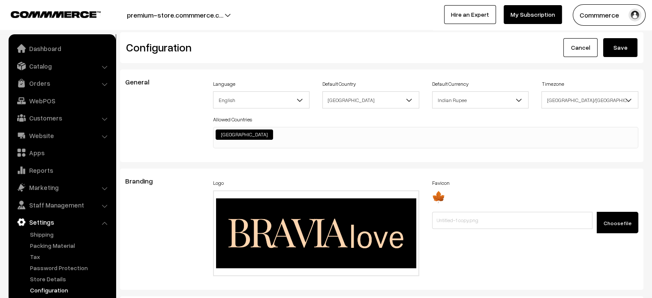
click at [616, 49] on button "Save" at bounding box center [620, 47] width 34 height 19
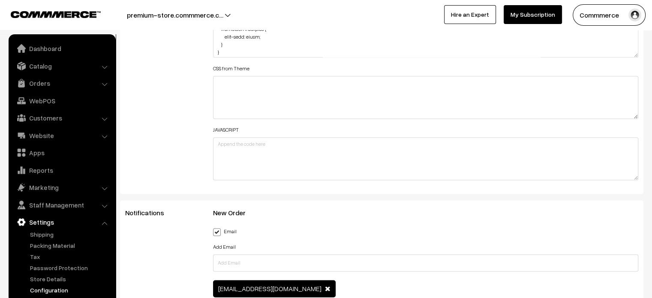
scroll to position [1110, 0]
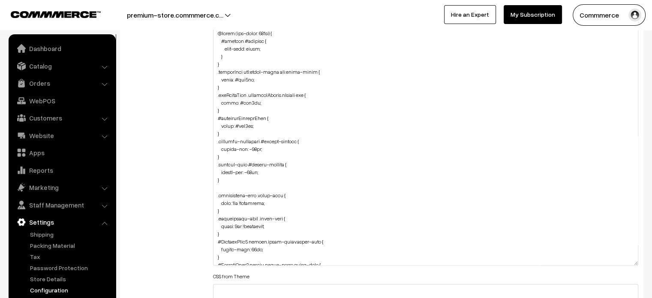
drag, startPoint x: 633, startPoint y: 67, endPoint x: 647, endPoint y: 318, distance: 251.6
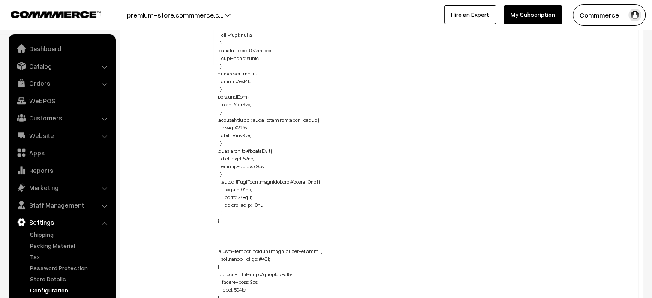
scroll to position [616, 0]
click at [256, 203] on textarea at bounding box center [426, 174] width 426 height 294
drag, startPoint x: 259, startPoint y: 180, endPoint x: 288, endPoint y: 183, distance: 28.8
click at [288, 183] on textarea at bounding box center [426, 174] width 426 height 294
click at [331, 207] on textarea at bounding box center [426, 174] width 426 height 294
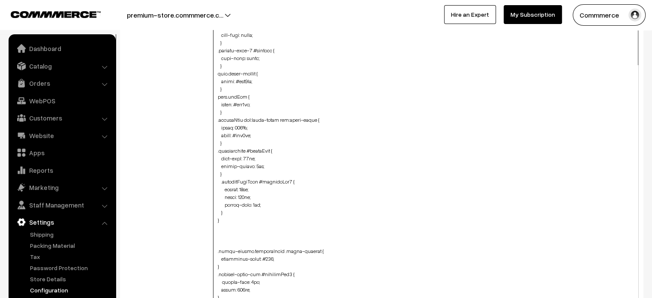
type textarea "@media (max-width: 767px) { #heading #heading { font-size: large; } } .searchWr…"
click at [195, 178] on div "Additional HTML/JS/CSS" at bounding box center [163, 169] width 88 height 557
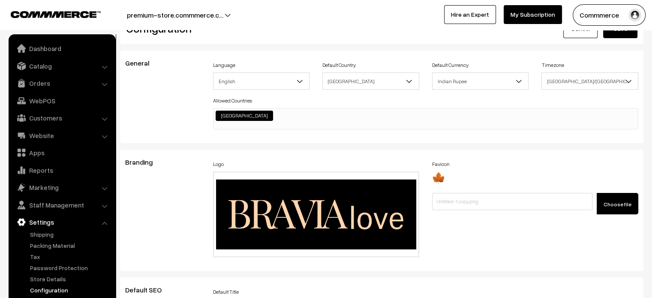
scroll to position [0, 0]
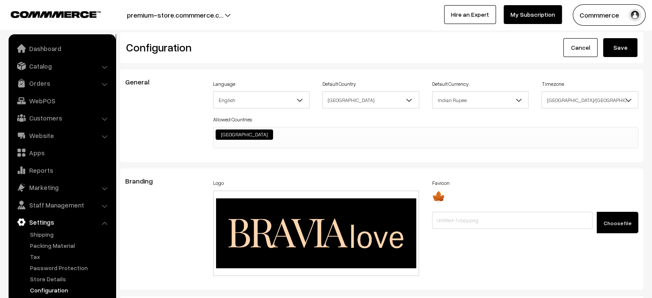
click at [628, 47] on button "Save" at bounding box center [620, 47] width 34 height 19
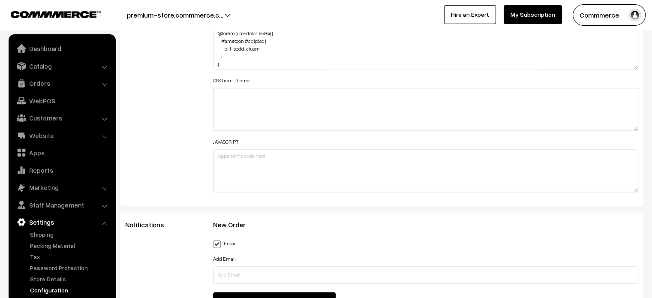
scroll to position [1104, 0]
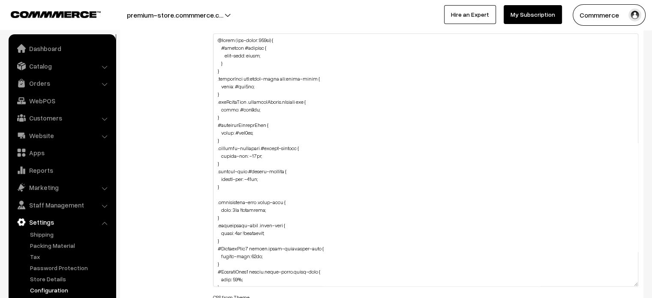
drag, startPoint x: 637, startPoint y: 73, endPoint x: 608, endPoint y: 318, distance: 246.9
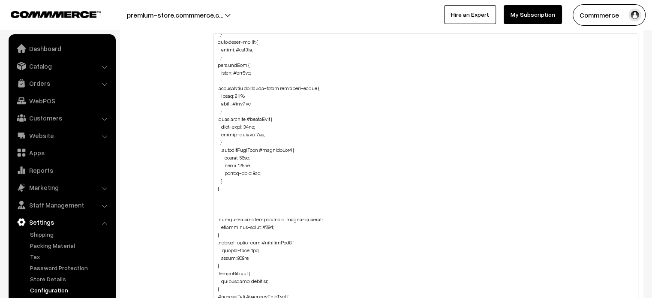
scroll to position [656, 0]
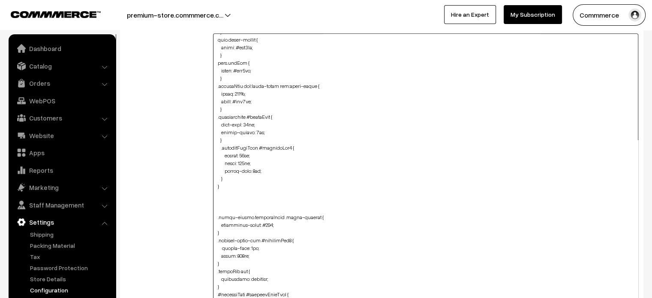
click at [255, 169] on textarea at bounding box center [426, 177] width 426 height 288
type textarea "@media (max-width: 767px) { #heading #heading { font-size: large; } } .searchWr…"
click at [181, 151] on div "Additional HTML/JS/CSS" at bounding box center [163, 174] width 88 height 552
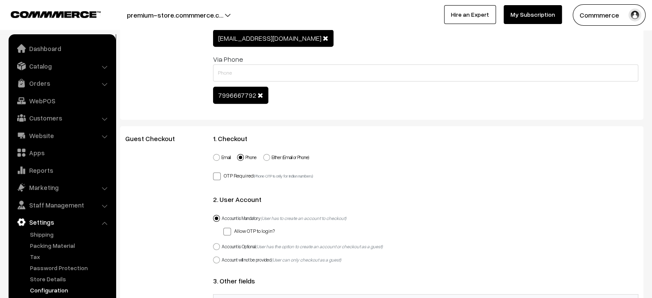
scroll to position [0, 0]
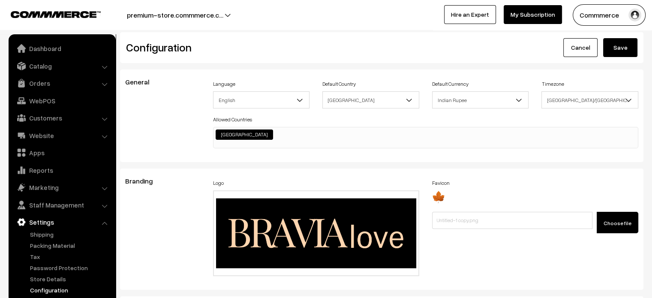
click at [614, 44] on button "Save" at bounding box center [620, 47] width 34 height 19
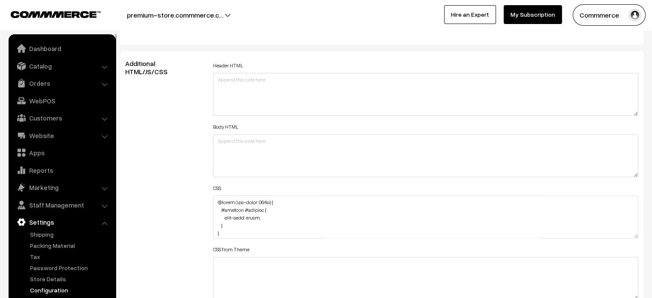
scroll to position [1051, 0]
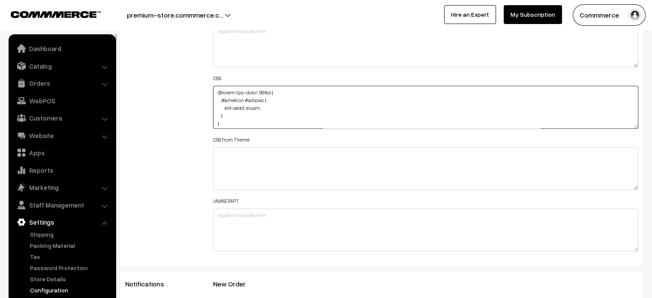
click at [215, 88] on textarea at bounding box center [426, 107] width 426 height 43
paste textarea ".cList #productText { text-align: center; }"
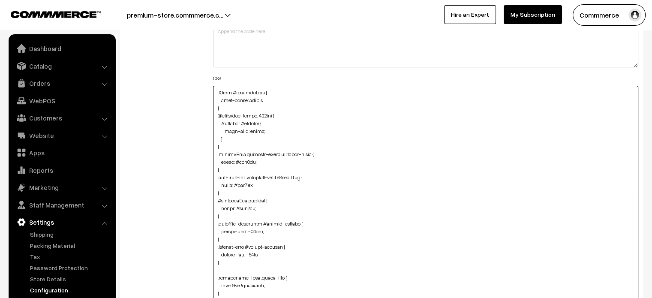
drag, startPoint x: 635, startPoint y: 124, endPoint x: 596, endPoint y: 318, distance: 197.7
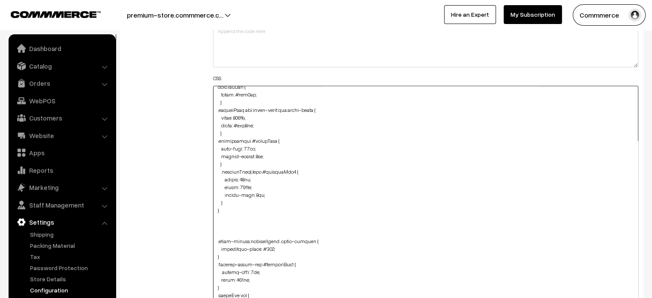
scroll to position [708, 0]
click at [227, 204] on textarea at bounding box center [426, 204] width 426 height 237
paste textarea ".cList #productText { text-align: center; }"
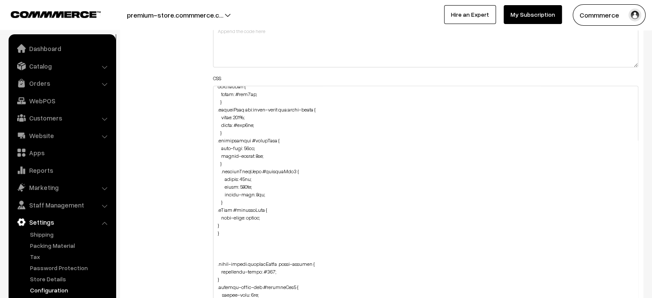
click at [211, 224] on div "Header HTML Body HTML CSS CSS from Theme JAVASCRIPT" at bounding box center [426, 200] width 439 height 500
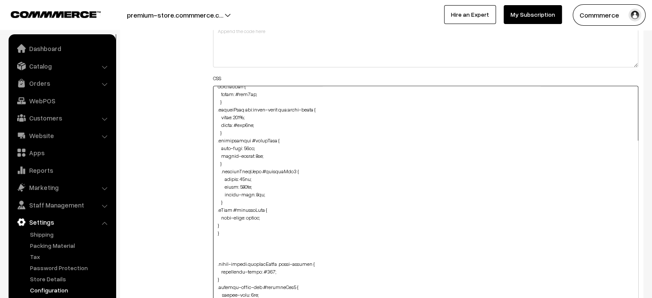
click at [217, 224] on textarea at bounding box center [426, 204] width 426 height 237
type textarea ".cList #productText { text-align: center; } @media (max-width: 767px) { #headin…"
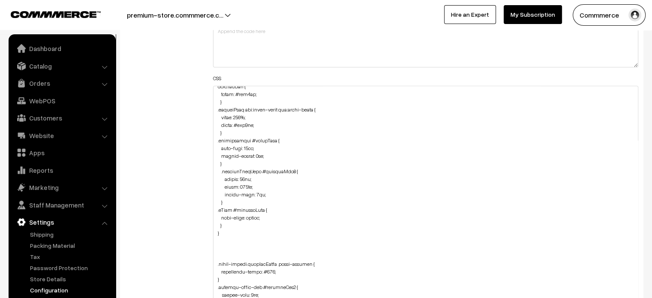
click at [196, 219] on div "Additional HTML/JS/CSS" at bounding box center [163, 200] width 88 height 500
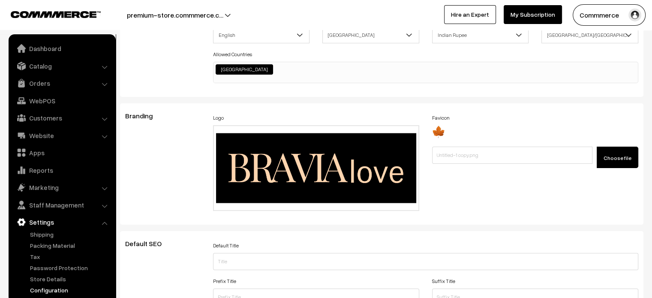
scroll to position [0, 0]
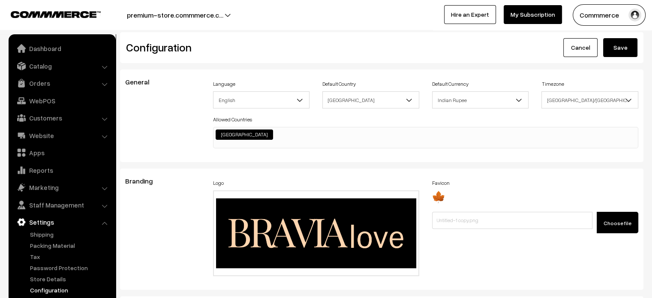
click at [617, 48] on button "Save" at bounding box center [620, 47] width 34 height 19
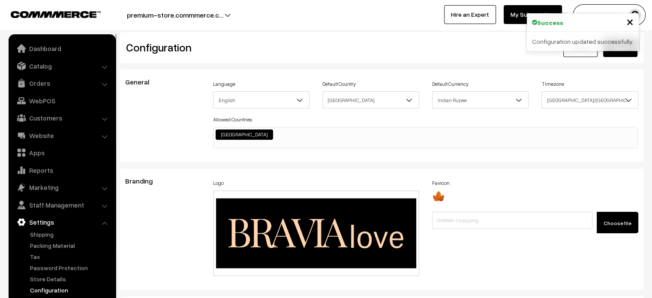
scroll to position [657, 0]
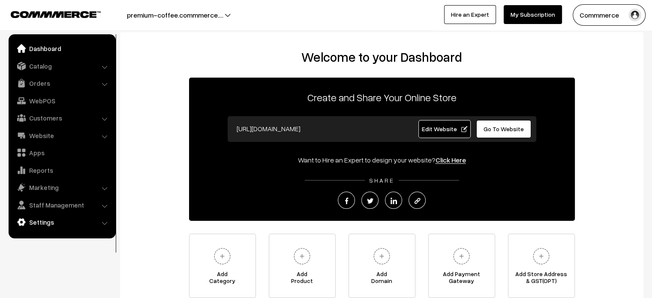
click at [53, 223] on link "Settings" at bounding box center [62, 221] width 102 height 15
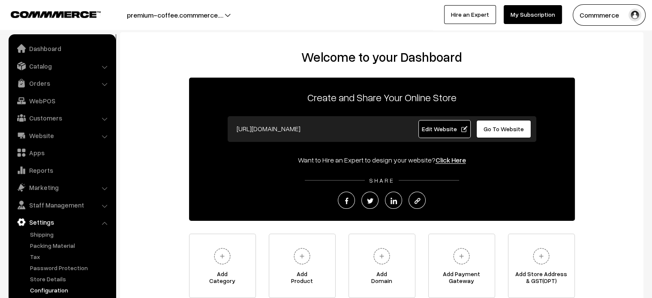
click at [58, 288] on link "Configuration" at bounding box center [70, 290] width 85 height 9
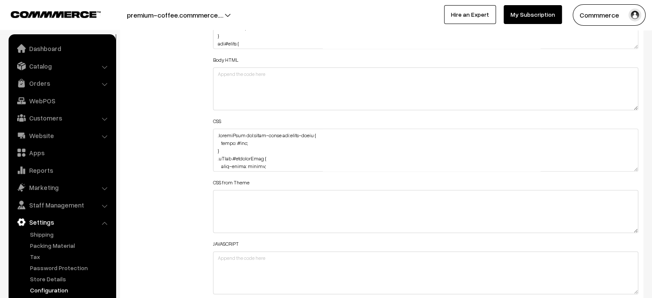
scroll to position [525, 0]
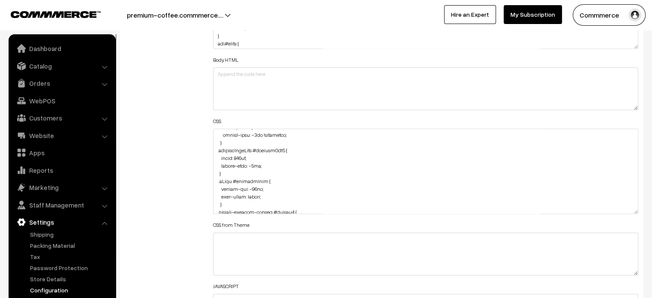
drag, startPoint x: 633, startPoint y: 166, endPoint x: 620, endPoint y: 318, distance: 152.8
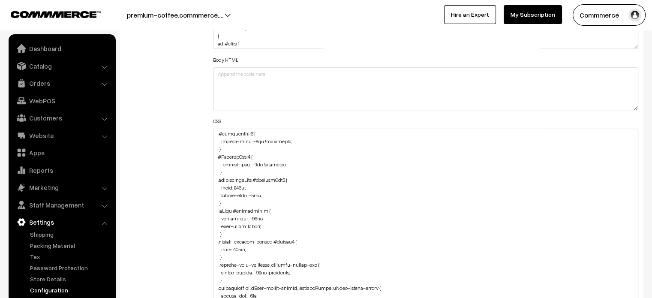
scroll to position [496, 0]
click at [238, 185] on textarea at bounding box center [426, 226] width 426 height 195
click at [308, 183] on textarea at bounding box center [426, 226] width 426 height 195
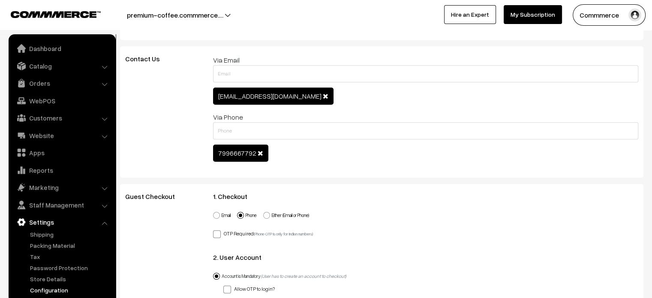
scroll to position [0, 0]
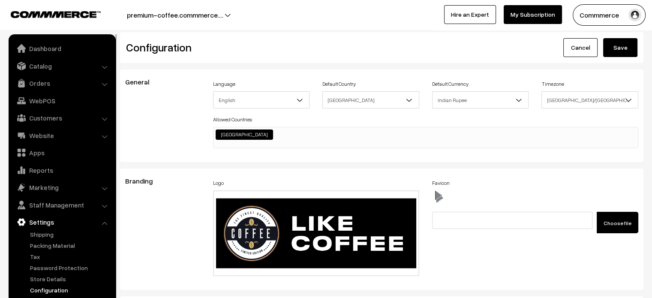
type textarea ".searchWrap div:first-child div:first-child { color: #fff; } .cList #productTex…"
click at [611, 52] on button "Save" at bounding box center [620, 47] width 34 height 19
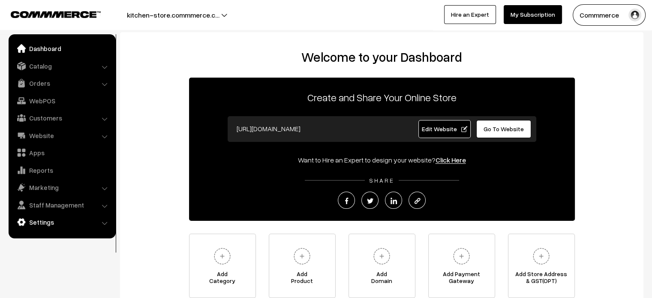
drag, startPoint x: 0, startPoint y: 0, endPoint x: 56, endPoint y: 224, distance: 231.2
click at [56, 224] on link "Settings" at bounding box center [62, 221] width 102 height 15
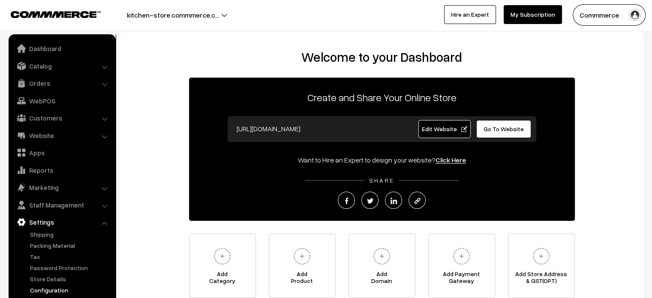
click at [63, 289] on link "Configuration" at bounding box center [70, 290] width 85 height 9
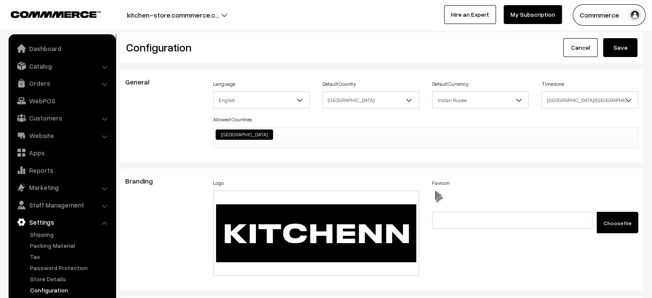
scroll to position [994, 0]
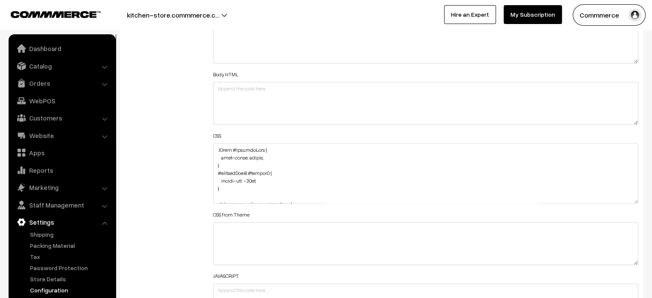
drag, startPoint x: 635, startPoint y: 183, endPoint x: 629, endPoint y: 317, distance: 134.3
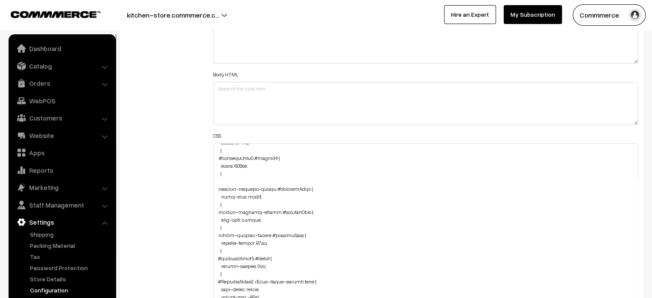
scroll to position [293, 0]
click at [176, 112] on div "Additional HTML/JS/CSS" at bounding box center [163, 227] width 88 height 440
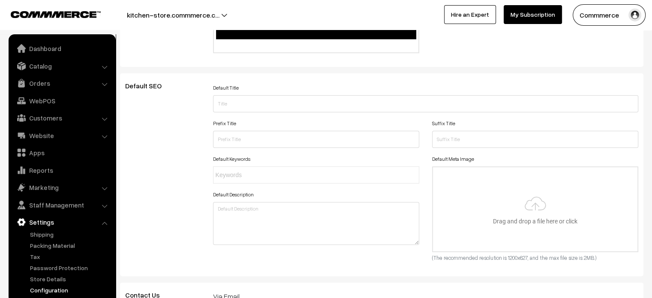
scroll to position [0, 0]
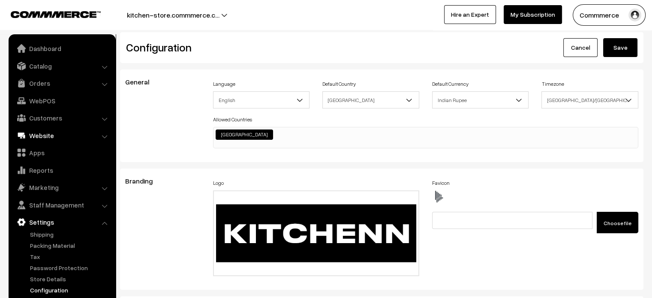
click at [45, 137] on link "Website" at bounding box center [62, 135] width 102 height 15
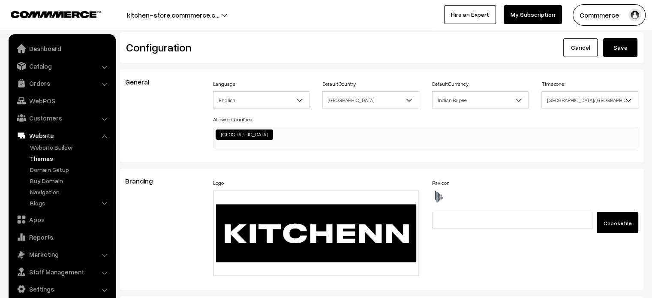
click at [43, 161] on link "Themes" at bounding box center [70, 158] width 85 height 9
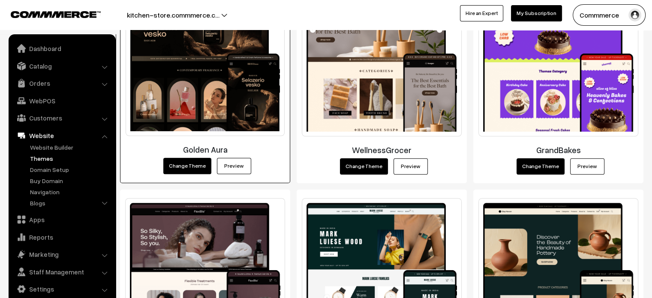
scroll to position [601, 0]
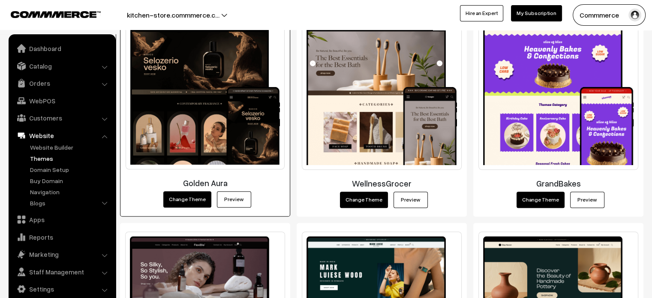
click at [236, 199] on link "Preview" at bounding box center [234, 199] width 34 height 16
